Goal: Complete application form: Complete application form

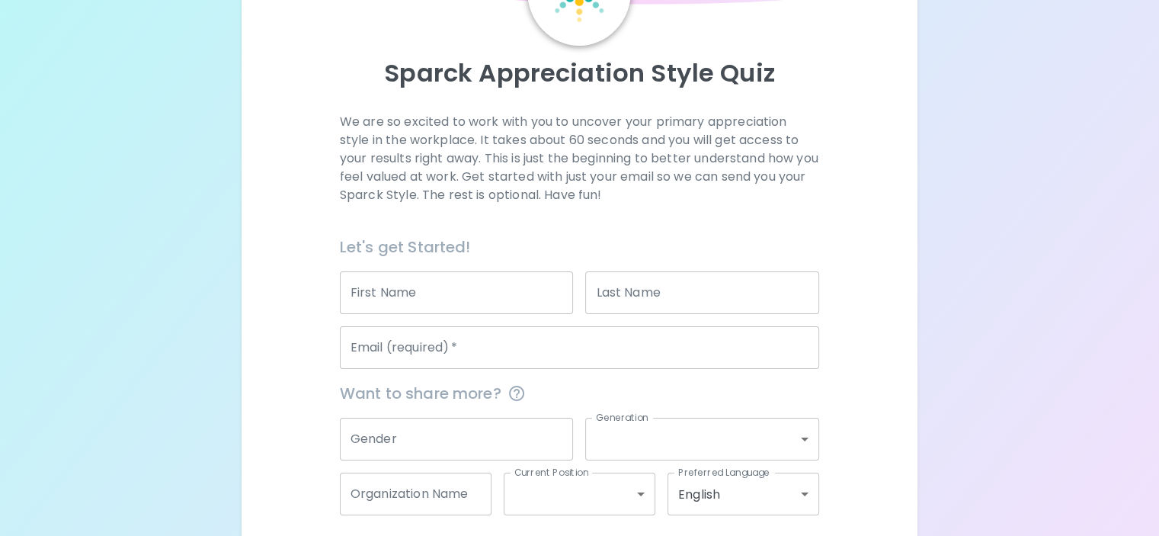
scroll to position [226, 0]
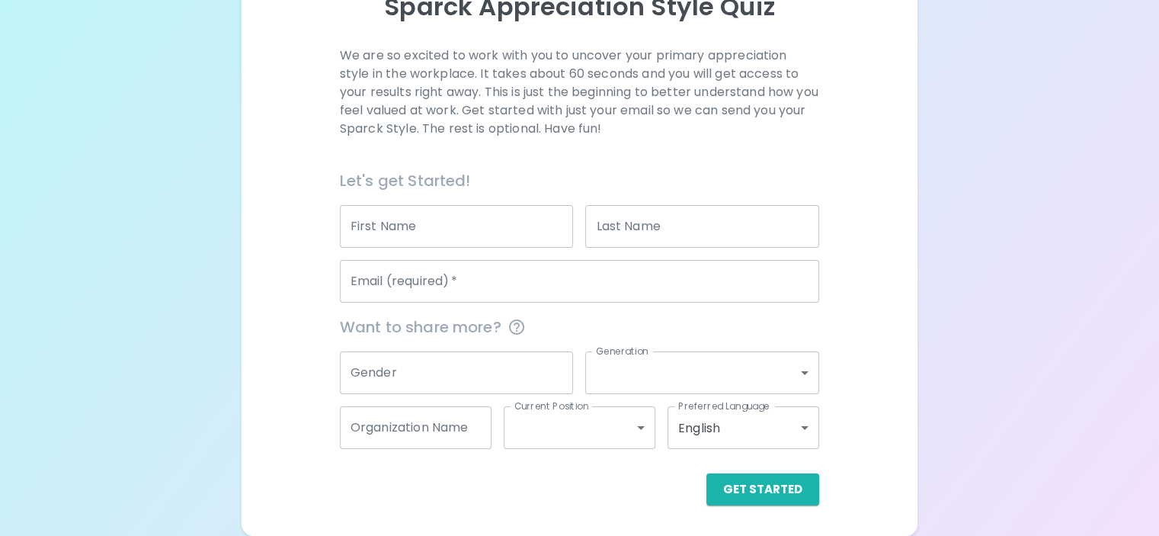
click at [439, 229] on input "First Name" at bounding box center [457, 226] width 234 height 43
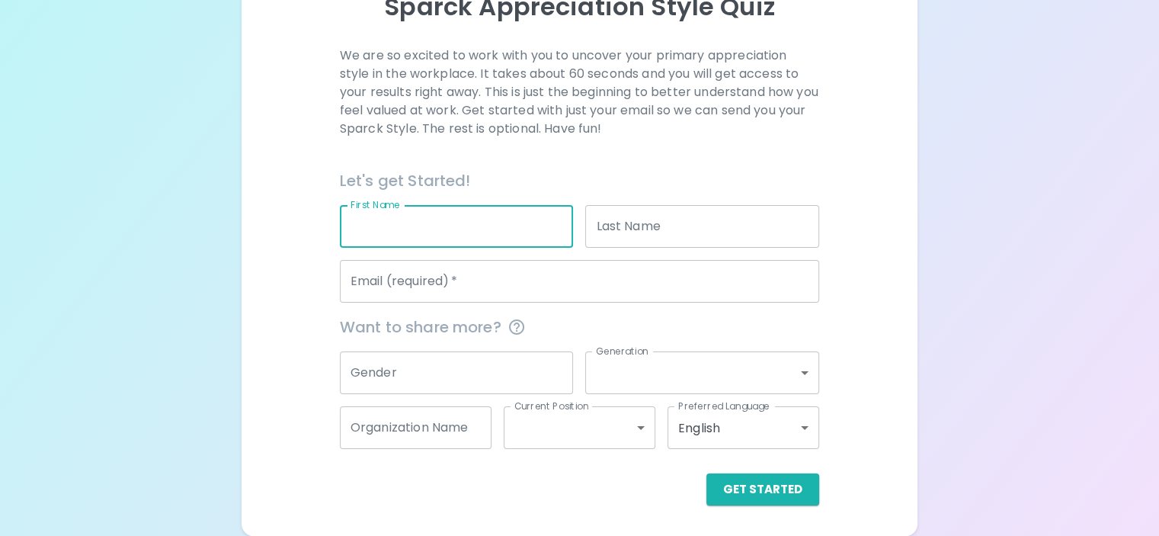
type input "[PERSON_NAME]"
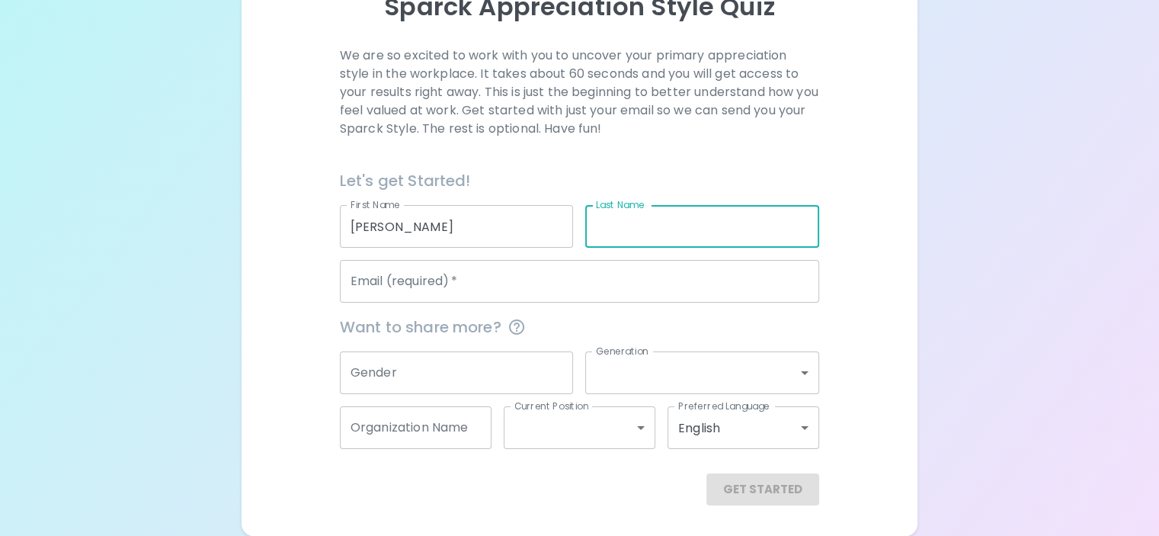
click at [606, 238] on input "Last Name" at bounding box center [702, 226] width 234 height 43
type input "[PERSON_NAME]"
click at [518, 267] on input "Email (required)   *" at bounding box center [579, 281] width 479 height 43
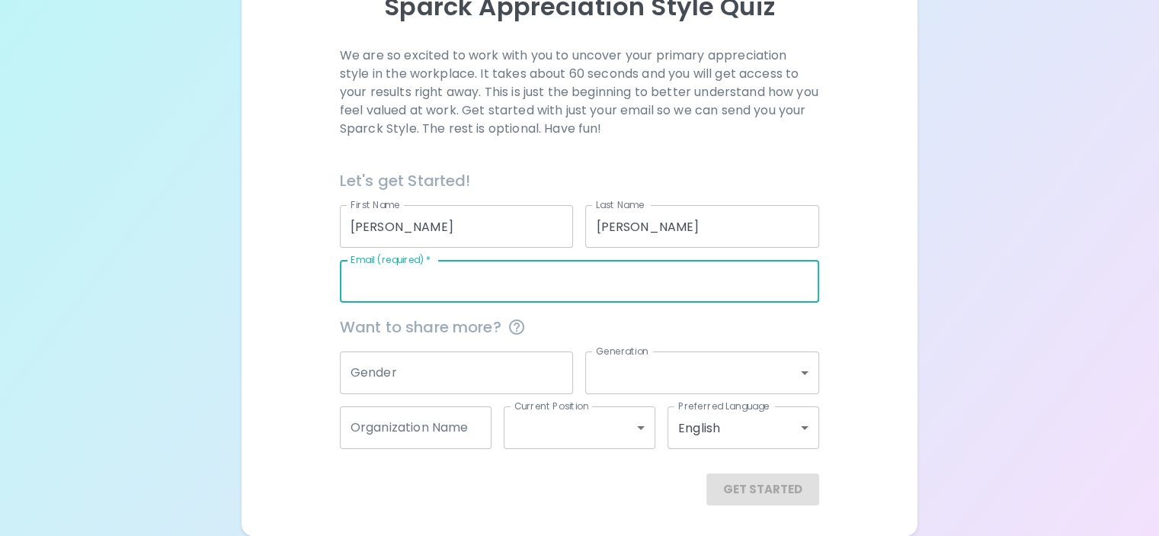
type input "[EMAIL_ADDRESS][DOMAIN_NAME]"
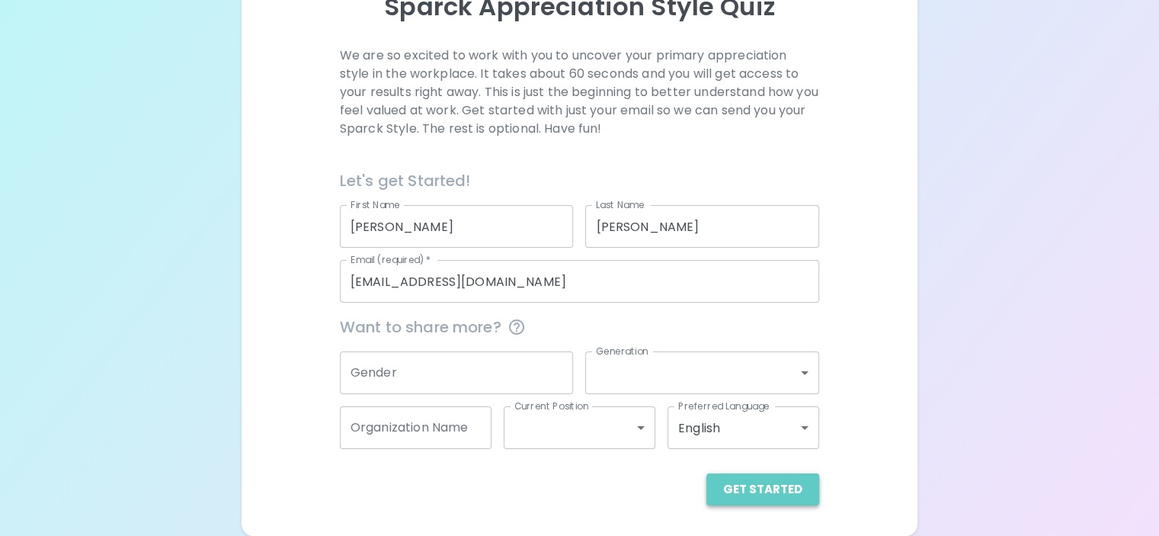
click at [706, 490] on button "Get Started" at bounding box center [762, 489] width 113 height 32
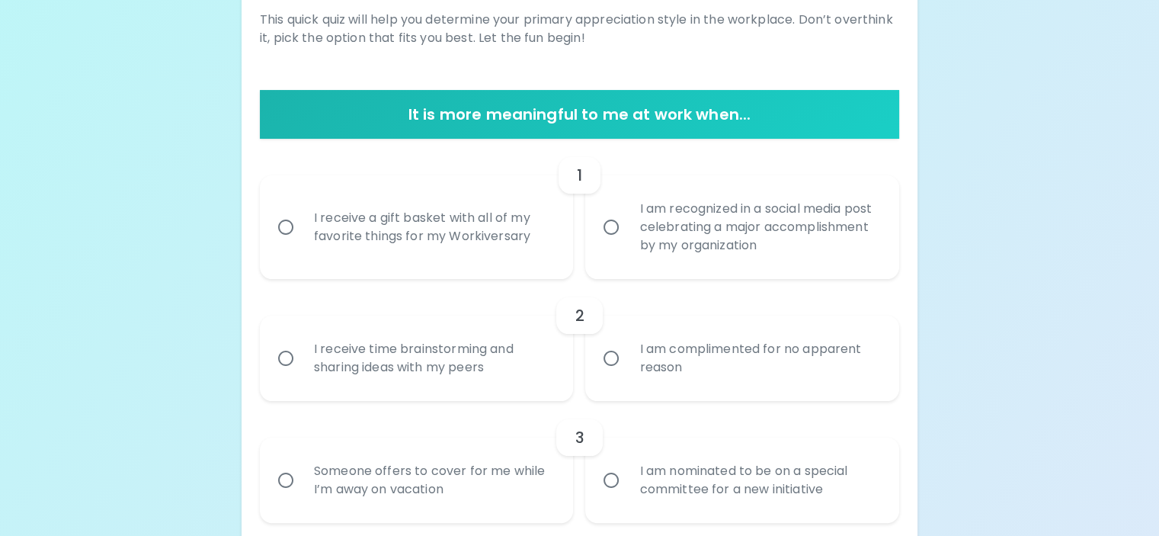
click at [302, 243] on input "I receive a gift basket with all of my favorite things for my Workiversary" at bounding box center [286, 227] width 32 height 32
radio input "true"
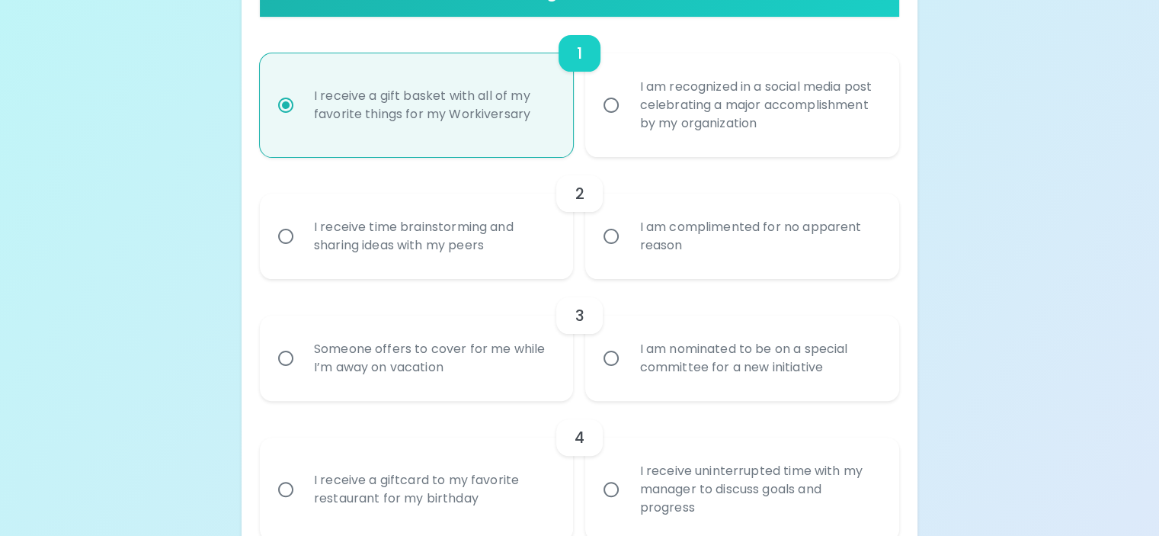
scroll to position [424, 0]
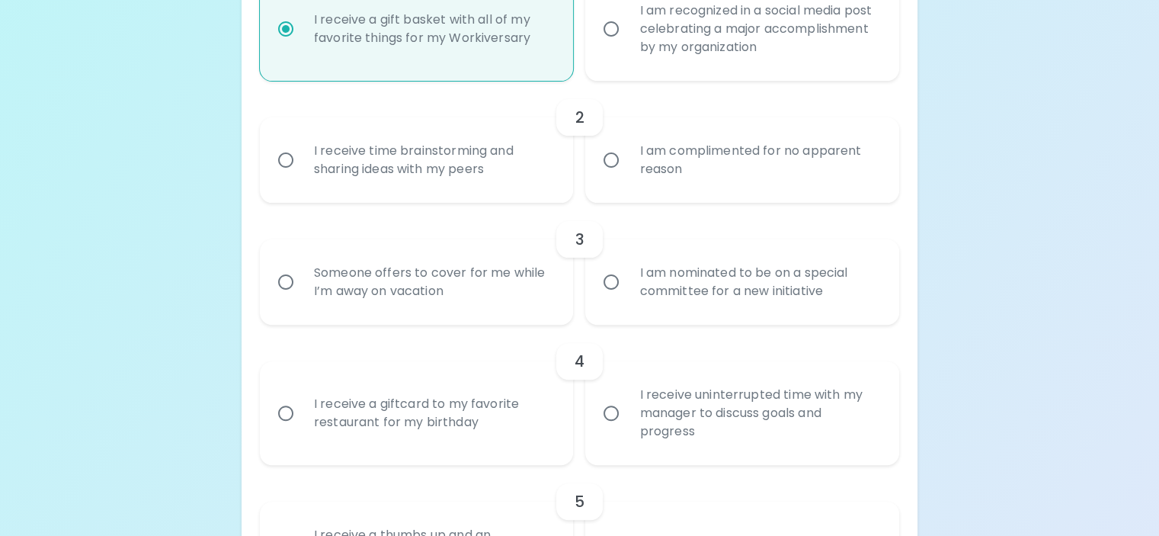
click at [606, 176] on input "I am complimented for no apparent reason" at bounding box center [611, 160] width 32 height 32
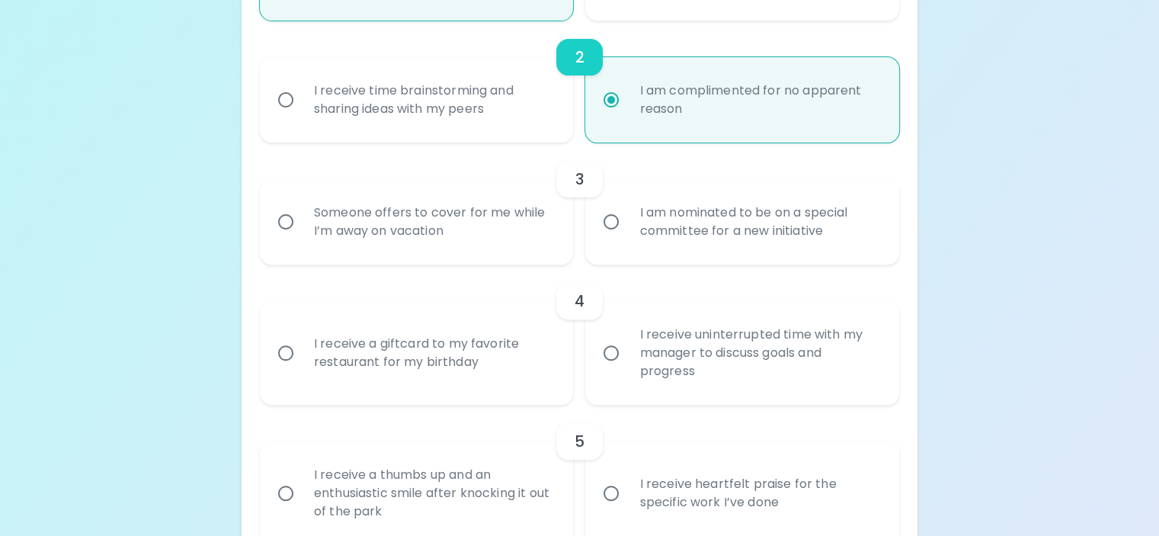
scroll to position [546, 0]
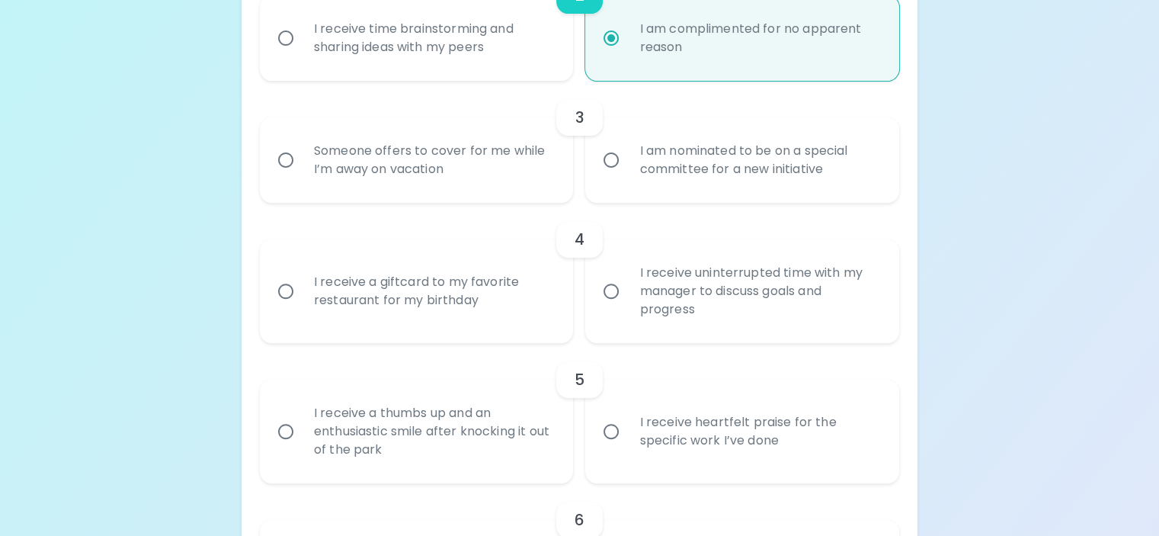
radio input "true"
click at [302, 176] on input "Someone offers to cover for me while I’m away on vacation" at bounding box center [286, 160] width 32 height 32
radio input "false"
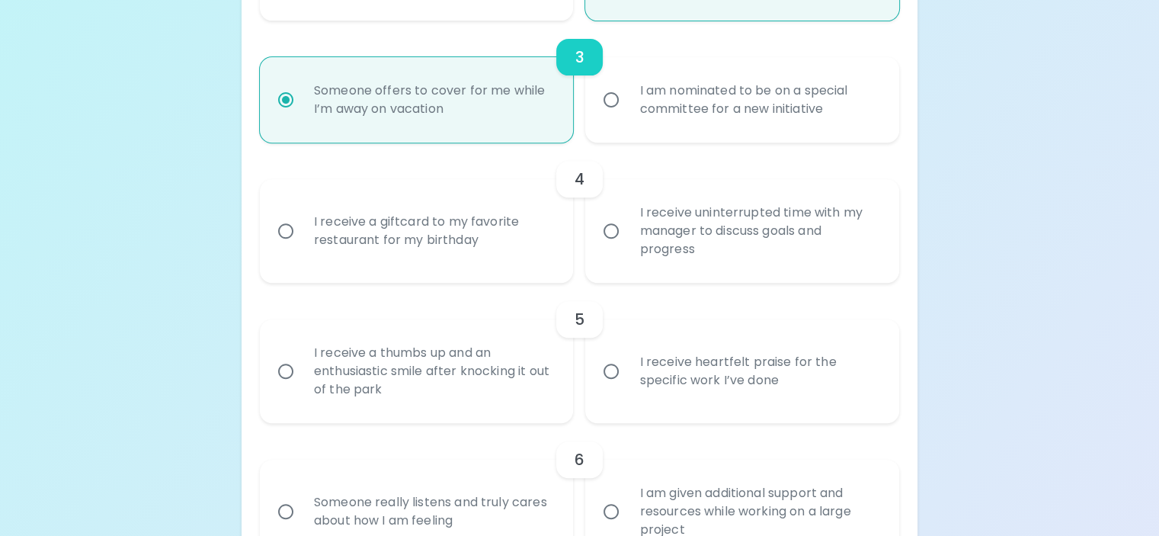
scroll to position [668, 0]
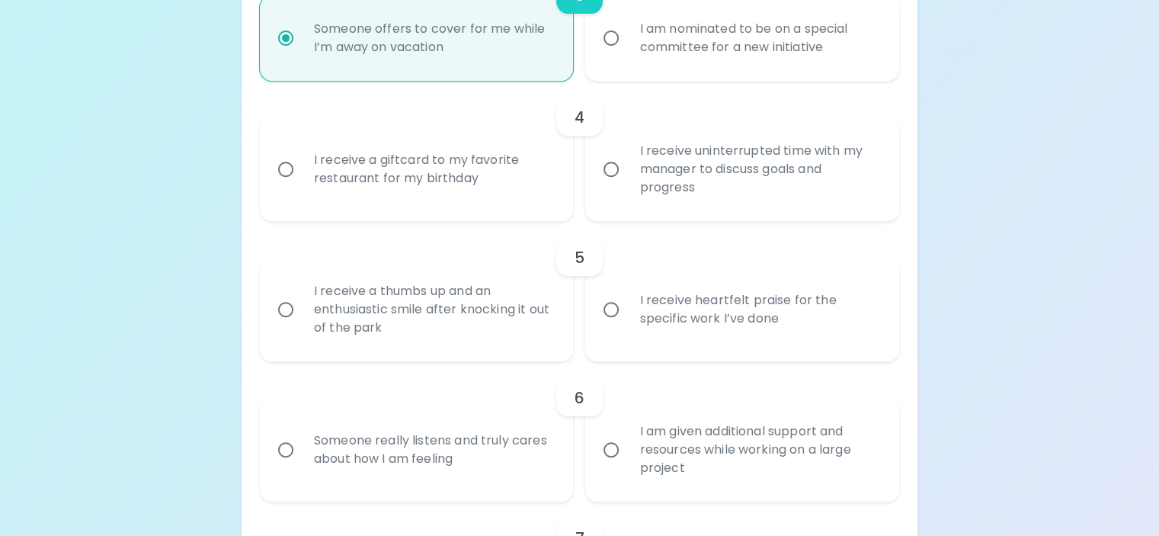
radio input "true"
click at [302, 185] on input "I receive a giftcard to my favorite restaurant for my birthday" at bounding box center [286, 169] width 32 height 32
radio input "false"
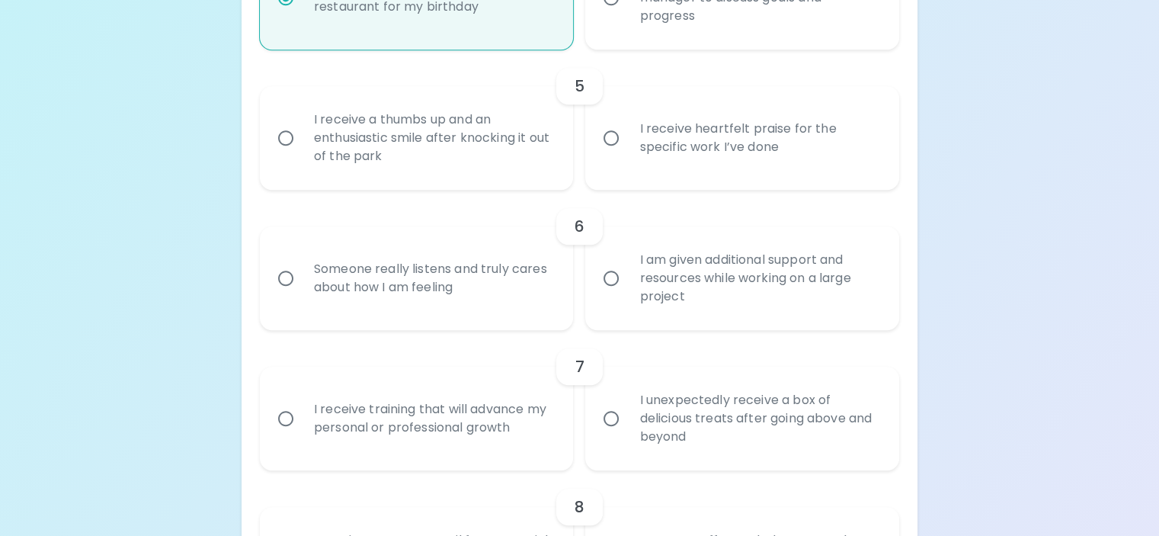
scroll to position [866, 0]
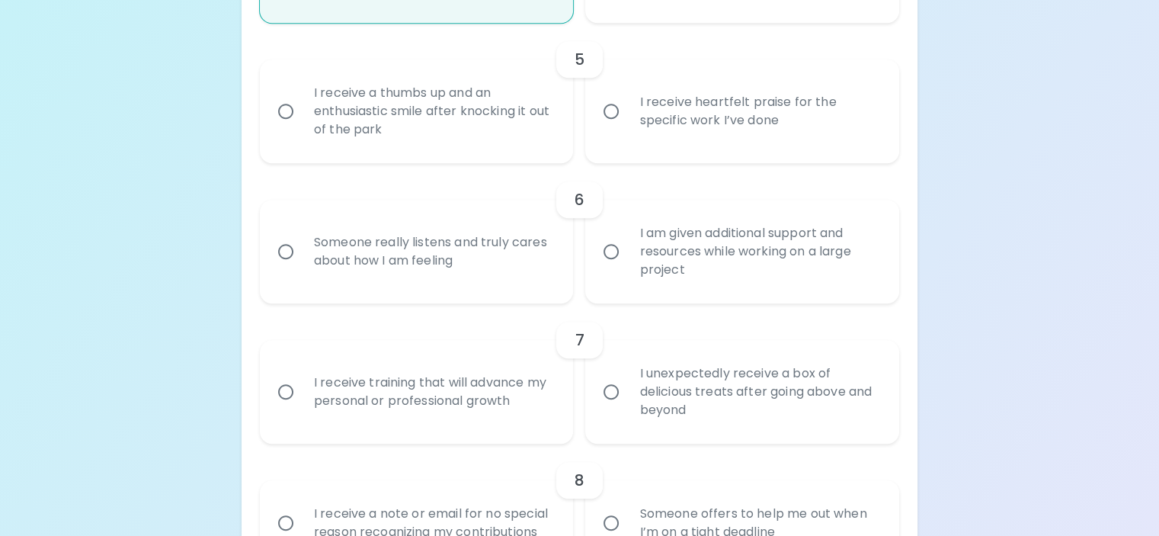
radio input "true"
click at [607, 127] on input "I receive heartfelt praise for the specific work I’ve done" at bounding box center [611, 111] width 32 height 32
radio input "false"
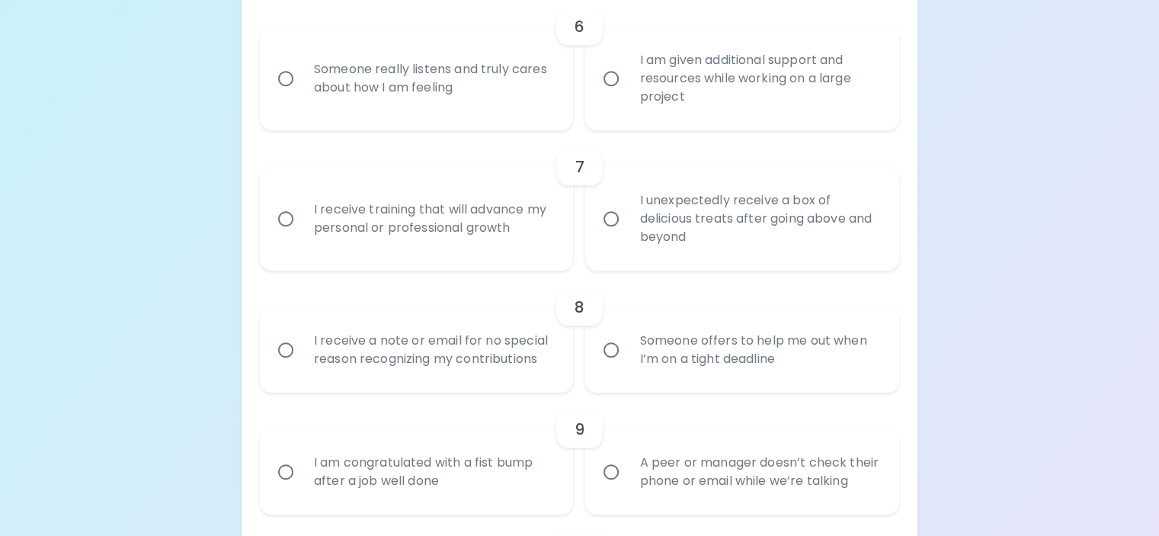
scroll to position [1064, 0]
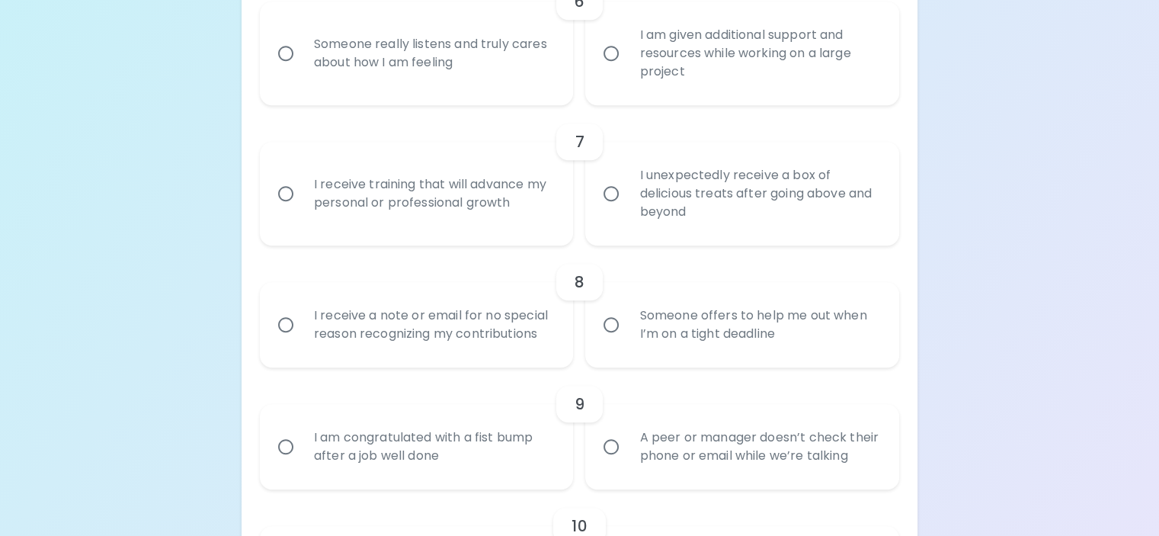
radio input "true"
click at [607, 69] on input "I am given additional support and resources while working on a large project" at bounding box center [611, 53] width 32 height 32
radio input "false"
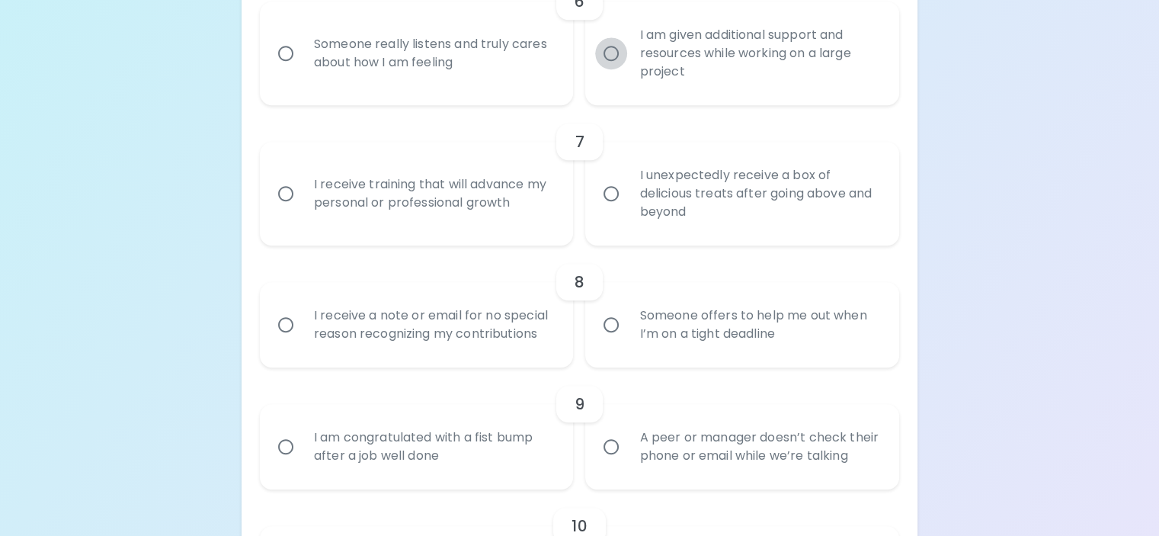
radio input "false"
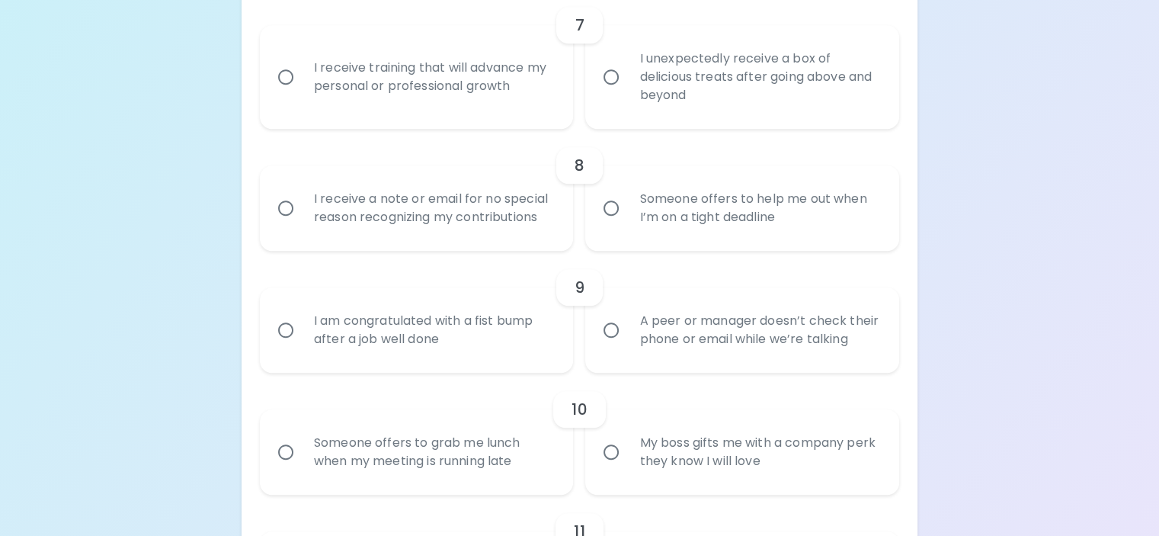
scroll to position [1186, 0]
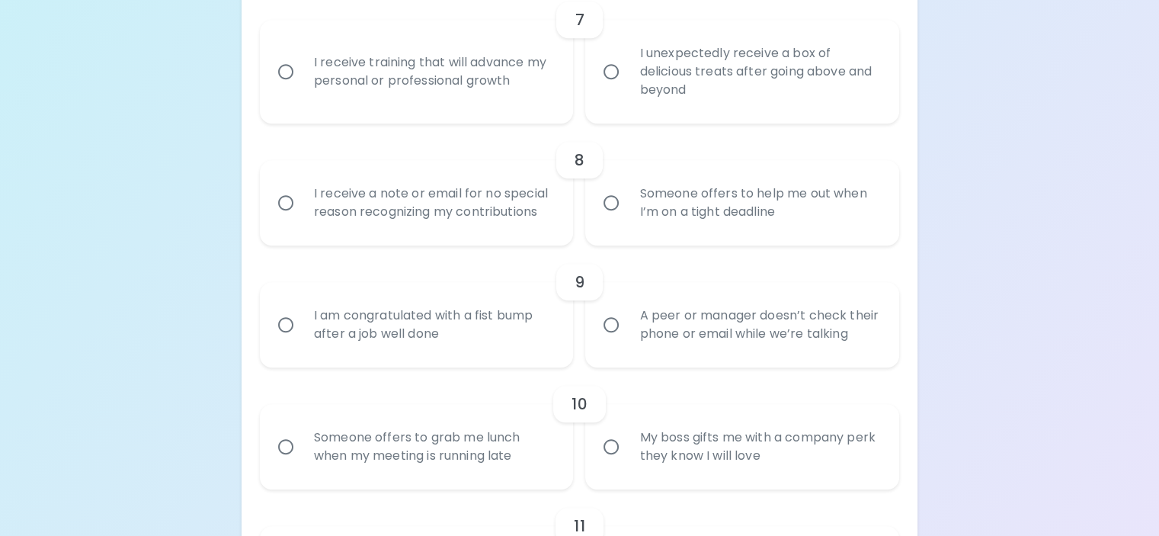
radio input "true"
click at [302, 88] on input "I receive training that will advance my personal or professional growth" at bounding box center [286, 72] width 32 height 32
radio input "false"
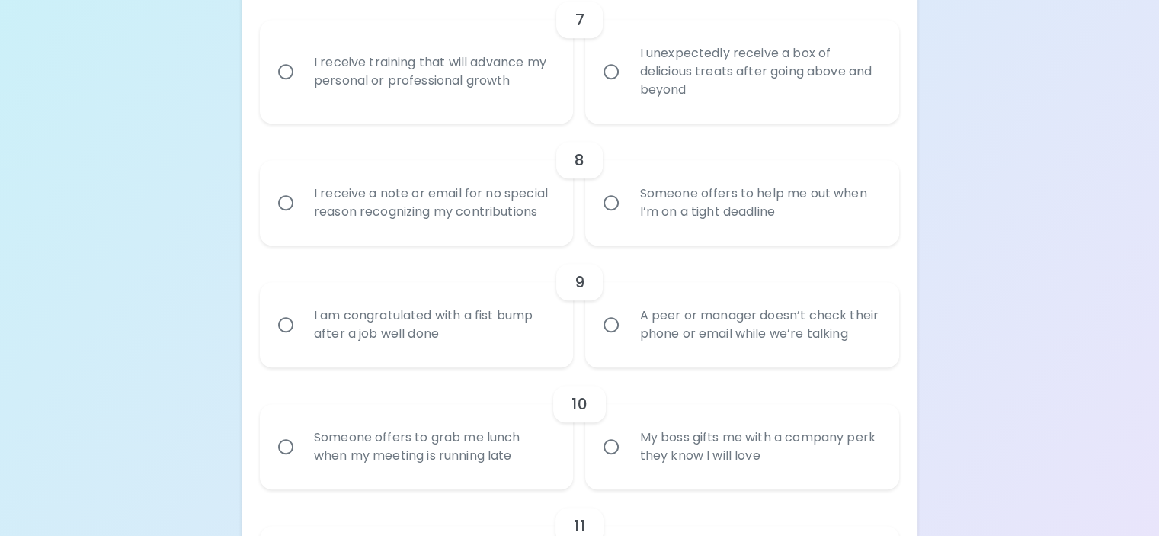
radio input "false"
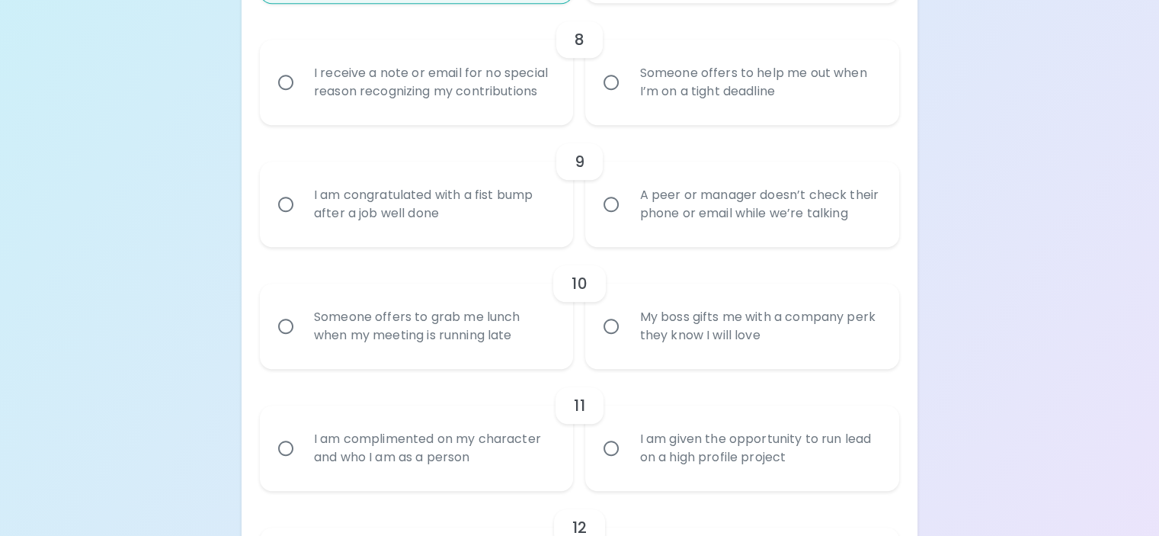
scroll to position [1308, 0]
radio input "true"
click at [614, 97] on input "Someone offers to help me out when I’m on a tight deadline" at bounding box center [611, 81] width 32 height 32
radio input "false"
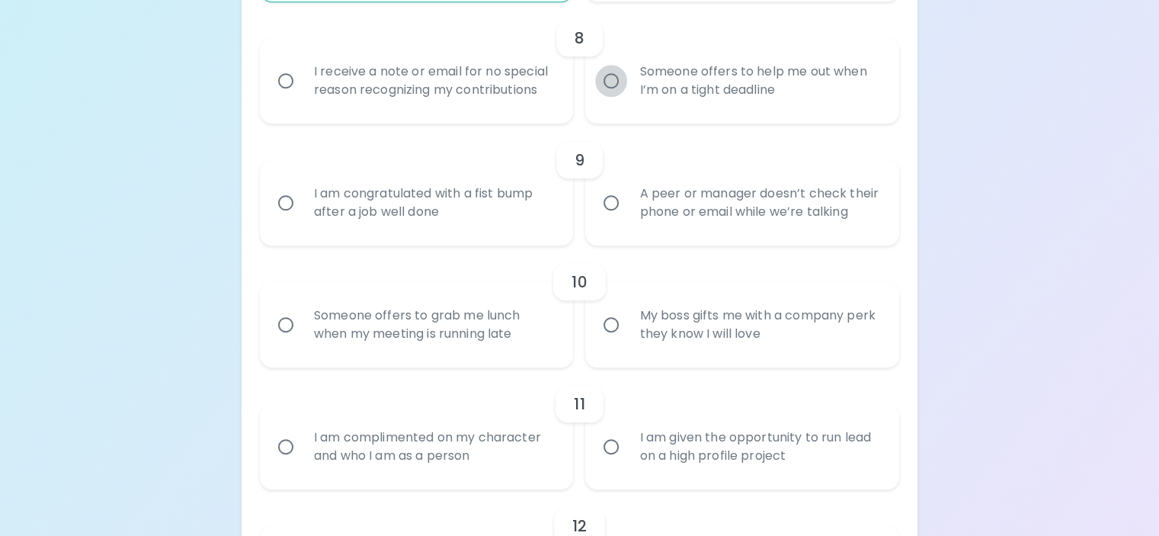
radio input "false"
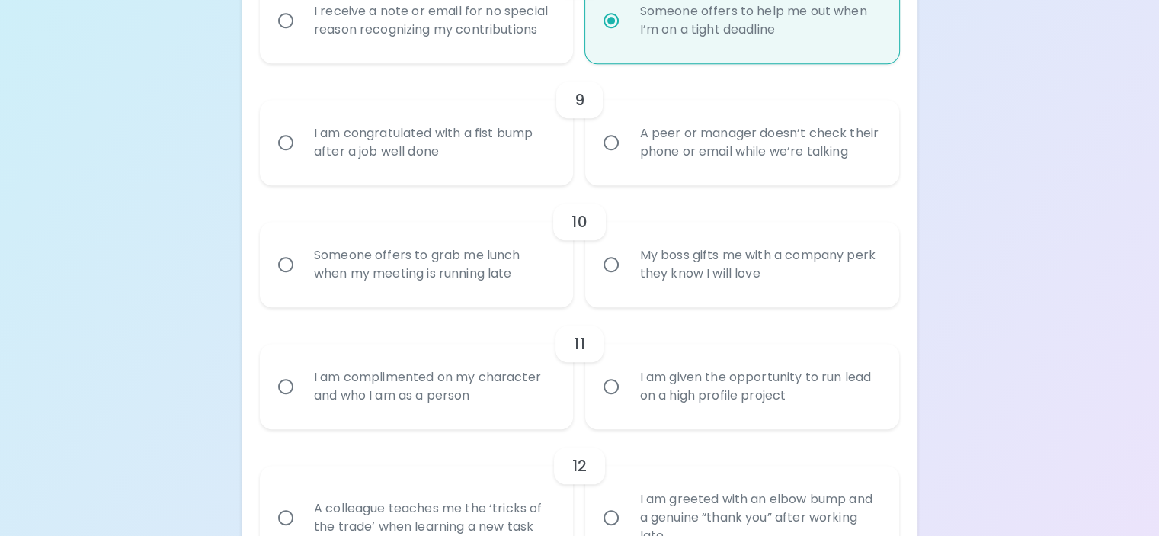
scroll to position [1430, 0]
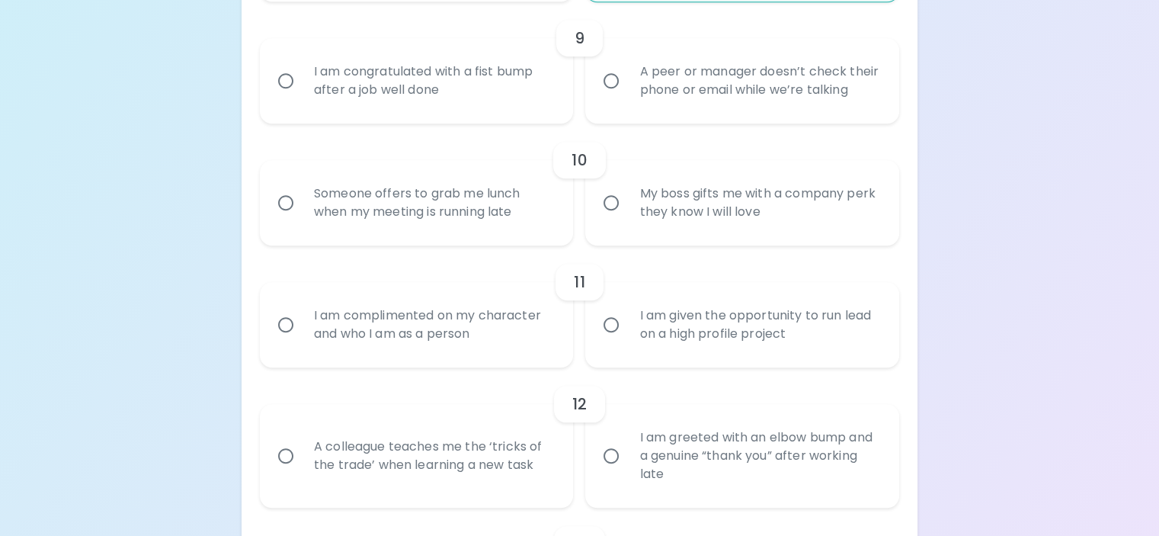
radio input "true"
click at [603, 97] on input "A peer or manager doesn’t check their phone or email while we’re talking" at bounding box center [611, 81] width 32 height 32
radio input "false"
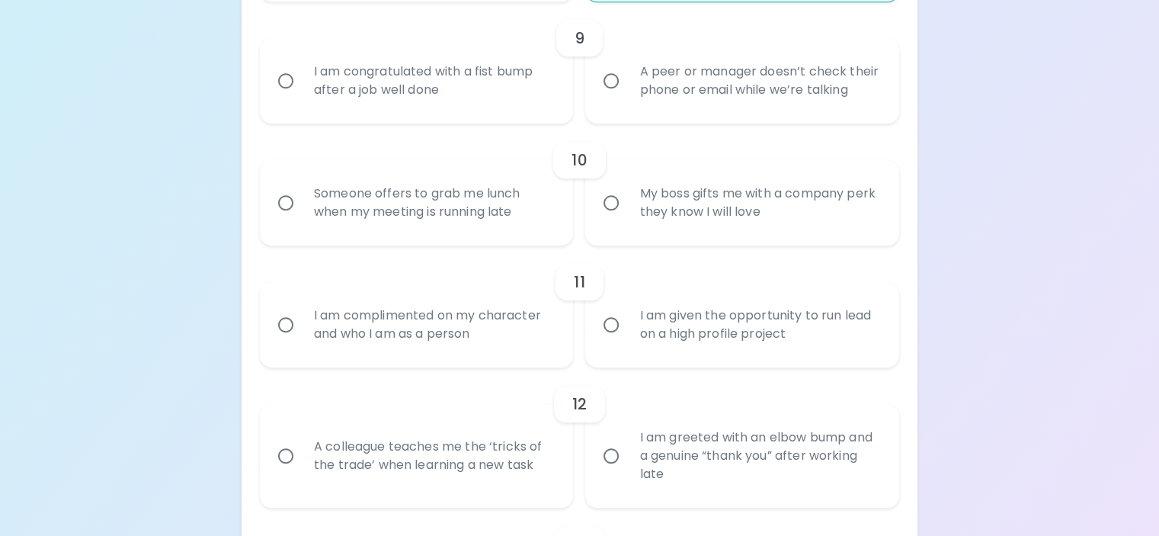
radio input "false"
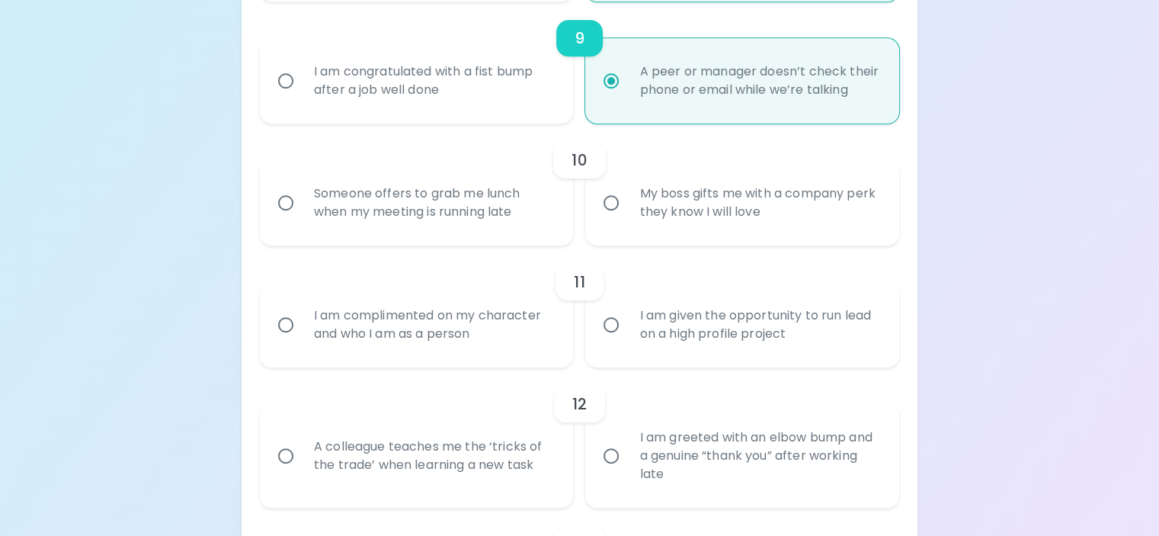
scroll to position [1552, 0]
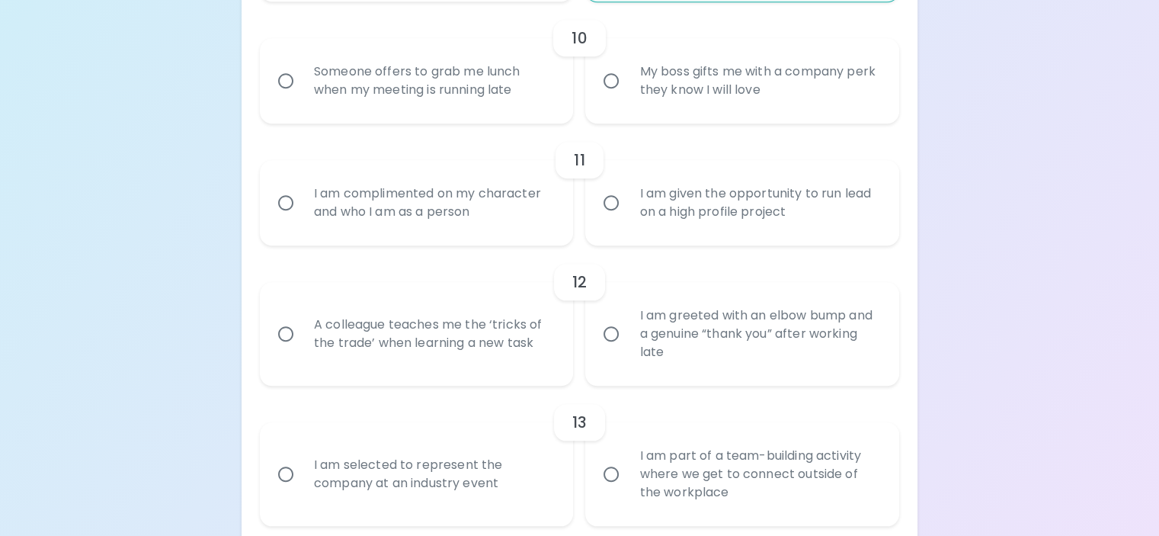
radio input "true"
click at [606, 97] on input "My boss gifts me with a company perk they know I will love" at bounding box center [611, 81] width 32 height 32
radio input "false"
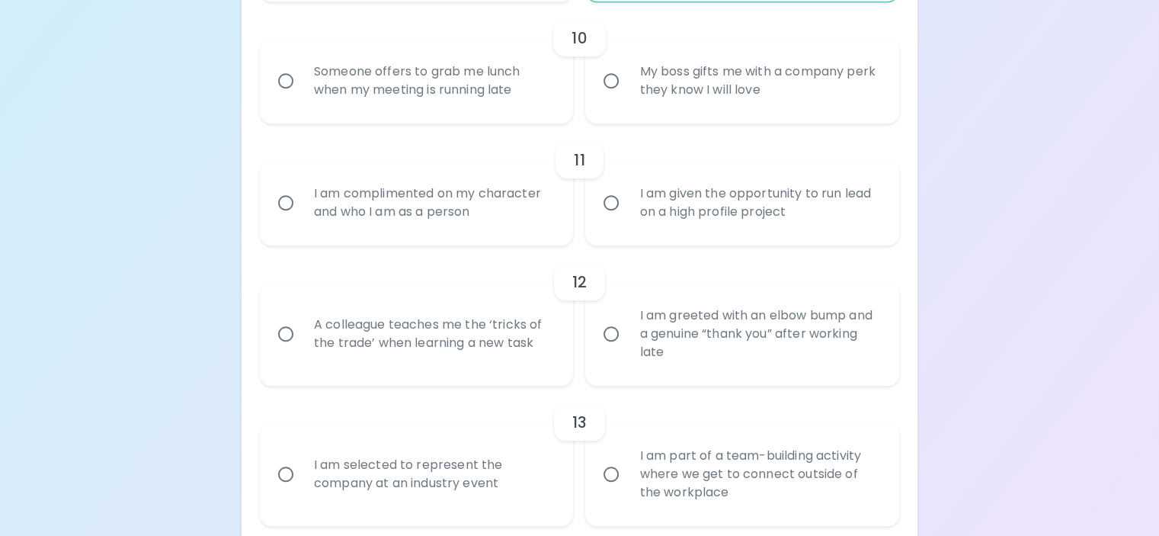
radio input "false"
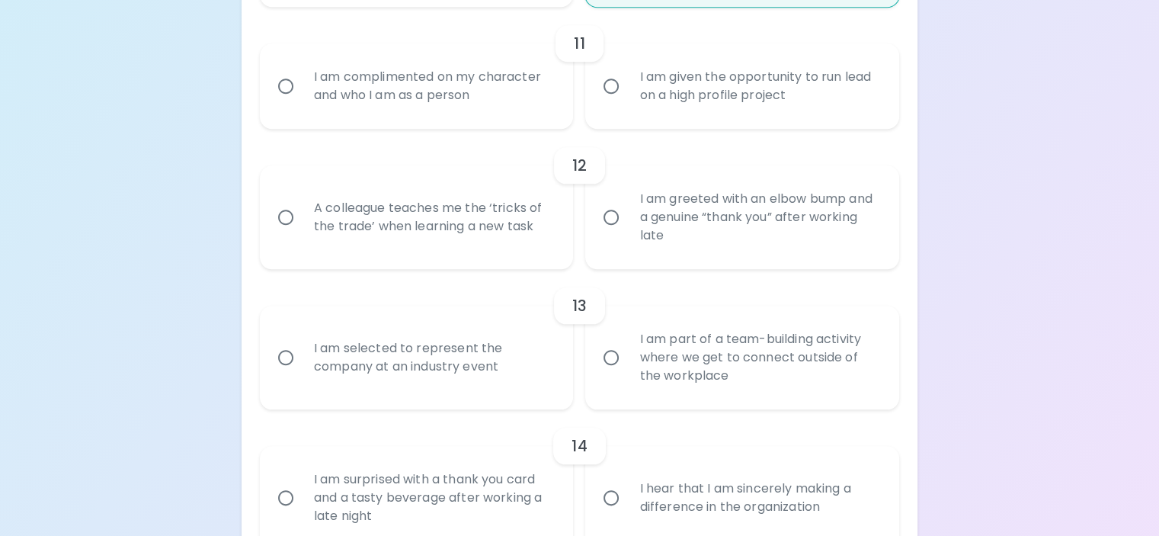
scroll to position [1674, 0]
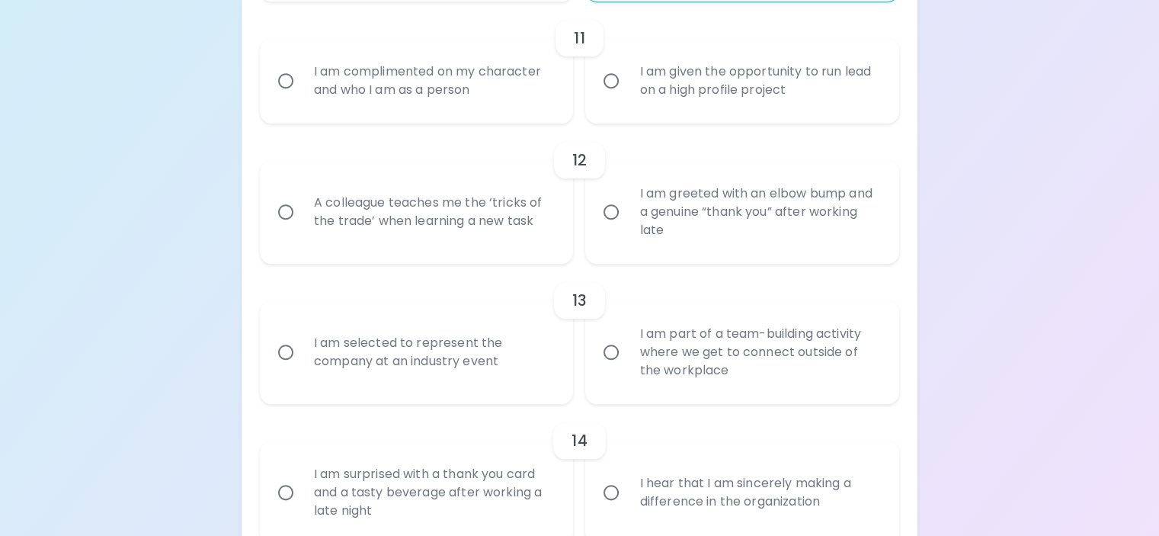
radio input "true"
click at [302, 97] on input "I am complimented on my character and who I am as a person" at bounding box center [286, 81] width 32 height 32
radio input "false"
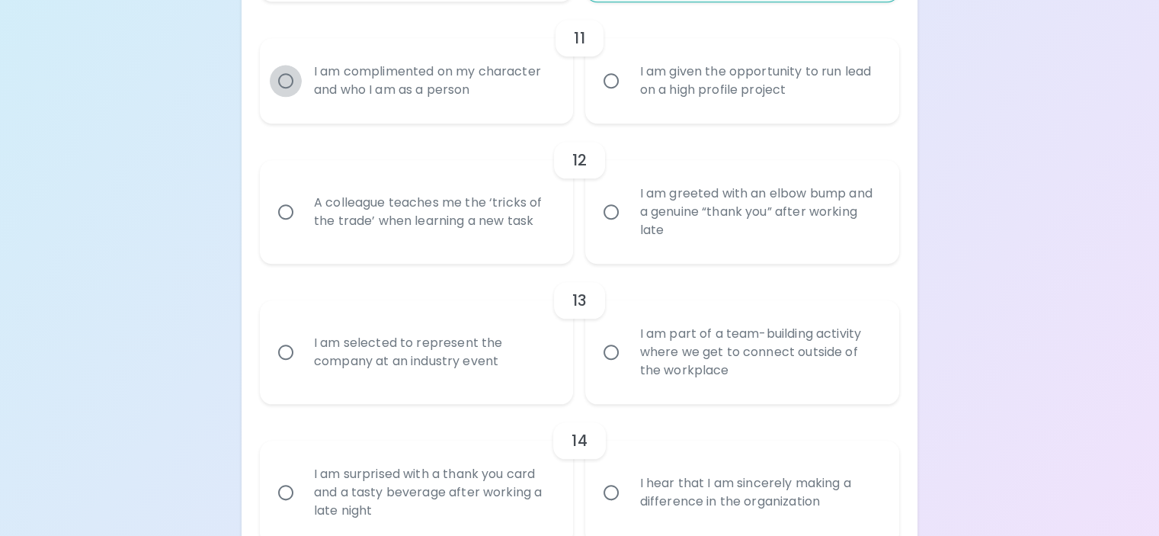
radio input "false"
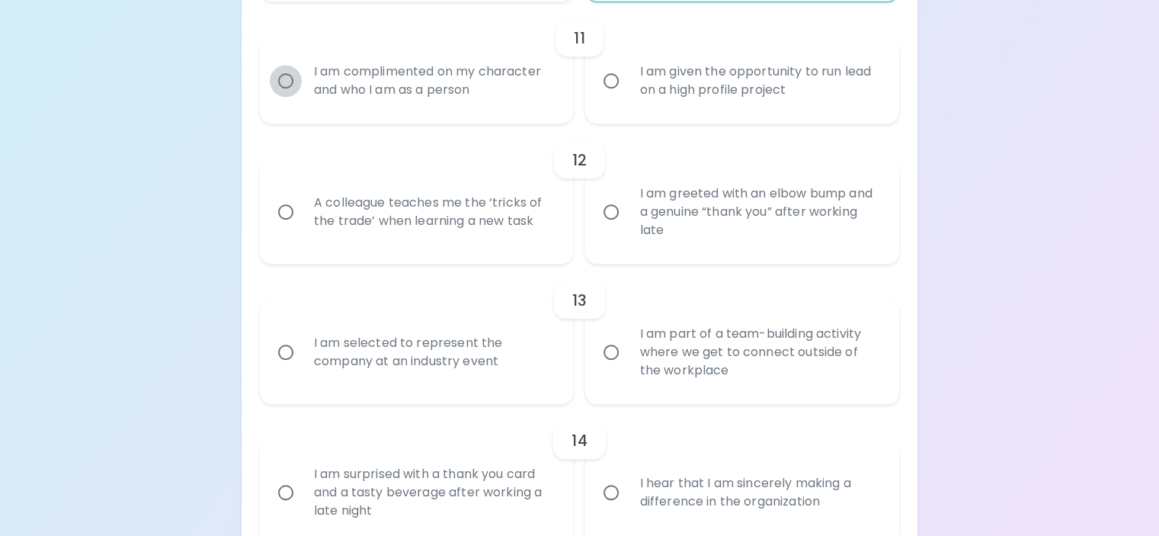
radio input "false"
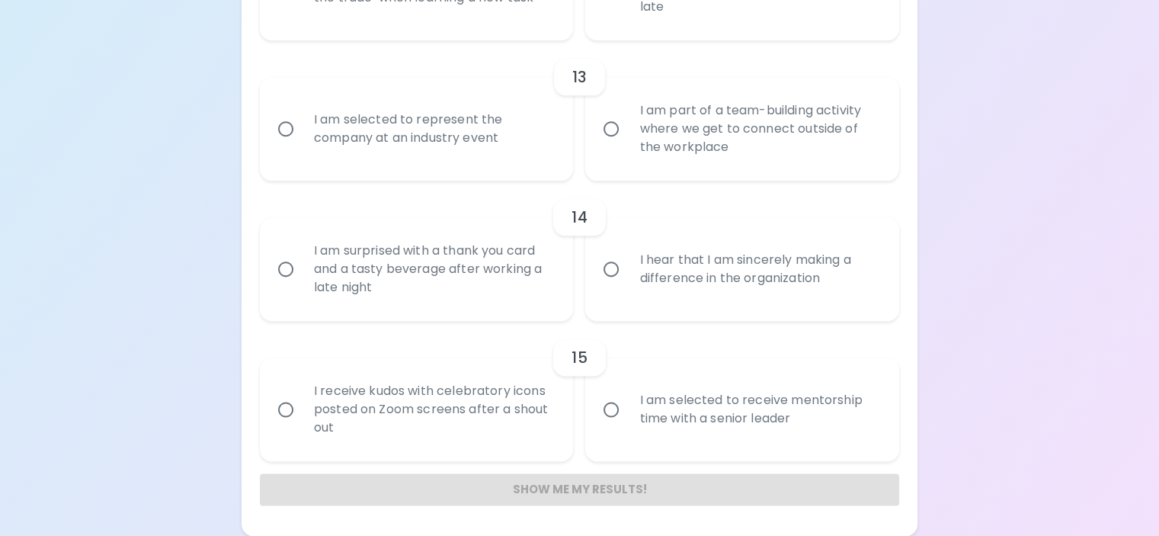
scroll to position [1948, 0]
radio input "true"
radio input "false"
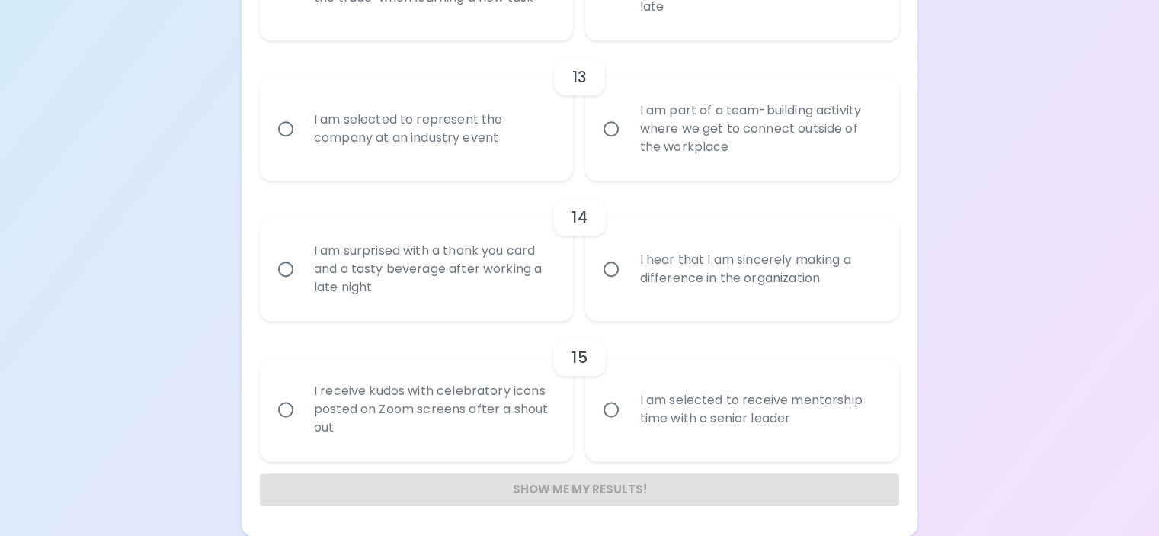
radio input "false"
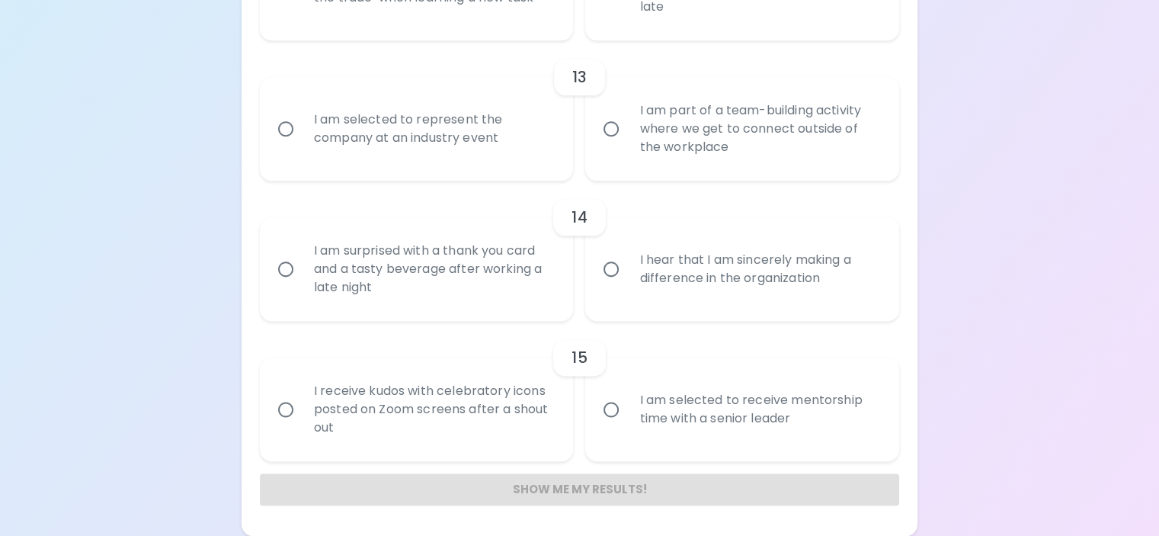
radio input "false"
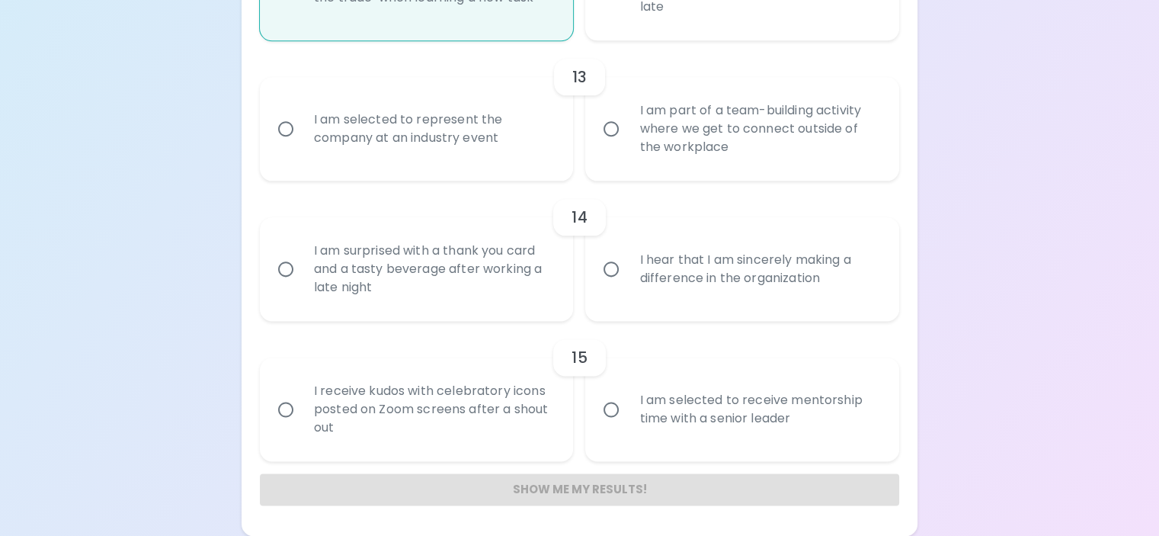
scroll to position [2146, 0]
radio input "true"
click at [609, 145] on input "I am part of a team-building activity where we get to connect outside of the wo…" at bounding box center [611, 129] width 32 height 32
radio input "false"
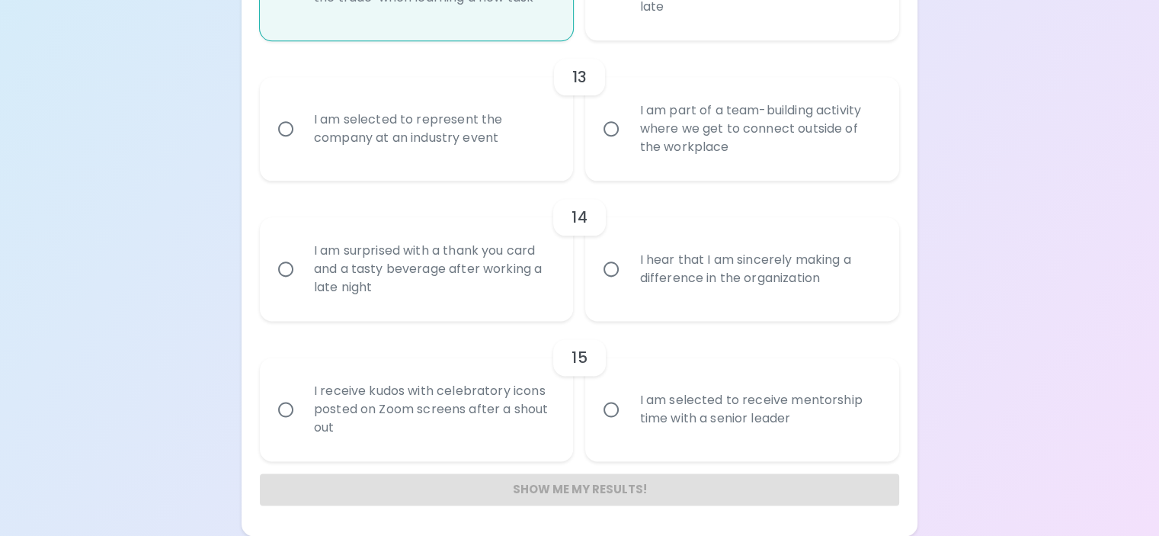
radio input "false"
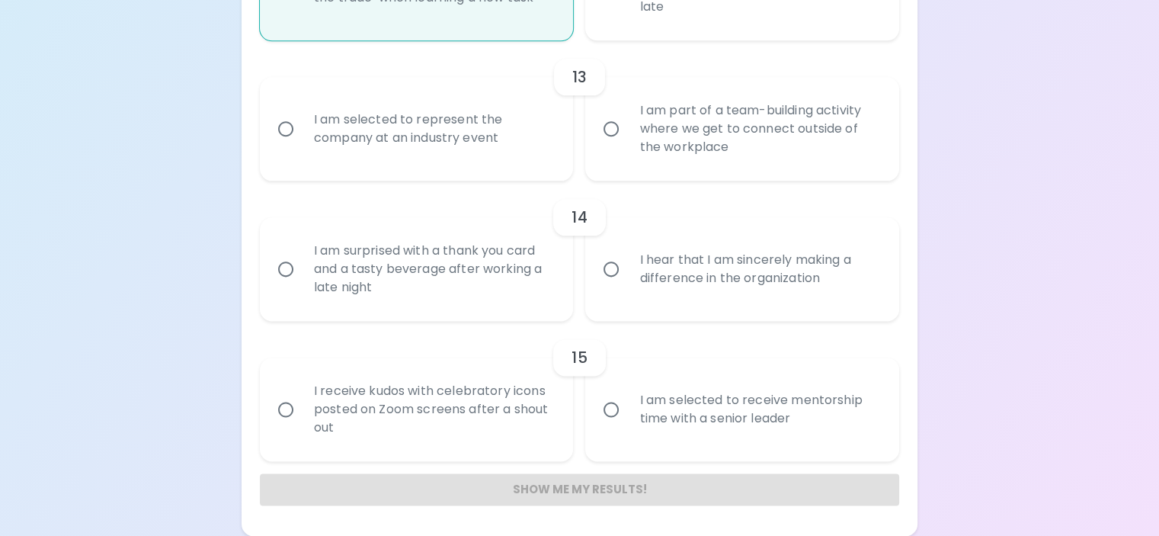
radio input "false"
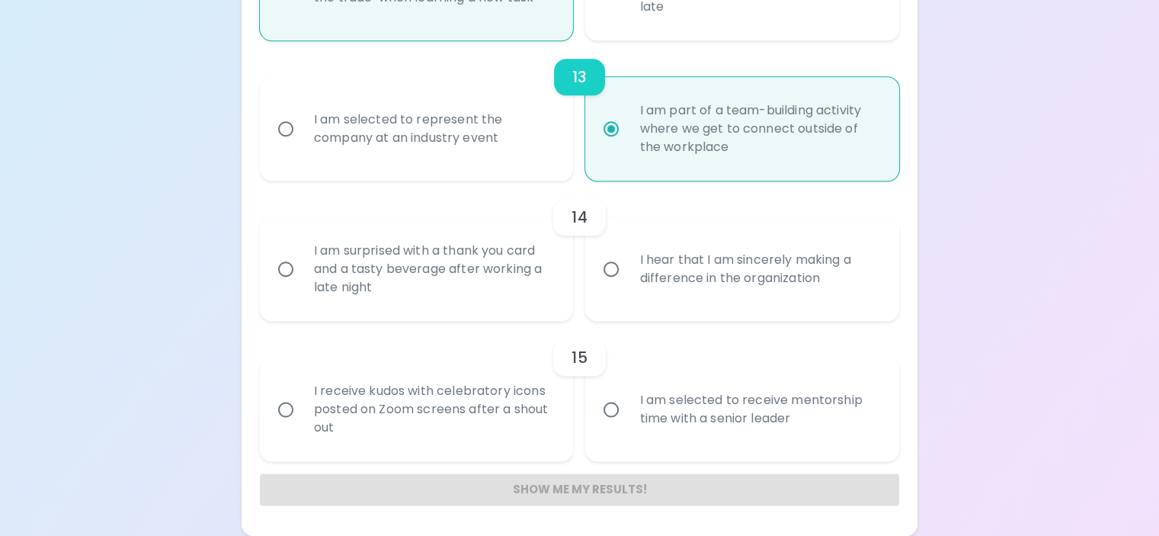
scroll to position [2268, 0]
radio input "true"
click at [616, 285] on input "I hear that I am sincerely making a difference in the organization" at bounding box center [611, 269] width 32 height 32
radio input "false"
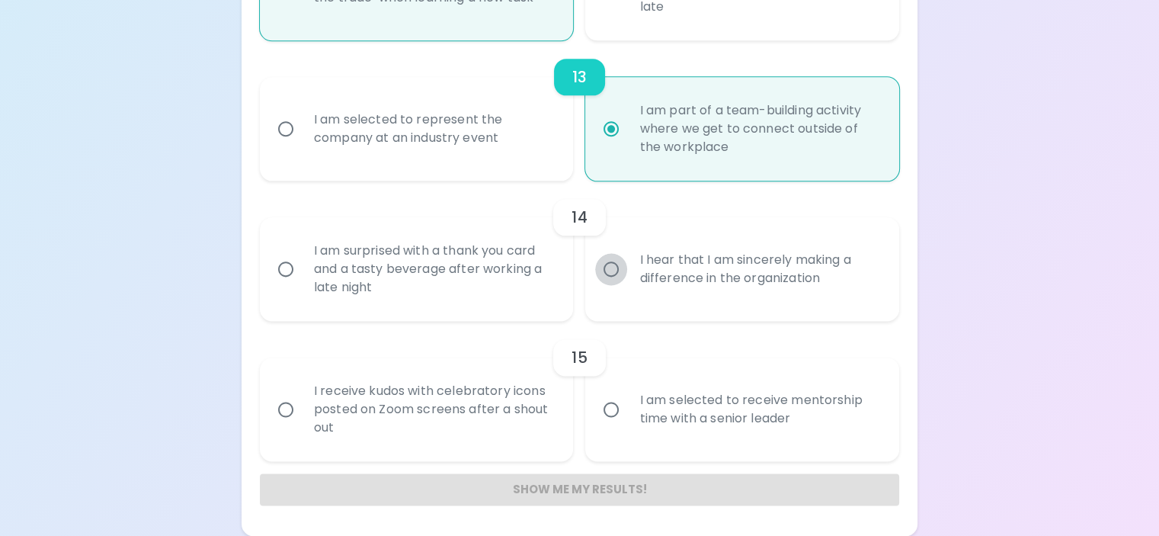
radio input "false"
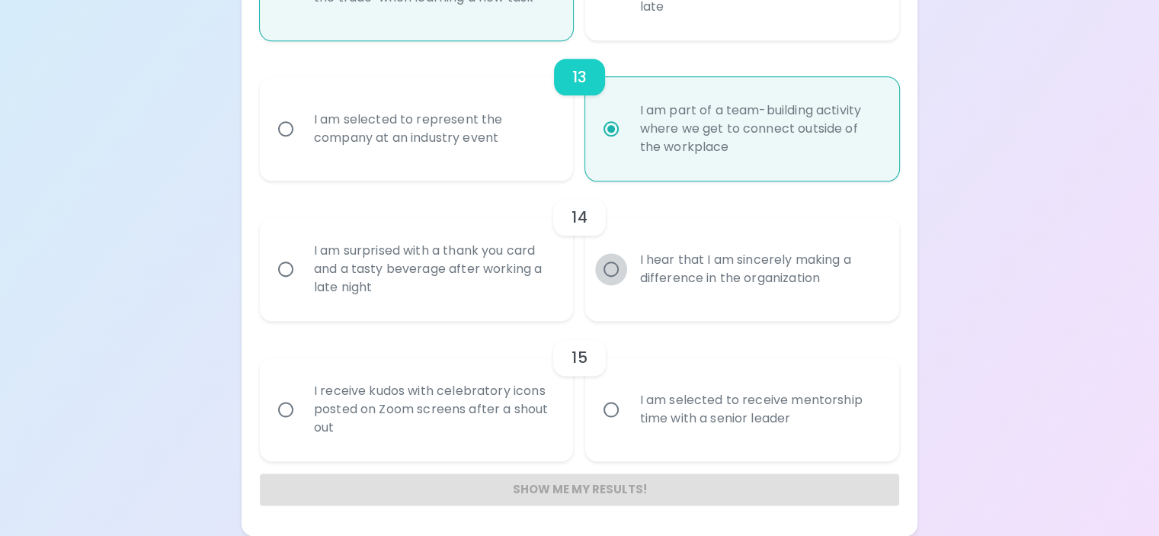
radio input "false"
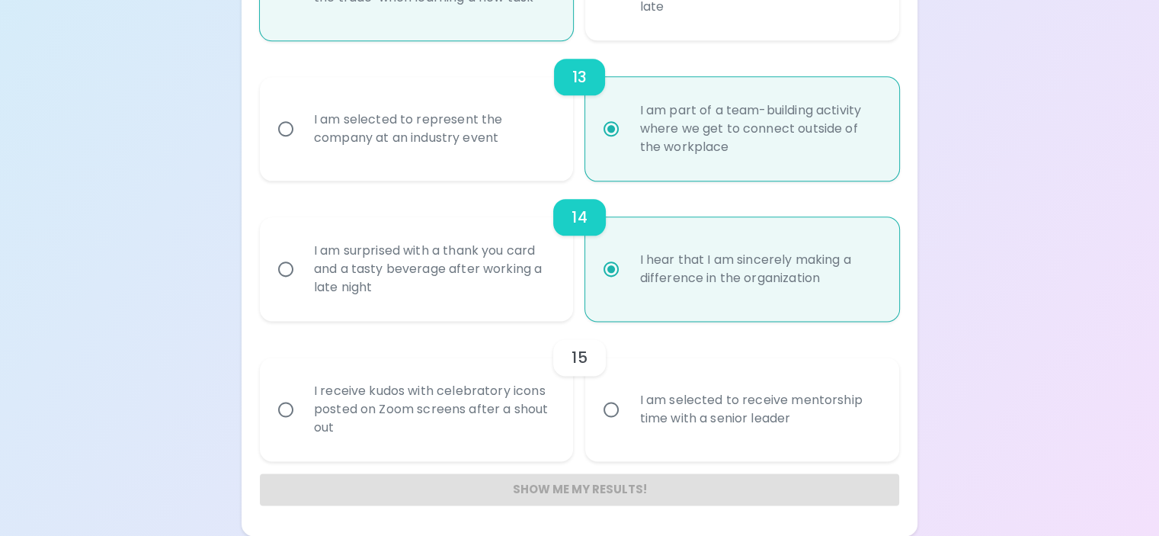
scroll to position [2384, 0]
radio input "true"
click at [616, 393] on input "I am selected to receive mentorship time with a senior leader" at bounding box center [611, 409] width 32 height 32
radio input "false"
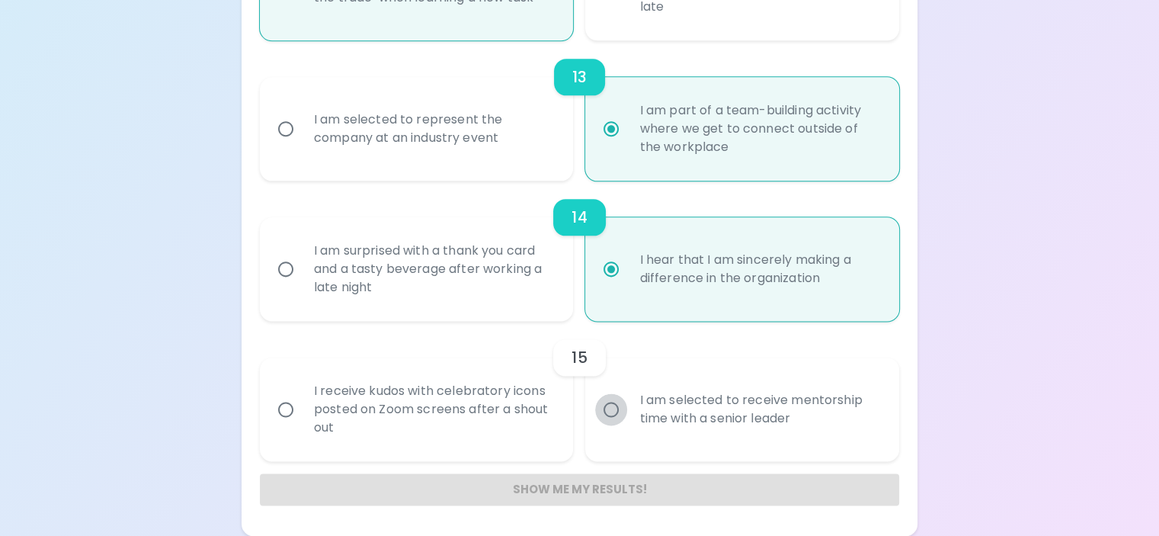
radio input "false"
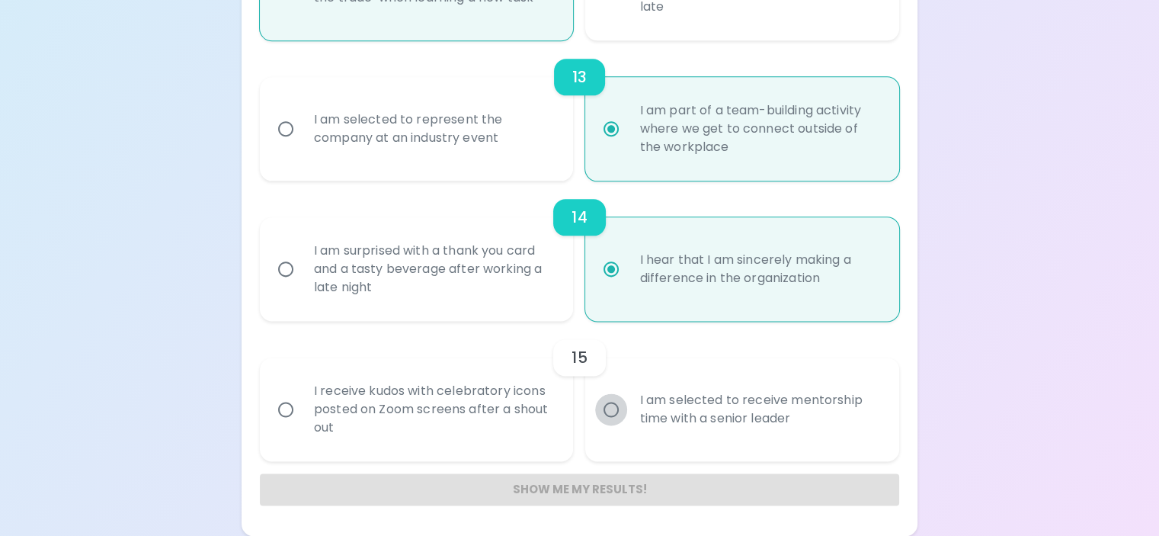
radio input "false"
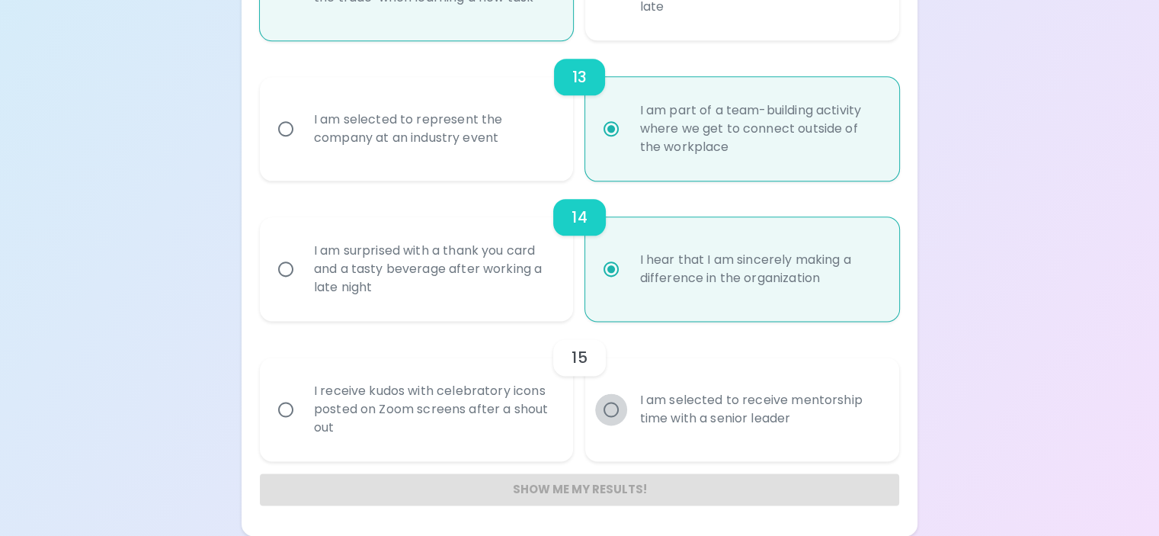
radio input "false"
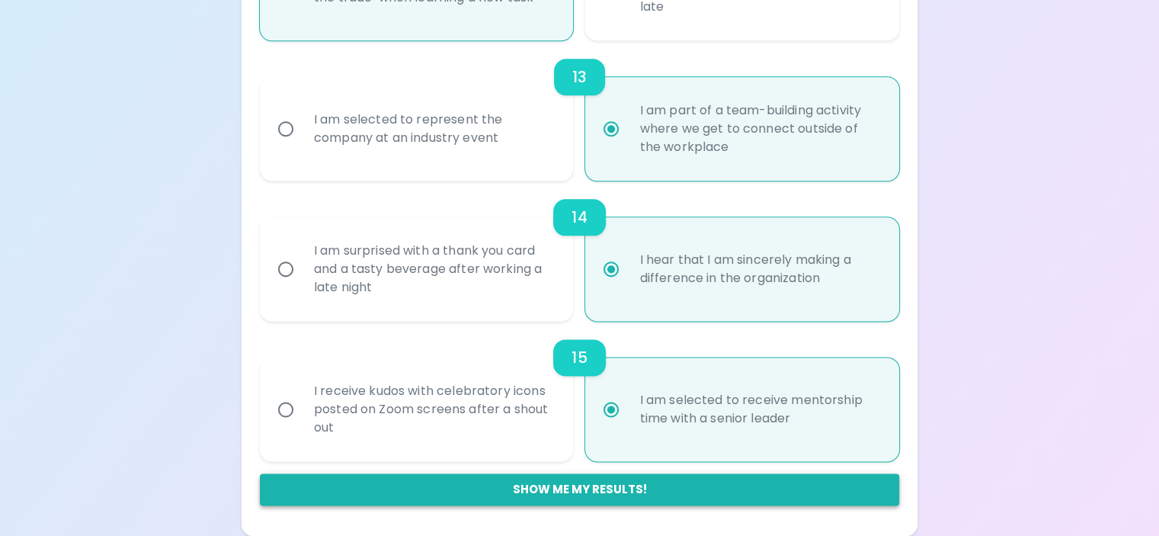
radio input "true"
click at [619, 491] on button "Show me my results!" at bounding box center [579, 489] width 639 height 32
radio input "false"
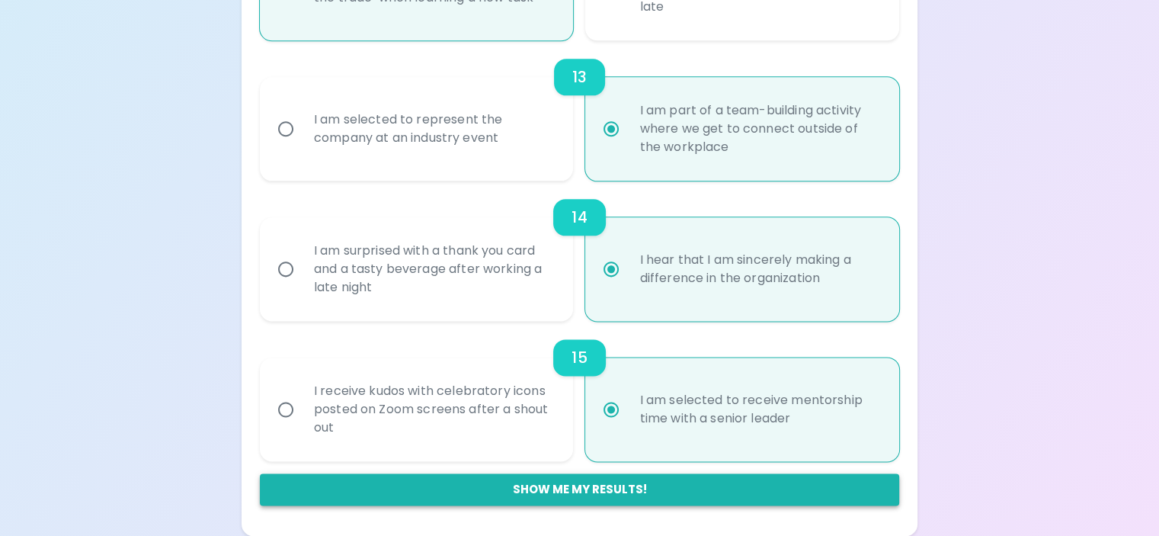
radio input "false"
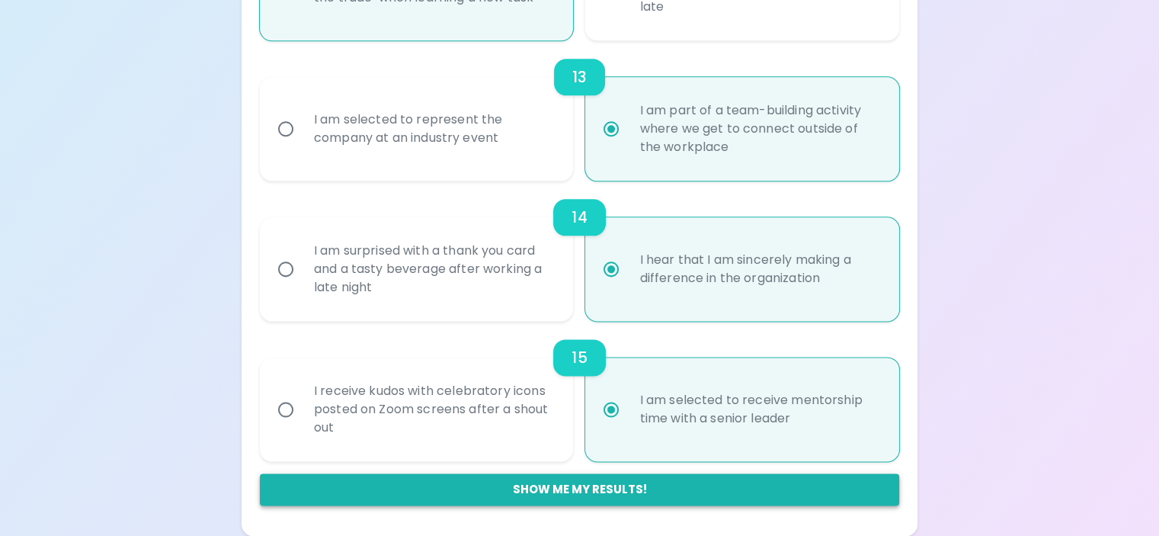
radio input "false"
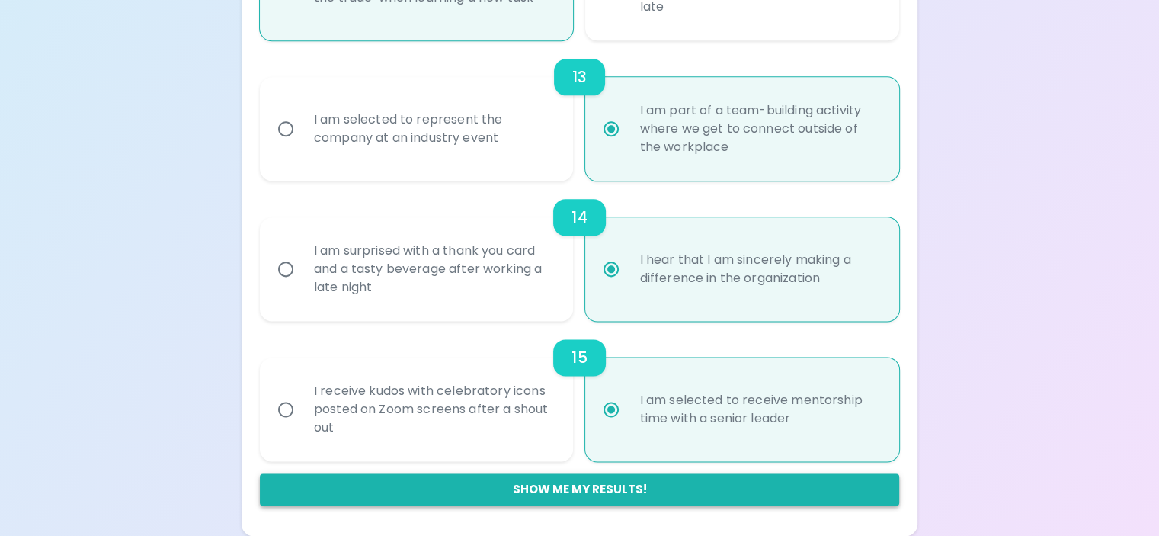
radio input "false"
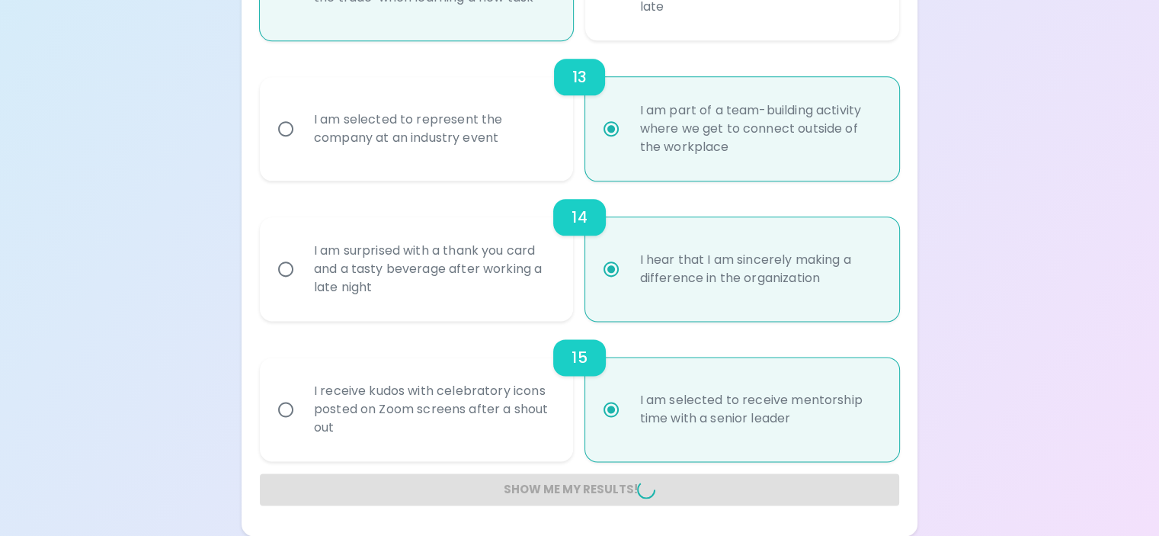
radio input "false"
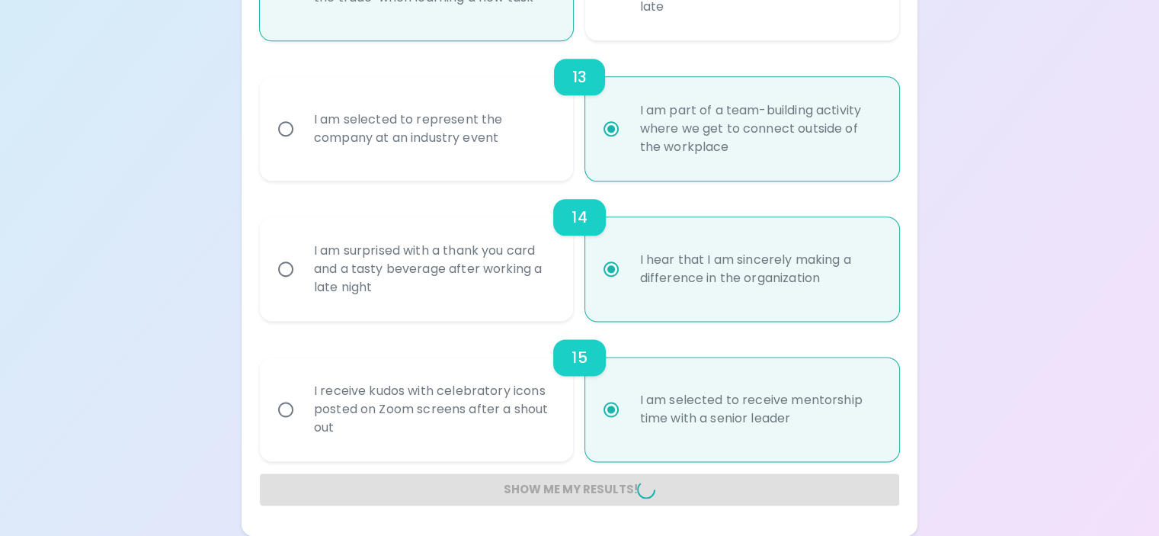
radio input "false"
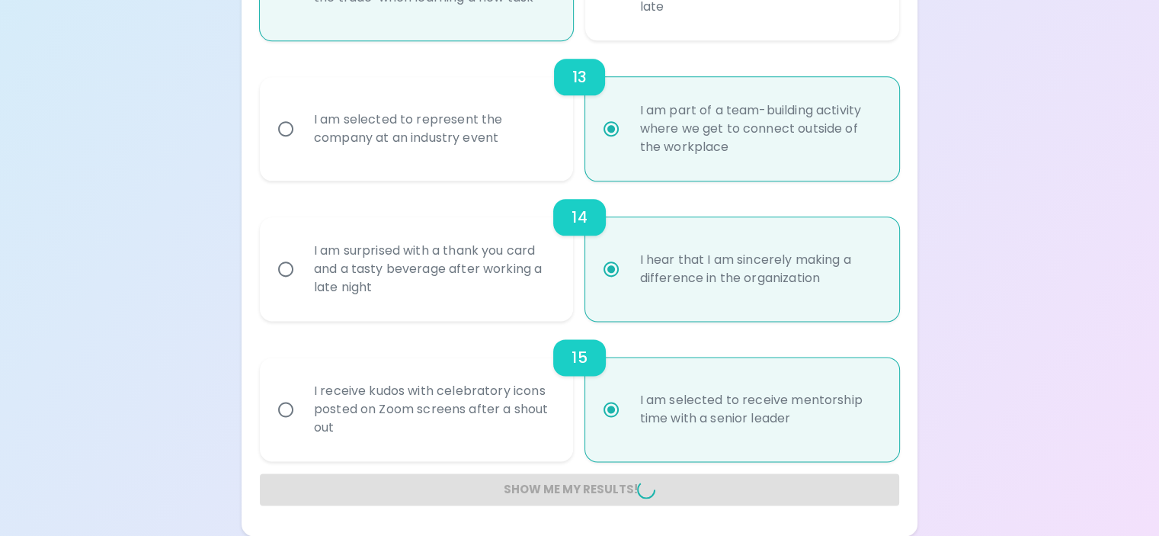
radio input "false"
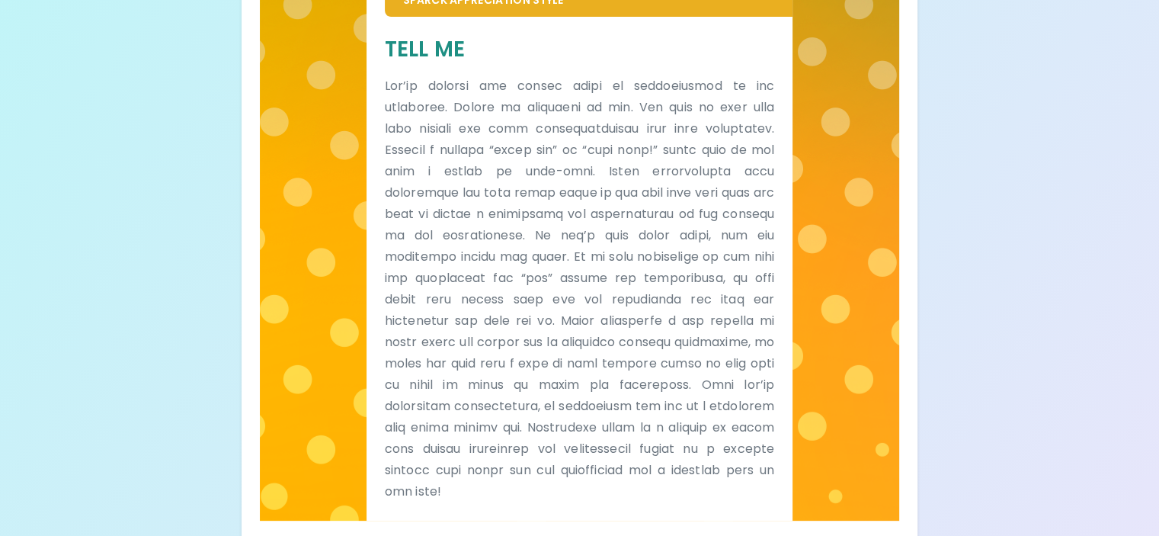
scroll to position [0, 0]
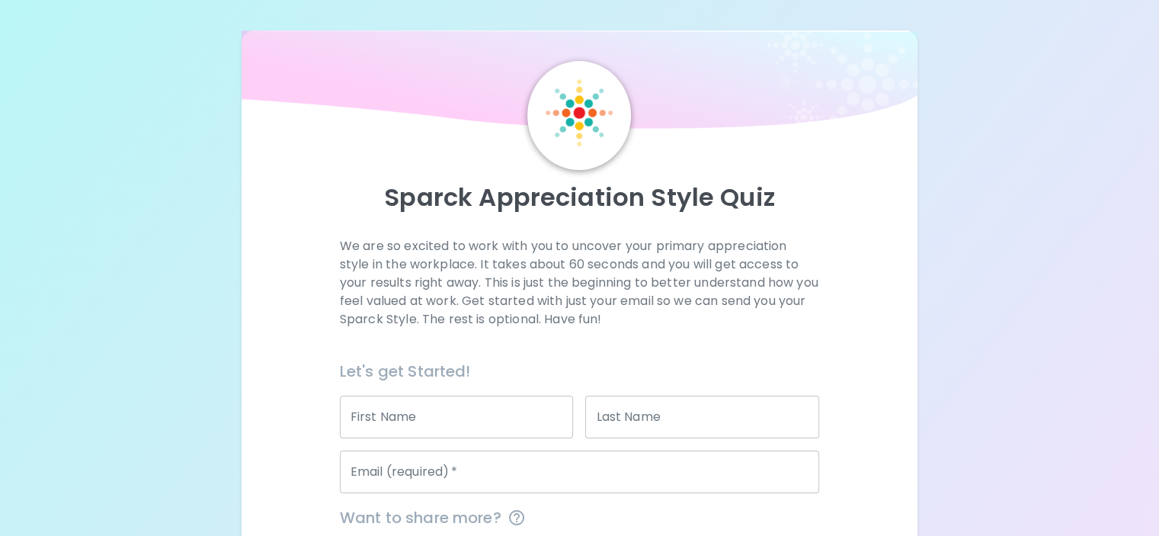
scroll to position [152, 0]
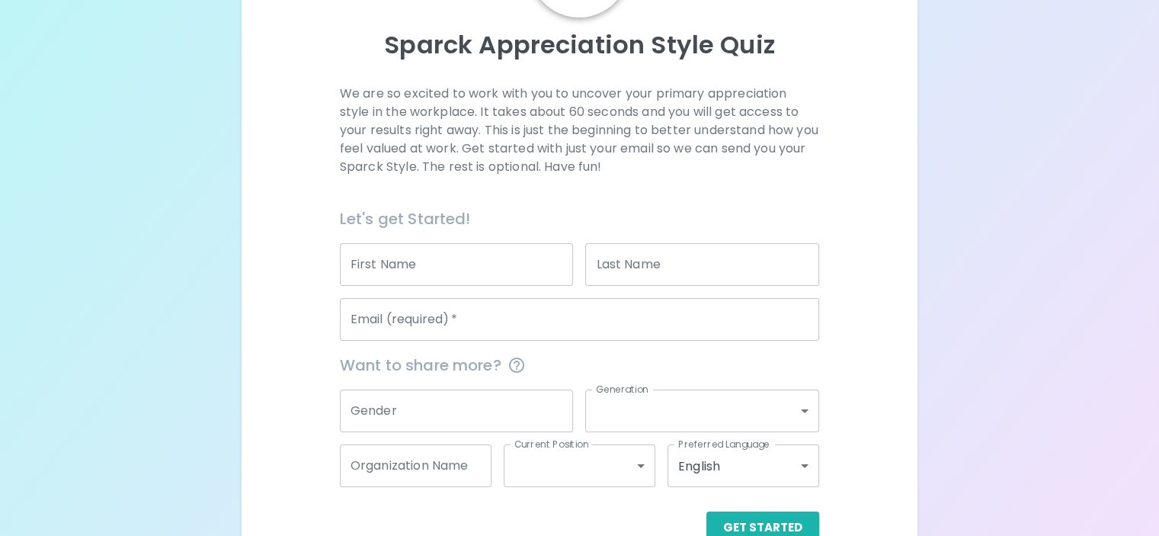
click at [479, 286] on input "First Name" at bounding box center [457, 264] width 234 height 43
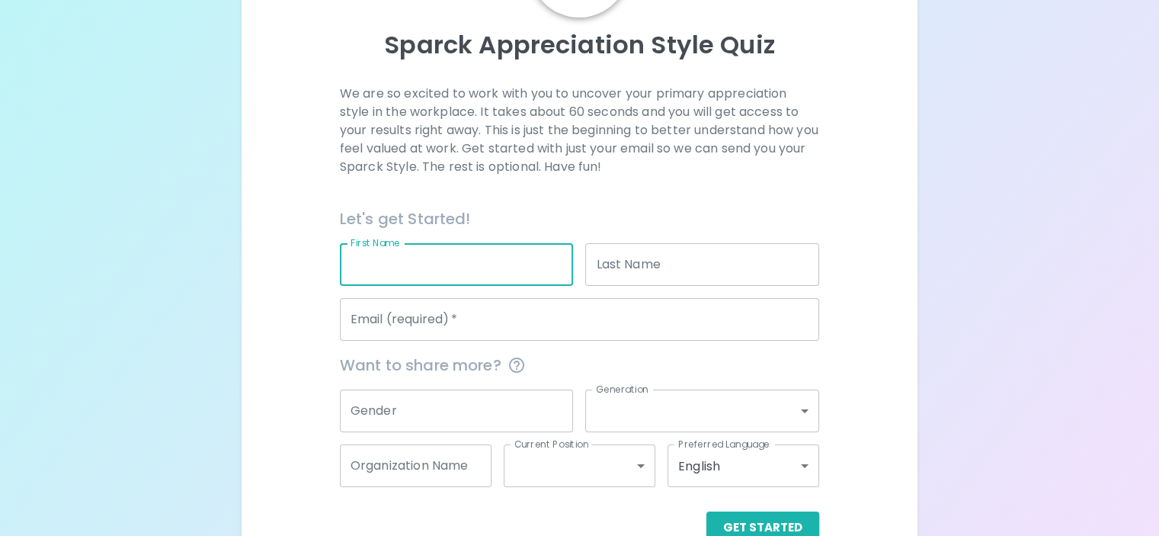
type input "[PERSON_NAME]"
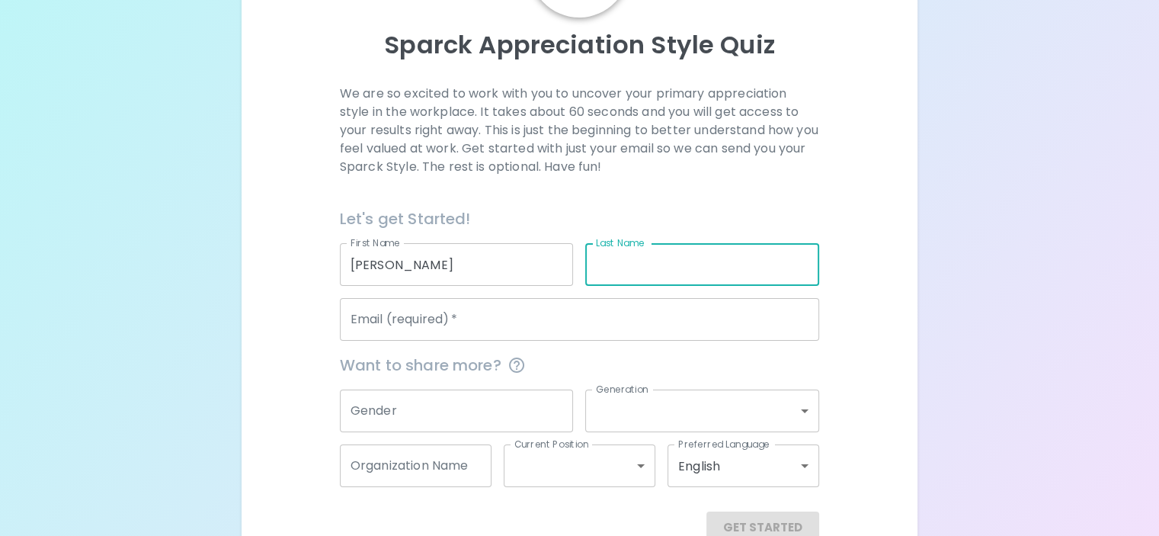
drag, startPoint x: 630, startPoint y: 301, endPoint x: 652, endPoint y: 301, distance: 22.1
click at [630, 286] on input "Last Name" at bounding box center [702, 264] width 234 height 43
type input "[PERSON_NAME]"
click at [515, 341] on input "Email (required)   *" at bounding box center [579, 319] width 479 height 43
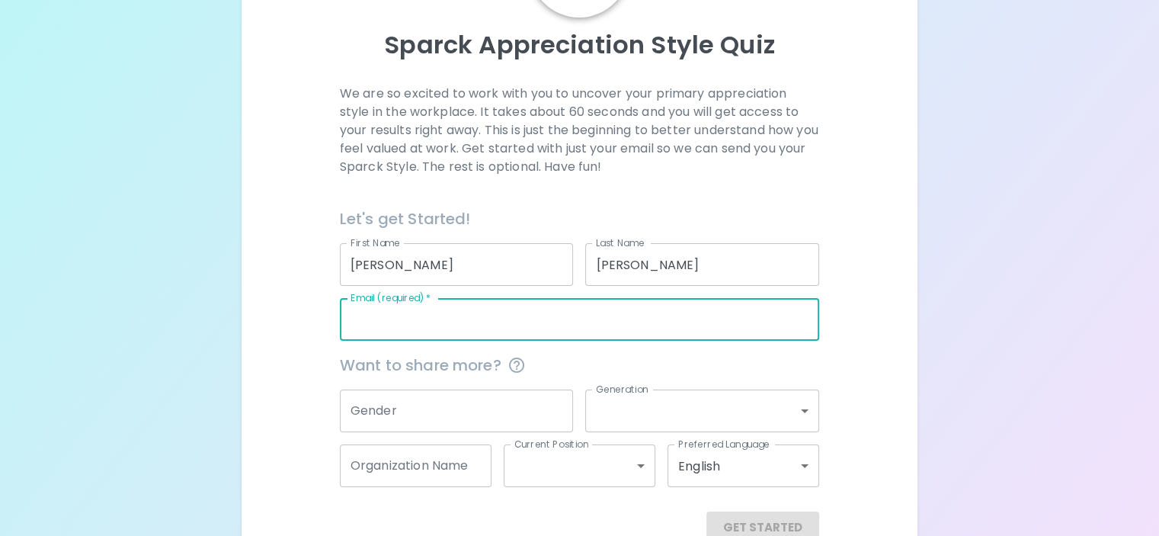
type input "[EMAIL_ADDRESS][DOMAIN_NAME]"
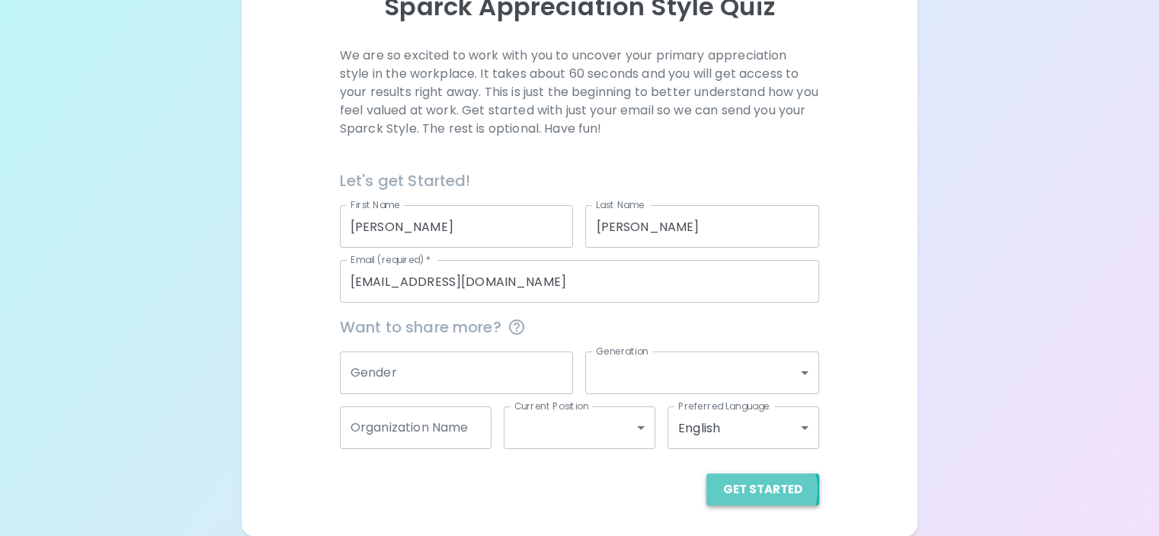
click at [706, 489] on button "Get Started" at bounding box center [762, 489] width 113 height 32
click at [676, 487] on button "Get Started" at bounding box center [747, 489] width 143 height 32
click at [676, 491] on button "Get Started" at bounding box center [747, 489] width 143 height 32
click at [676, 484] on button "Get Started" at bounding box center [747, 489] width 143 height 32
click at [706, 490] on button "Get Started" at bounding box center [762, 489] width 113 height 32
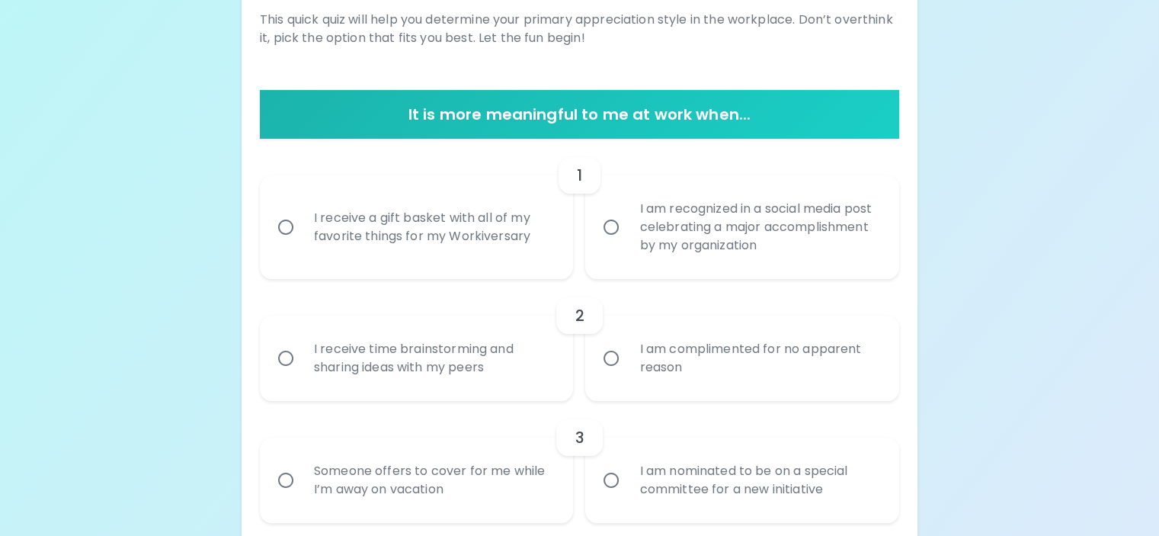
click at [302, 243] on input "I receive a gift basket with all of my favorite things for my Workiversary" at bounding box center [286, 227] width 32 height 32
radio input "true"
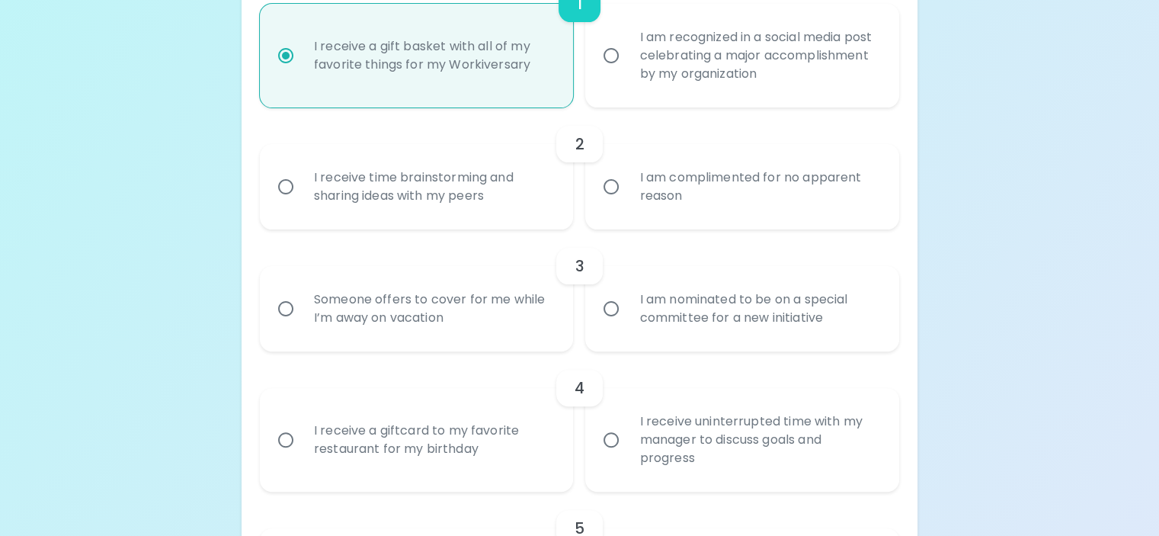
scroll to position [424, 0]
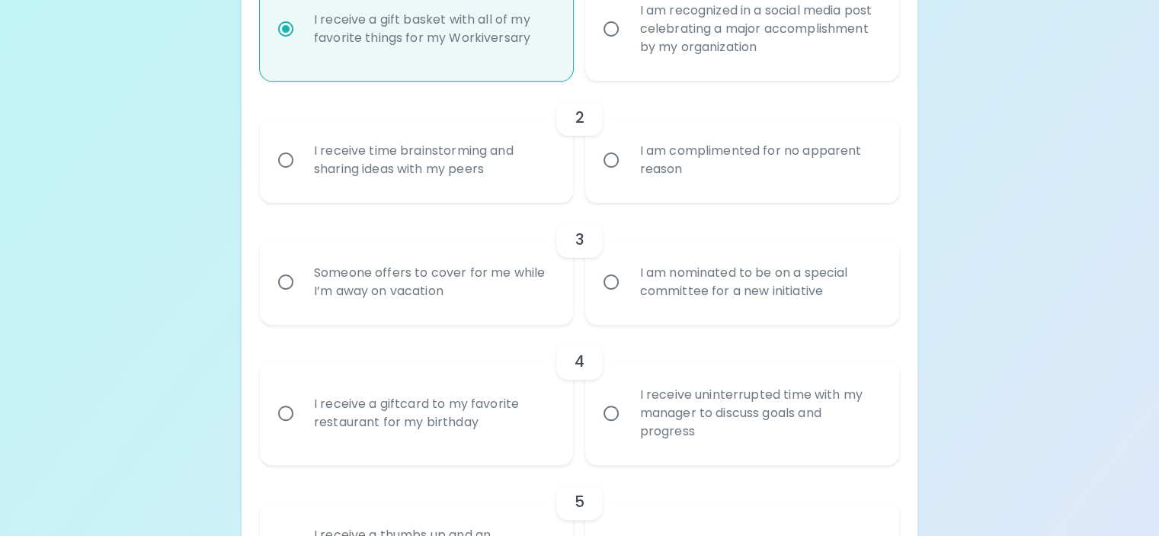
click at [606, 176] on input "I am complimented for no apparent reason" at bounding box center [611, 160] width 32 height 32
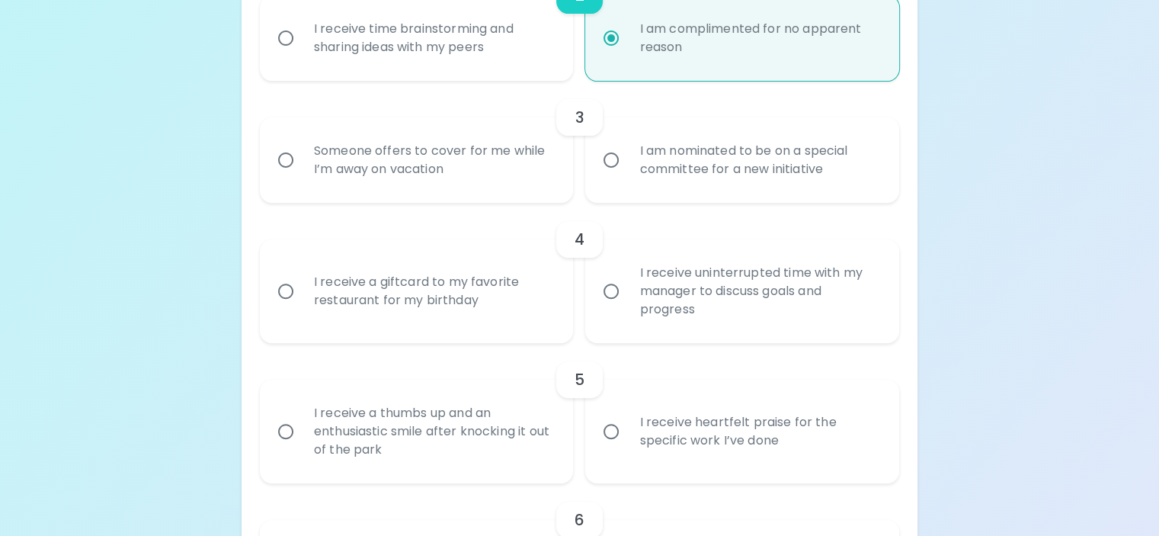
radio input "true"
click at [302, 176] on input "Someone offers to cover for me while I’m away on vacation" at bounding box center [286, 160] width 32 height 32
radio input "false"
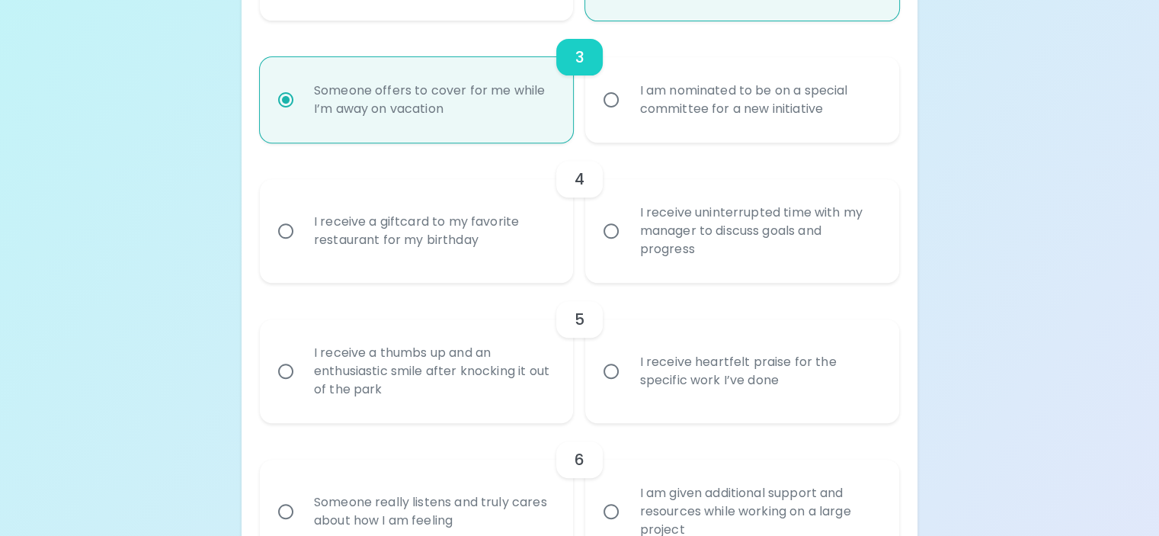
scroll to position [668, 0]
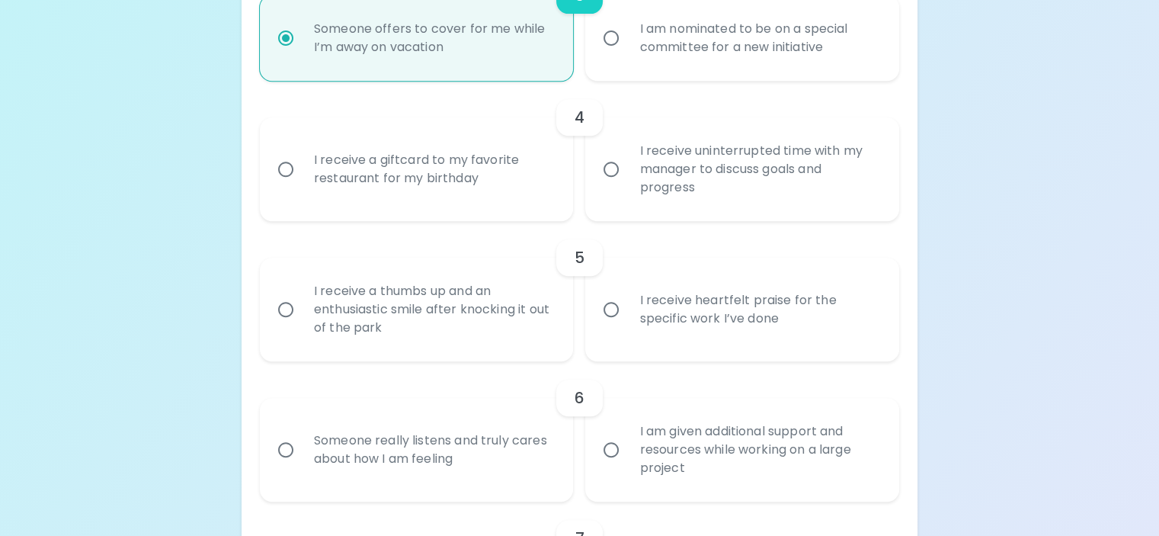
radio input "true"
click at [506, 206] on div "I receive a giftcard to my favorite restaurant for my birthday" at bounding box center [434, 169] width 264 height 73
click at [302, 185] on input "I receive a giftcard to my favorite restaurant for my birthday" at bounding box center [286, 169] width 32 height 32
radio input "false"
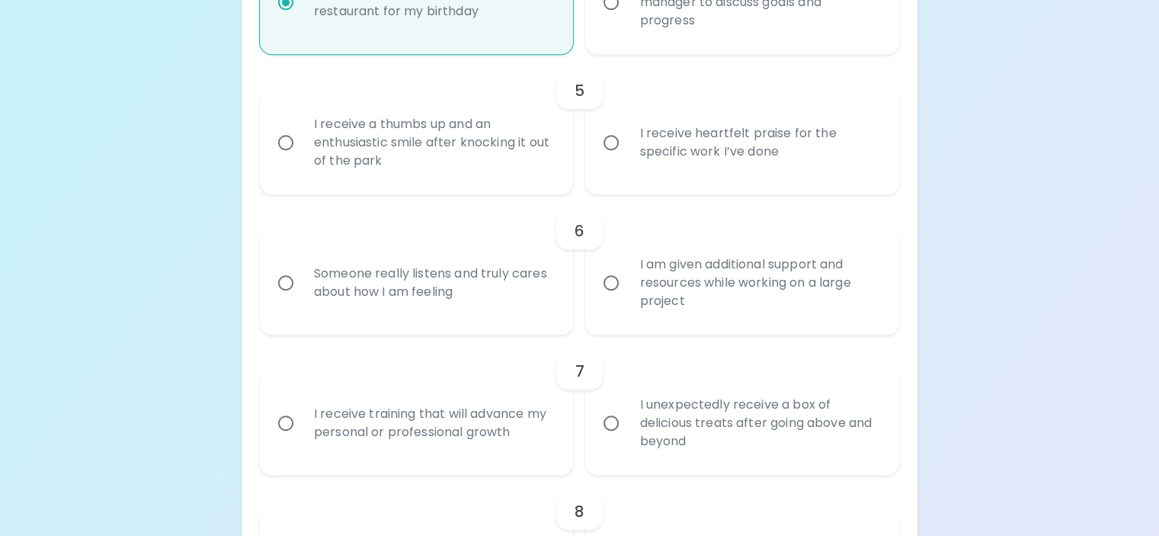
scroll to position [866, 0]
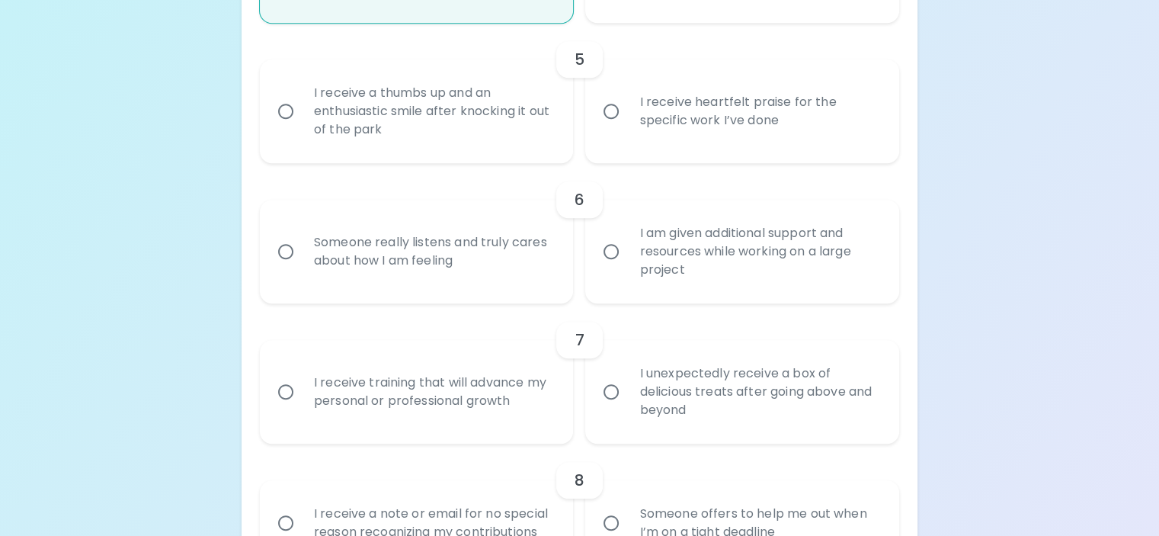
radio input "true"
click at [647, 148] on div "I receive heartfelt praise for the specific work I’ve done" at bounding box center [759, 111] width 264 height 73
click at [627, 127] on input "I receive heartfelt praise for the specific work I’ve done" at bounding box center [611, 111] width 32 height 32
radio input "false"
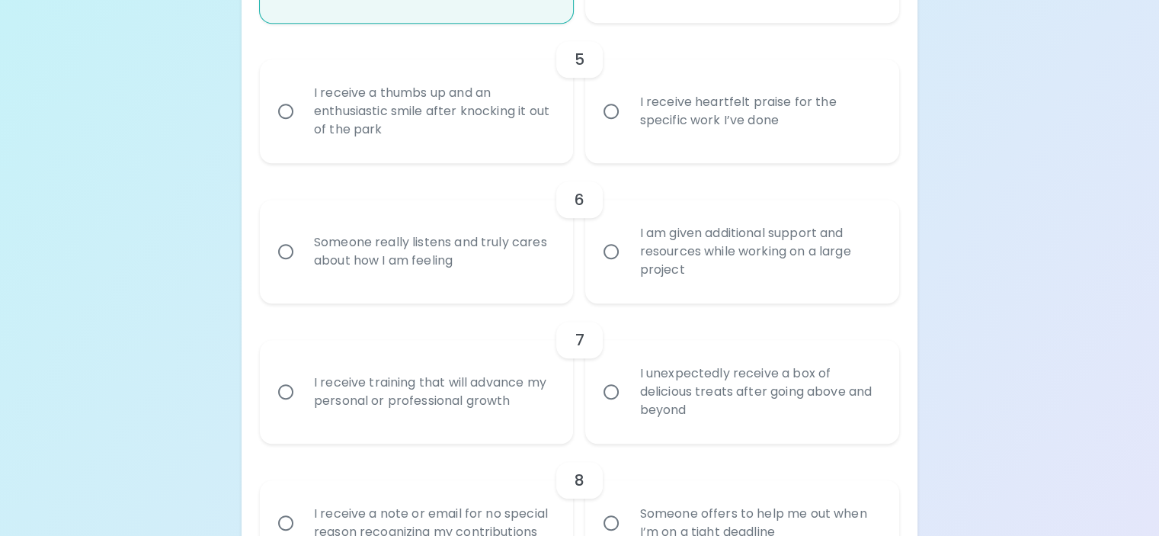
radio input "false"
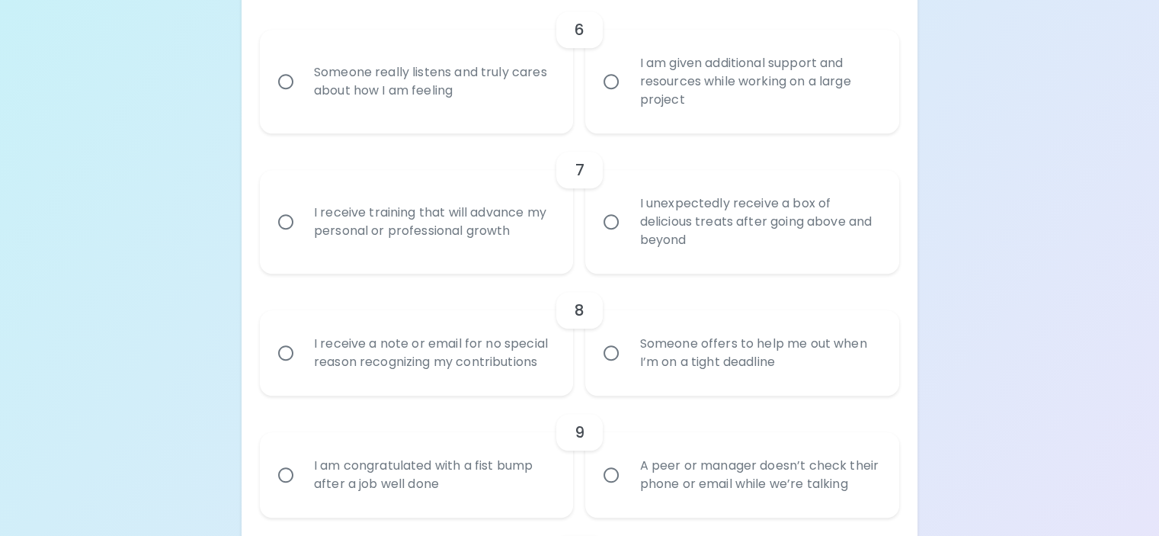
scroll to position [1064, 0]
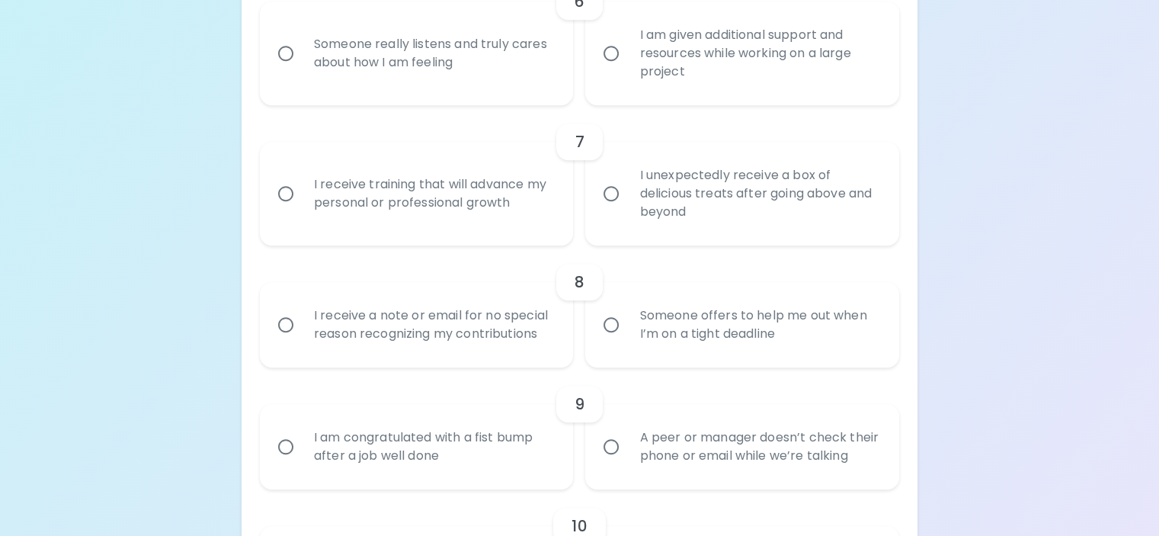
radio input "true"
click at [708, 99] on div "I am given additional support and resources while working on a large project" at bounding box center [759, 53] width 264 height 91
click at [627, 69] on input "I am given additional support and resources while working on a large project" at bounding box center [611, 53] width 32 height 32
radio input "false"
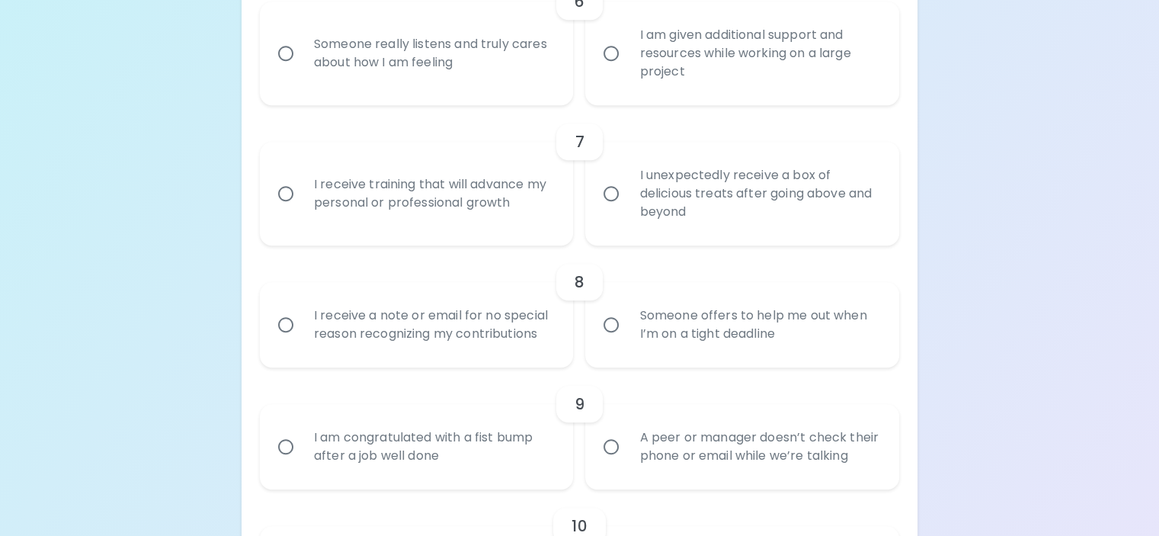
radio input "false"
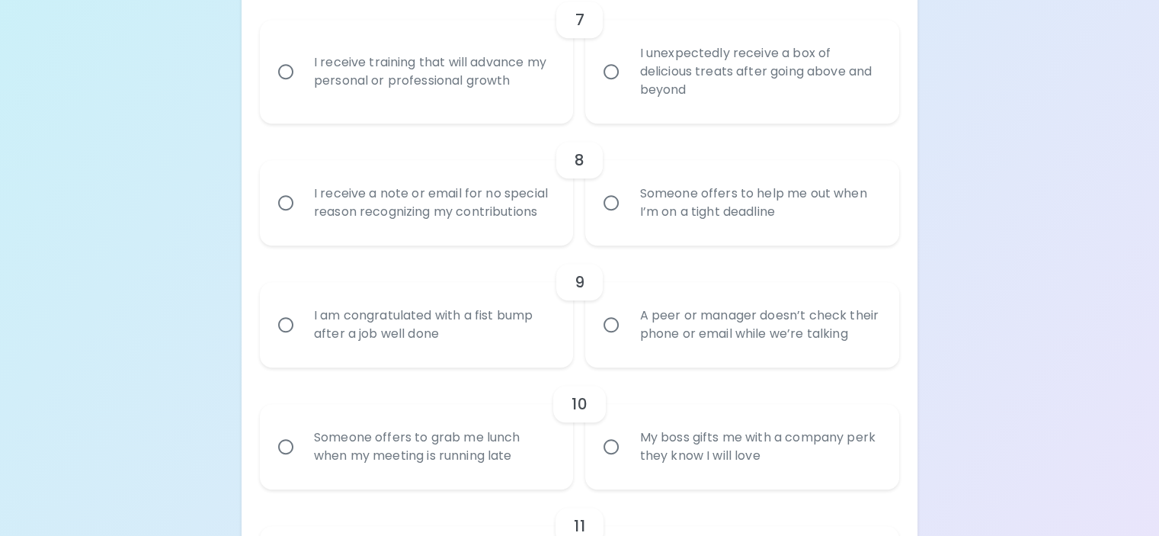
scroll to position [1262, 0]
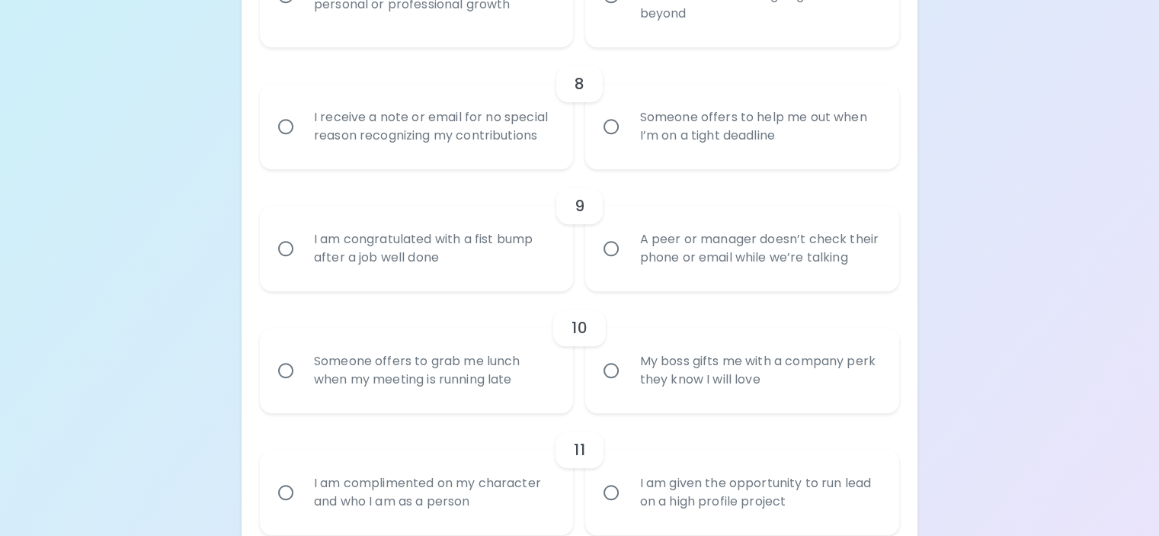
radio input "true"
radio input "false"
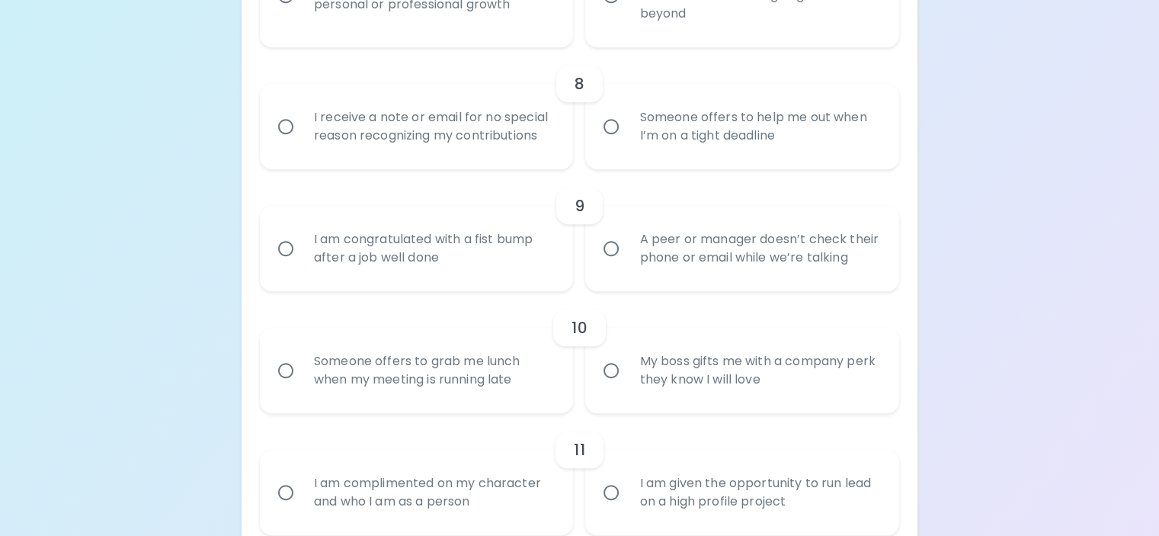
radio input "false"
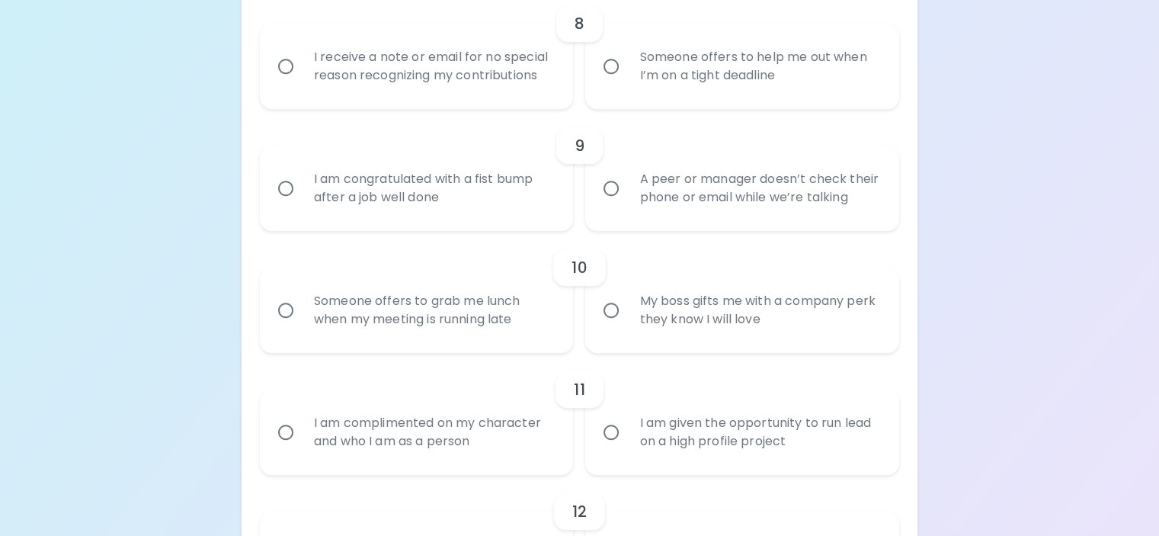
scroll to position [1384, 0]
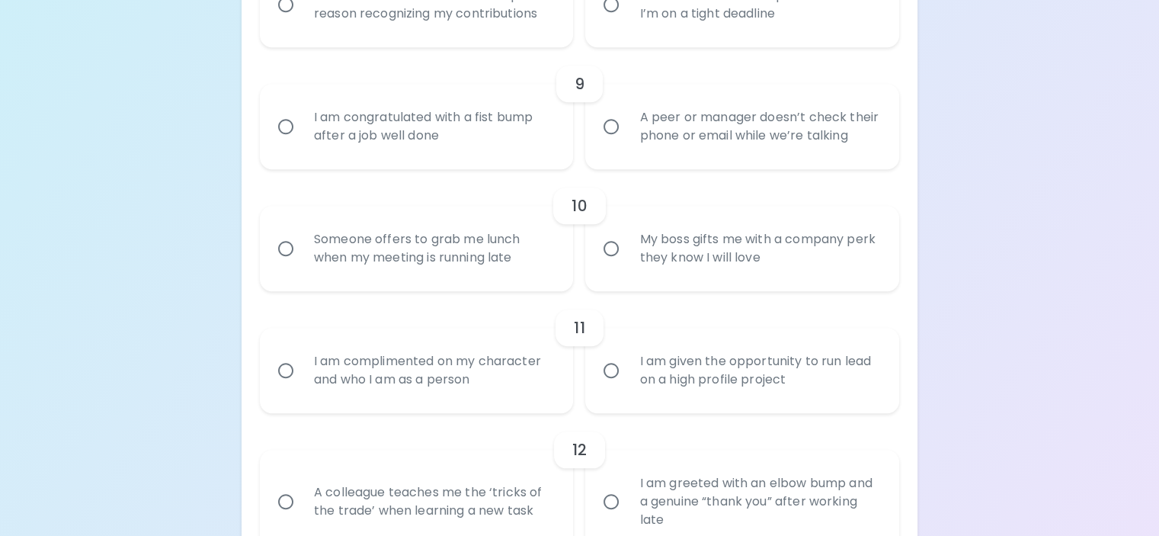
radio input "true"
click at [644, 41] on div "Someone offers to help me out when I’m on a tight deadline" at bounding box center [759, 4] width 264 height 73
click at [627, 21] on input "Someone offers to help me out when I’m on a tight deadline" at bounding box center [611, 5] width 32 height 32
radio input "false"
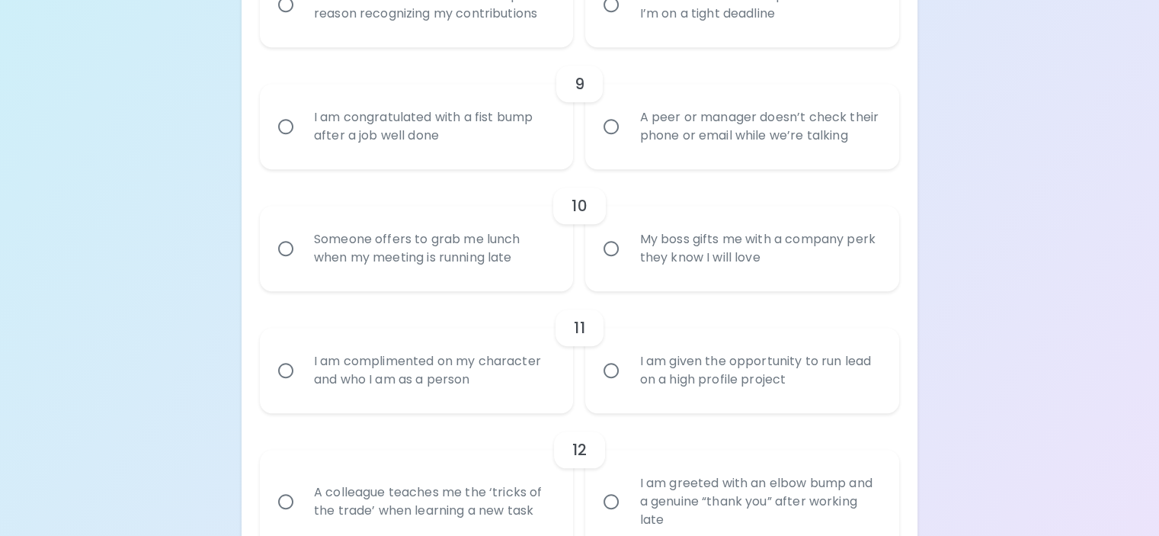
radio input "false"
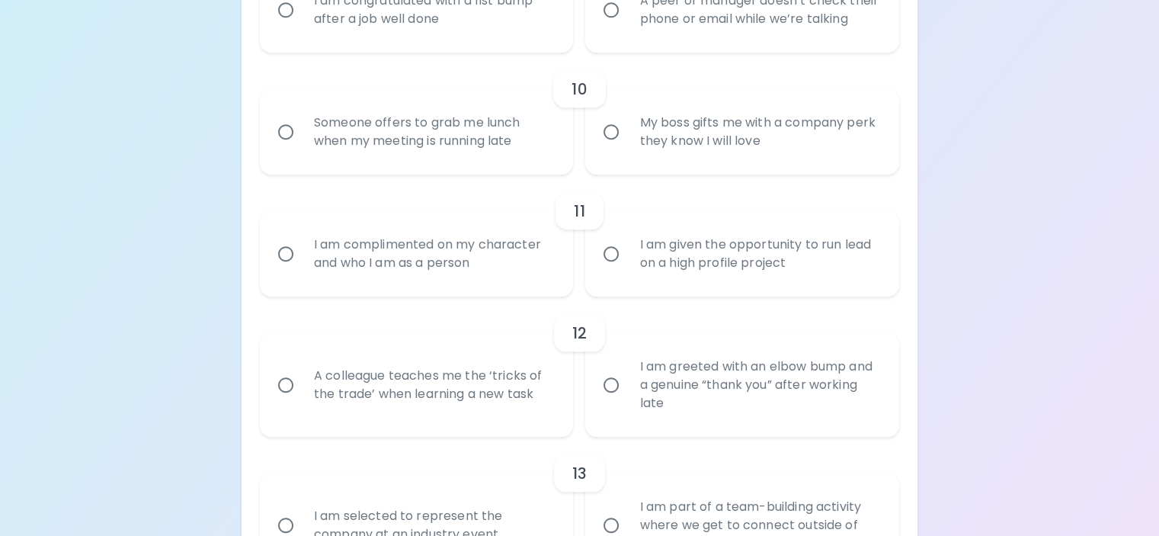
scroll to position [1506, 0]
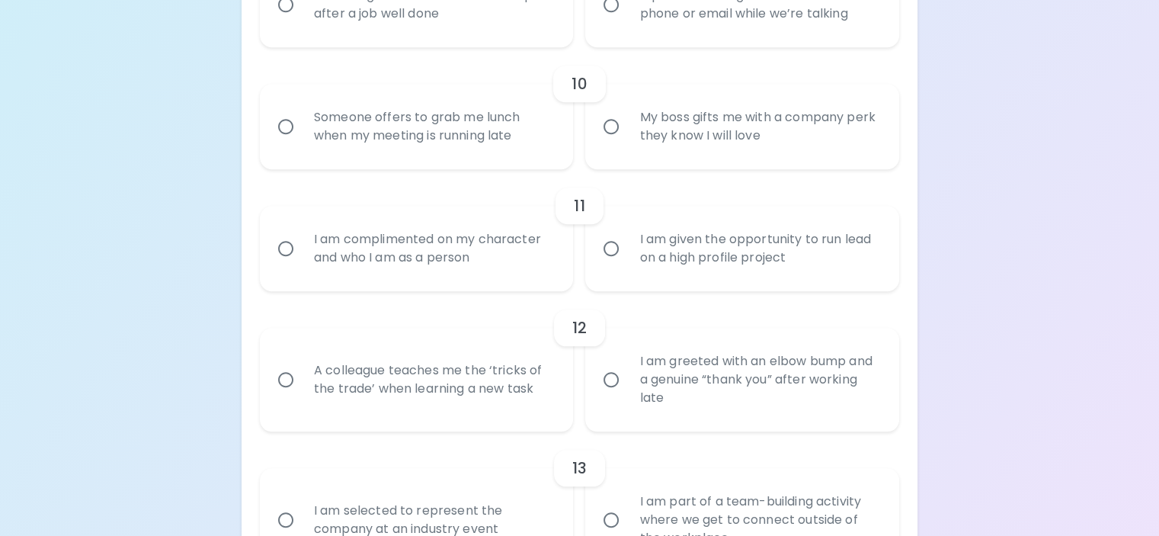
radio input "true"
click at [730, 41] on div "A peer or manager doesn’t check their phone or email while we’re talking" at bounding box center [759, 4] width 264 height 73
click at [627, 21] on input "A peer or manager doesn’t check their phone or email while we’re talking" at bounding box center [611, 5] width 32 height 32
radio input "false"
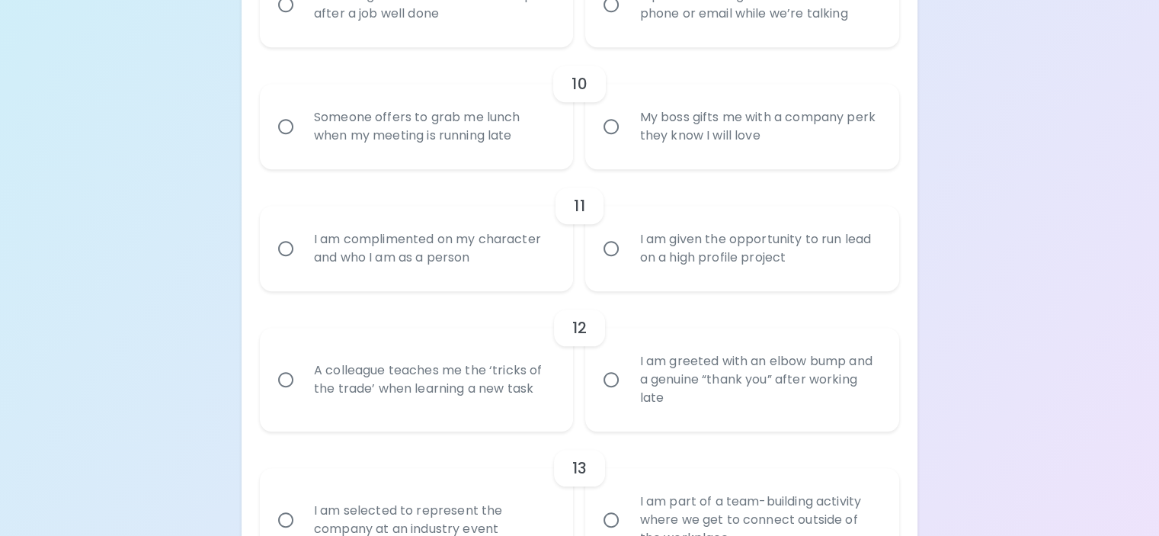
radio input "false"
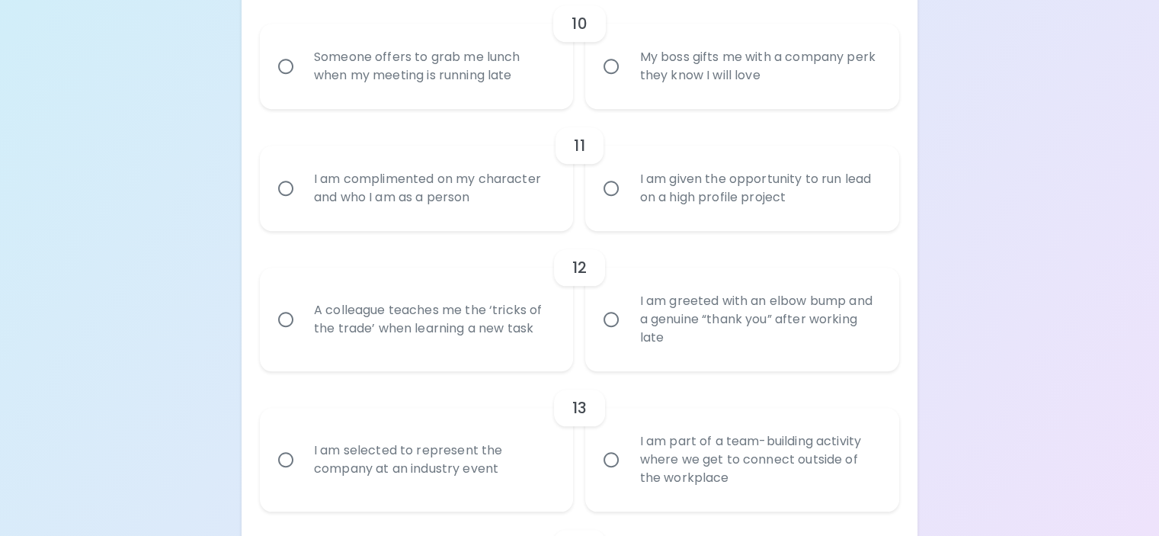
scroll to position [1628, 0]
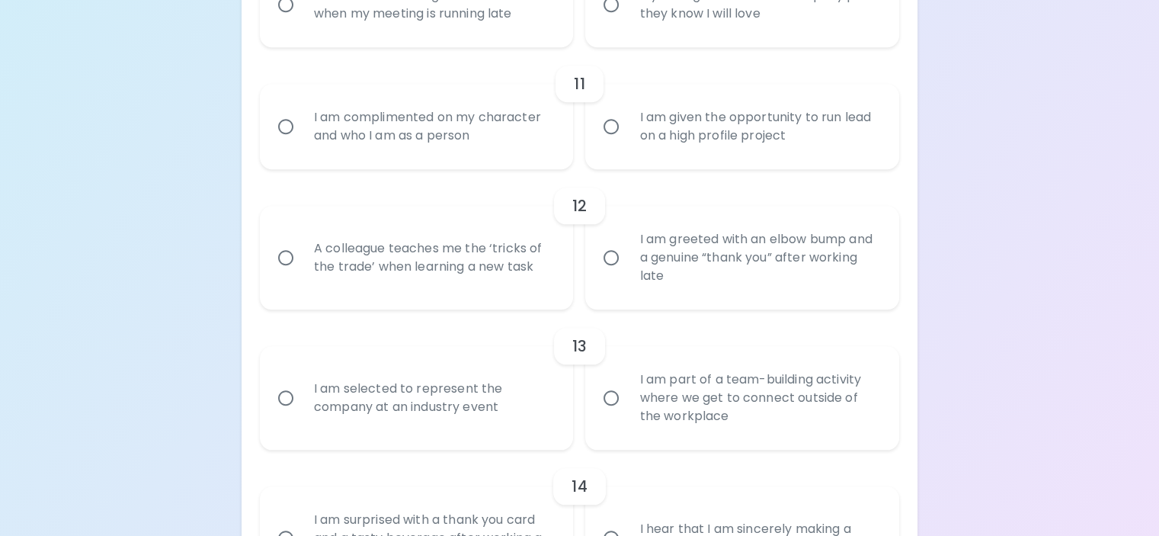
radio input "true"
click at [647, 41] on div "My boss gifts me with a company perk they know I will love" at bounding box center [759, 4] width 264 height 73
click at [627, 21] on input "My boss gifts me with a company perk they know I will love" at bounding box center [611, 5] width 32 height 32
radio input "false"
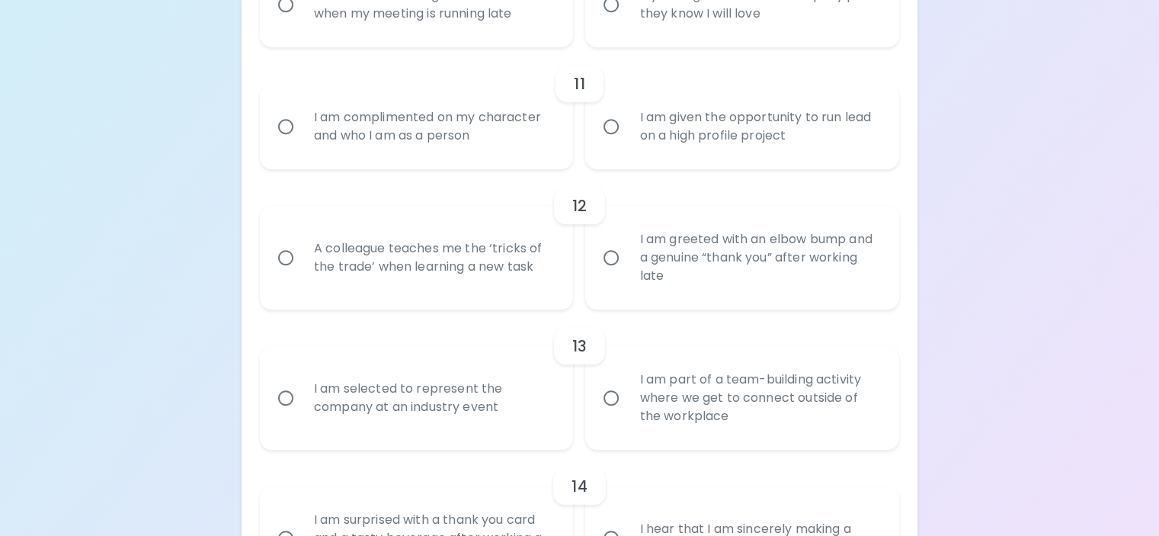
radio input "false"
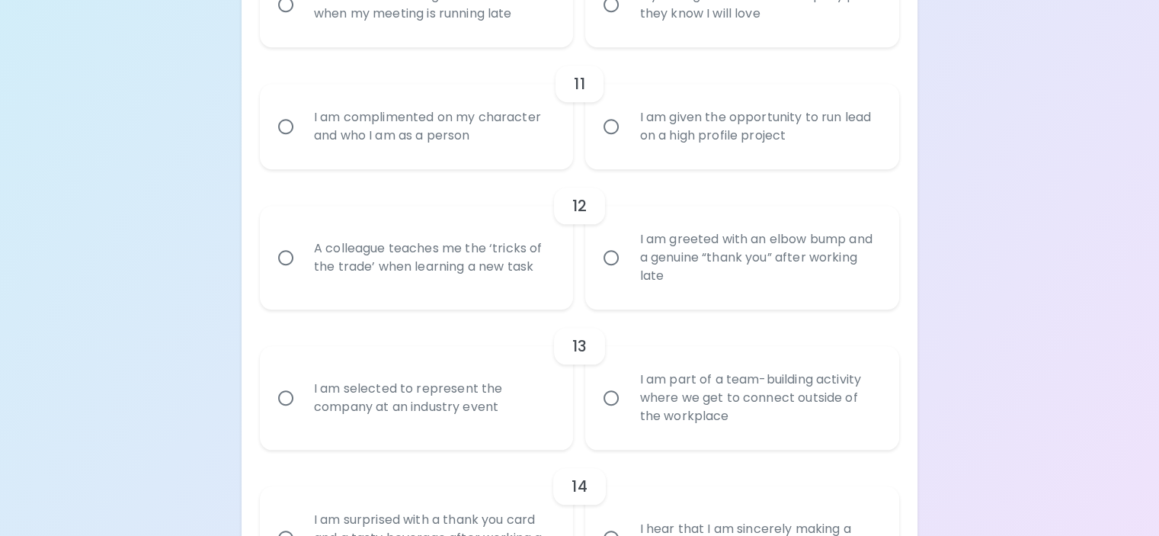
radio input "false"
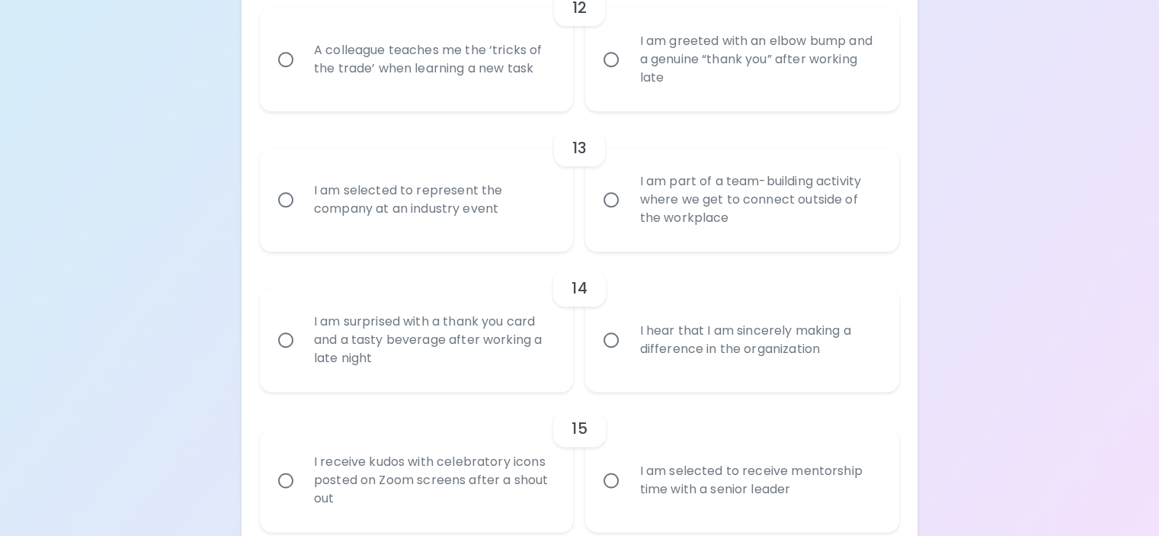
scroll to position [1902, 0]
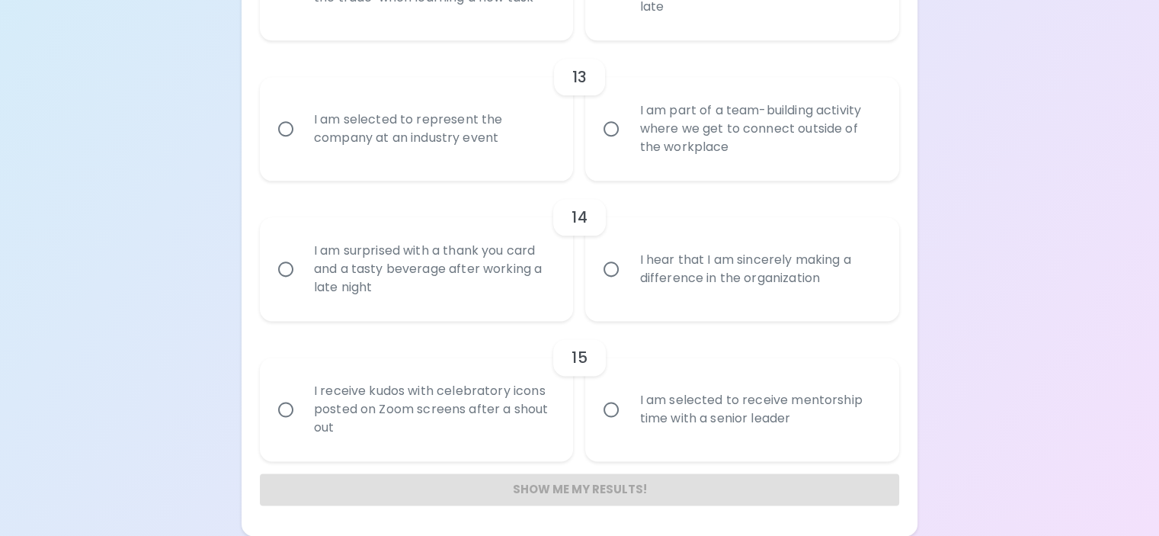
radio input "true"
radio input "false"
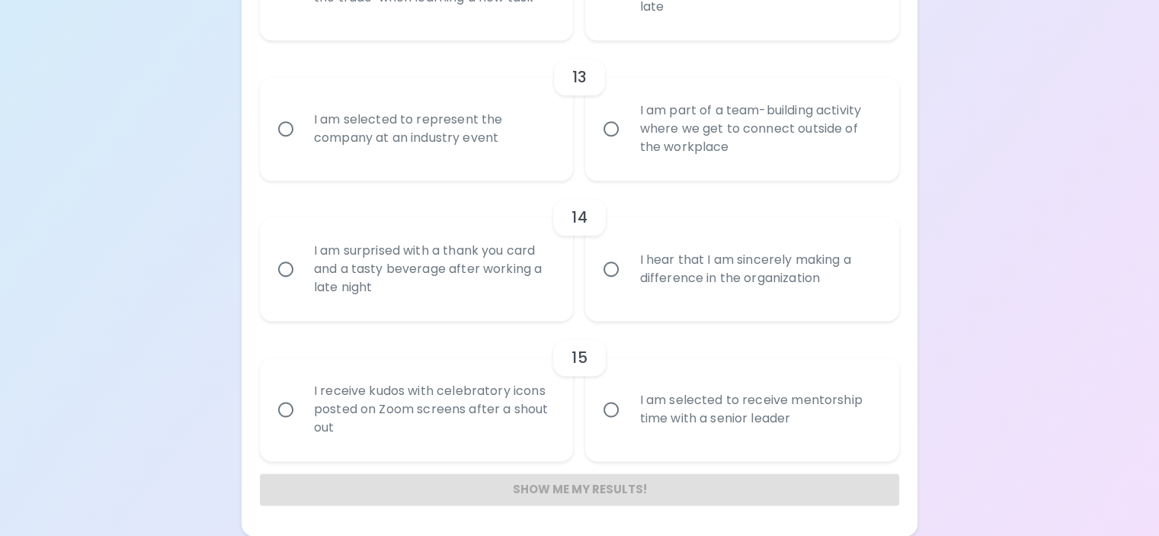
radio input "false"
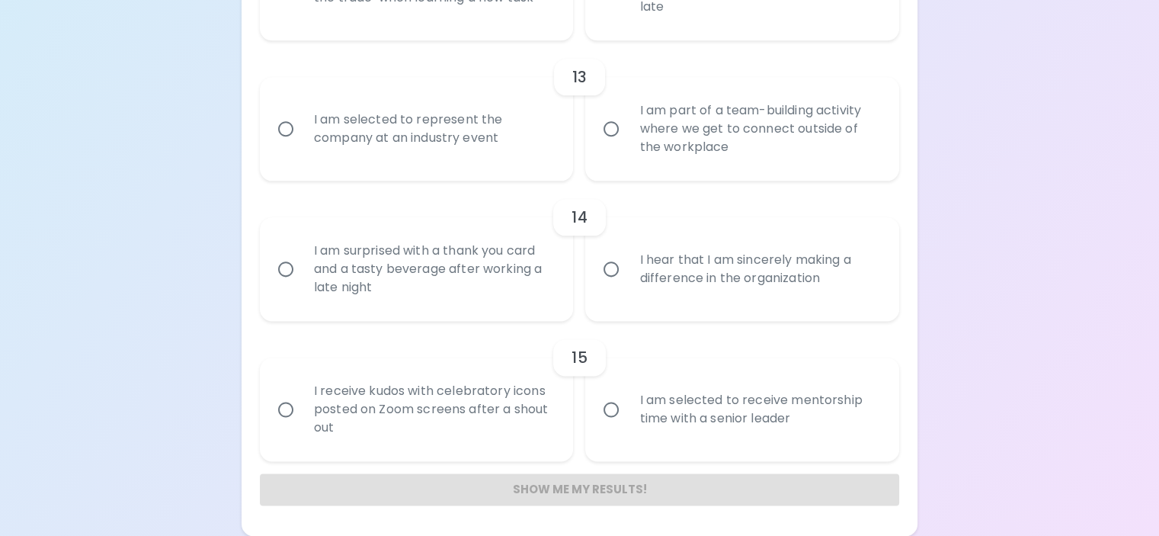
radio input "false"
radio input "true"
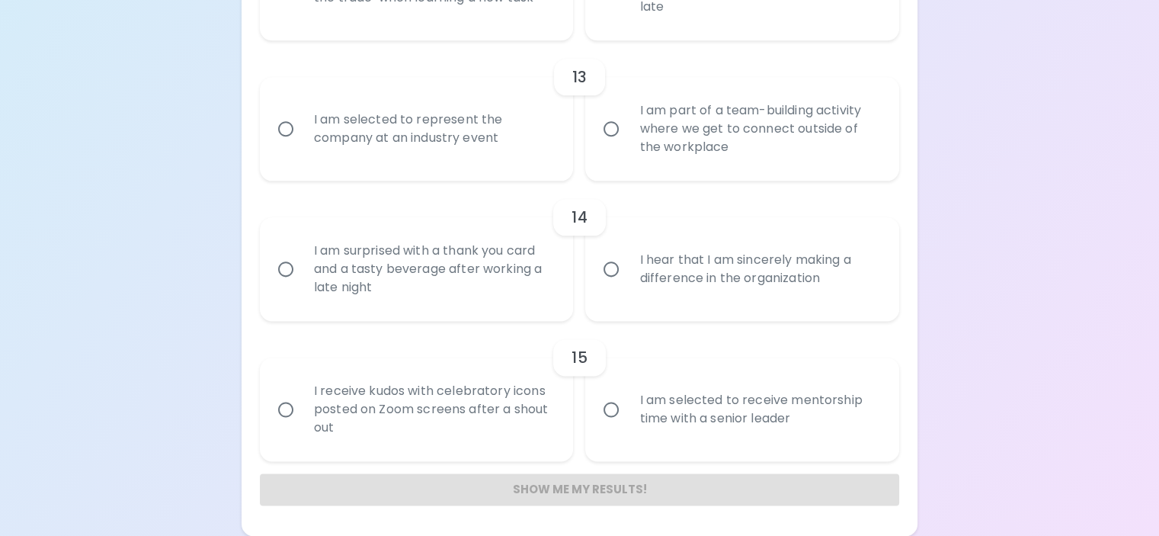
radio input "false"
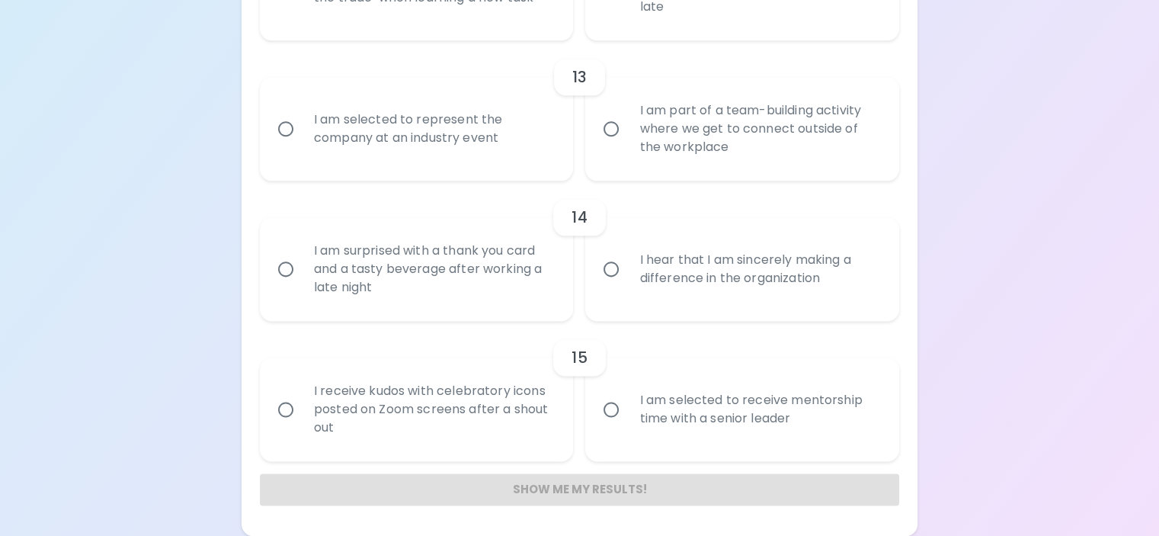
radio input "false"
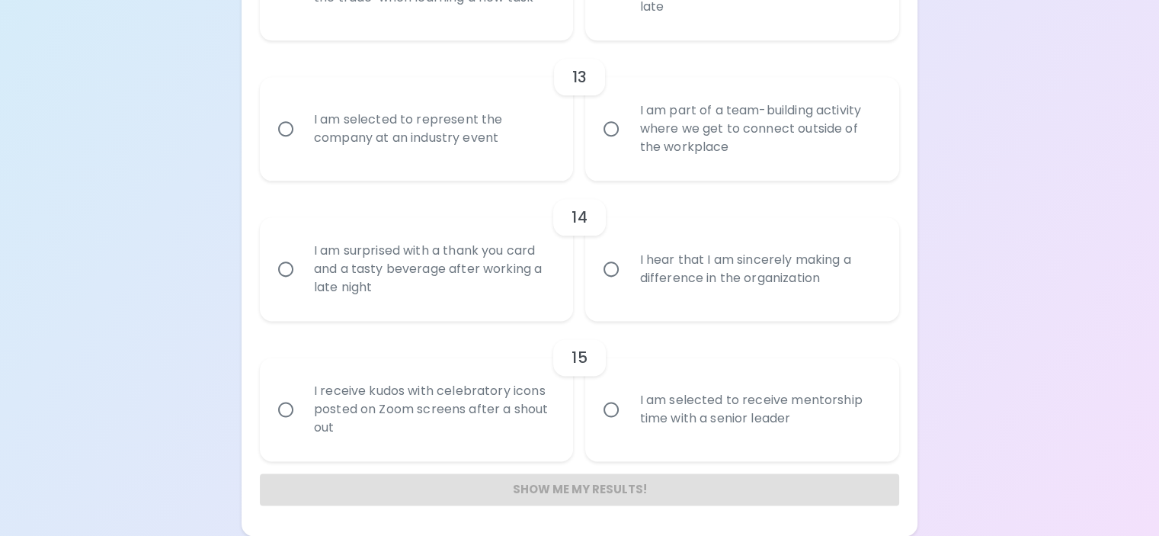
radio input "false"
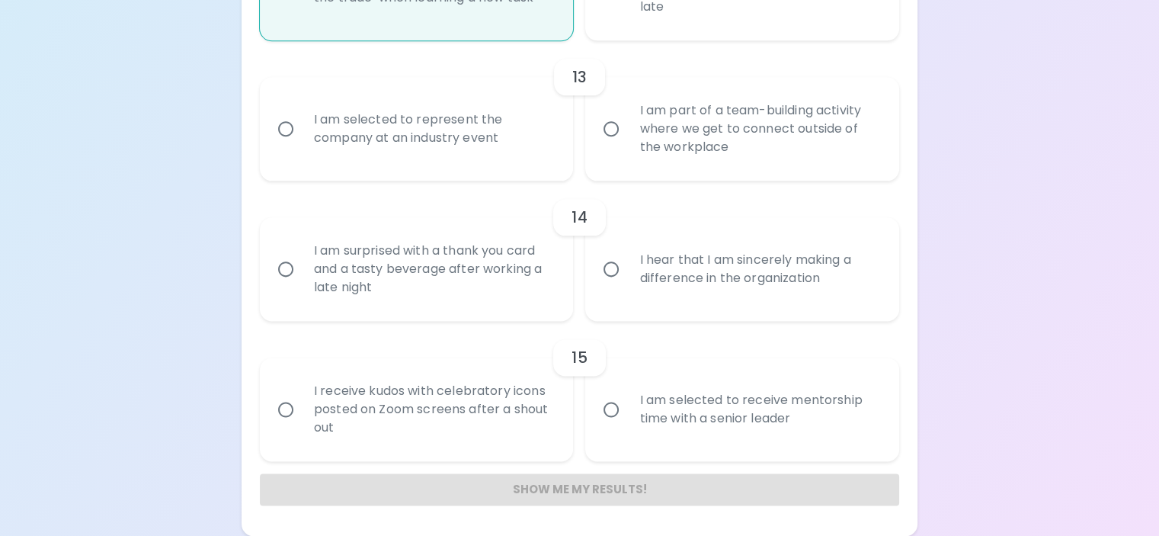
scroll to position [2146, 0]
radio input "true"
click at [766, 174] on div "I am part of a team-building activity where we get to connect outside of the wo…" at bounding box center [759, 128] width 264 height 91
click at [627, 145] on input "I am part of a team-building activity where we get to connect outside of the wo…" at bounding box center [611, 129] width 32 height 32
radio input "false"
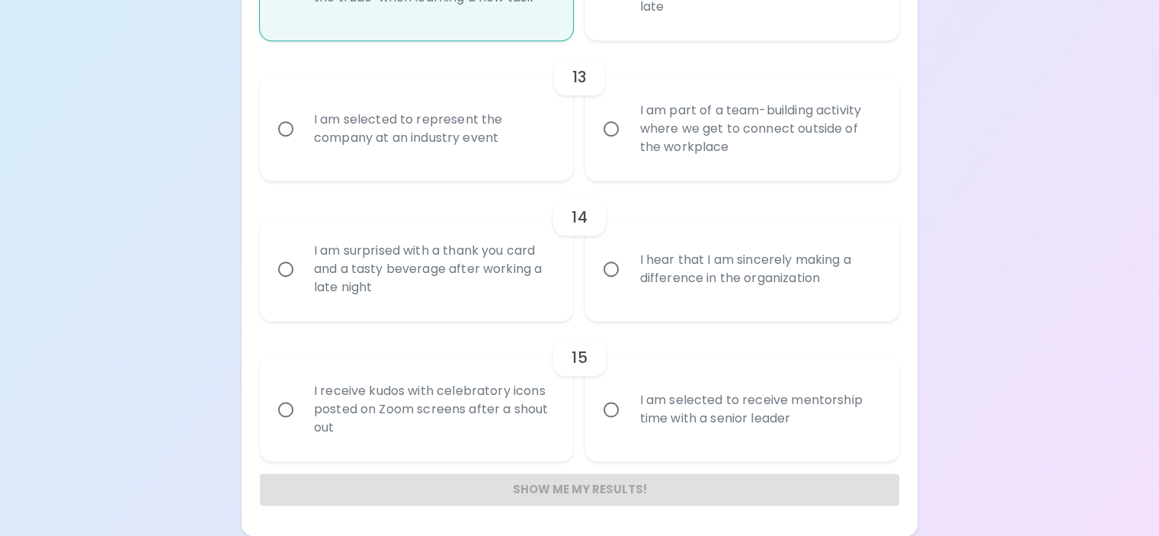
radio input "false"
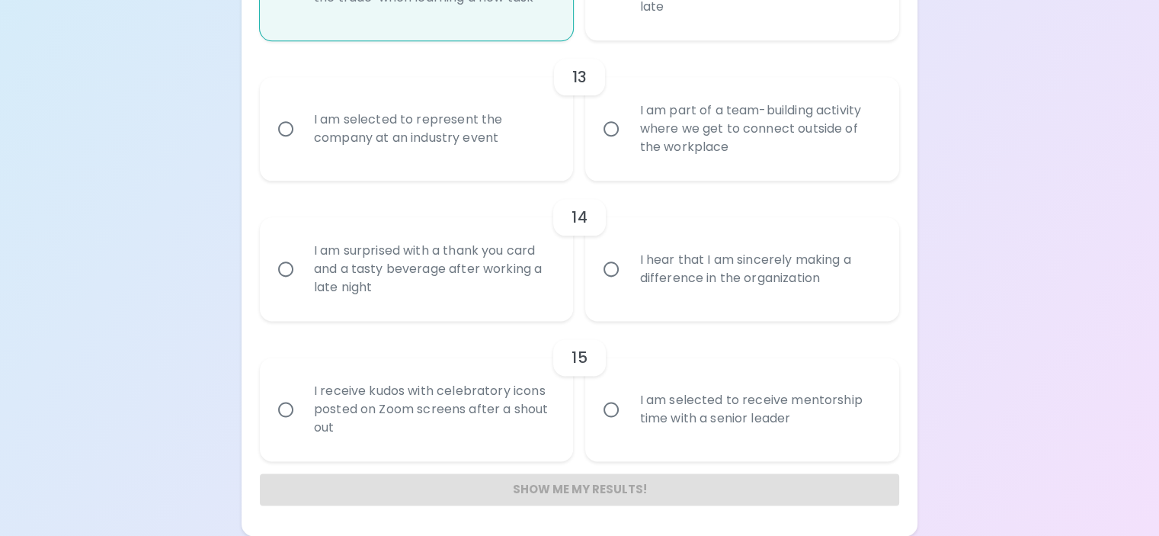
radio input "false"
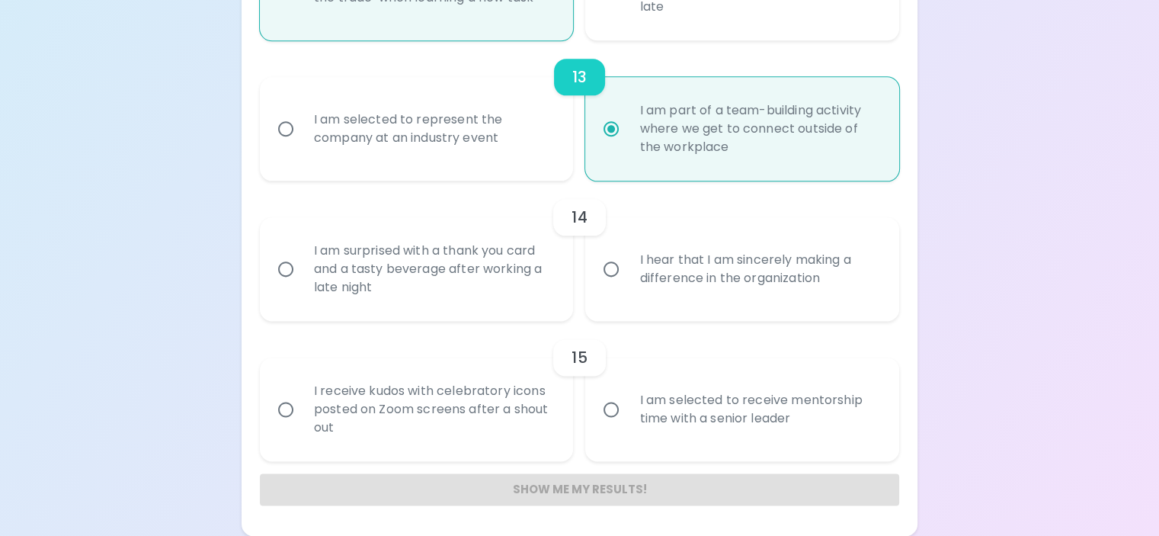
scroll to position [2384, 0]
radio input "true"
click at [612, 248] on label "I hear that I am sincerely making a difference in the organization" at bounding box center [734, 269] width 314 height 104
click at [612, 253] on input "I hear that I am sincerely making a difference in the organization" at bounding box center [611, 269] width 32 height 32
radio input "false"
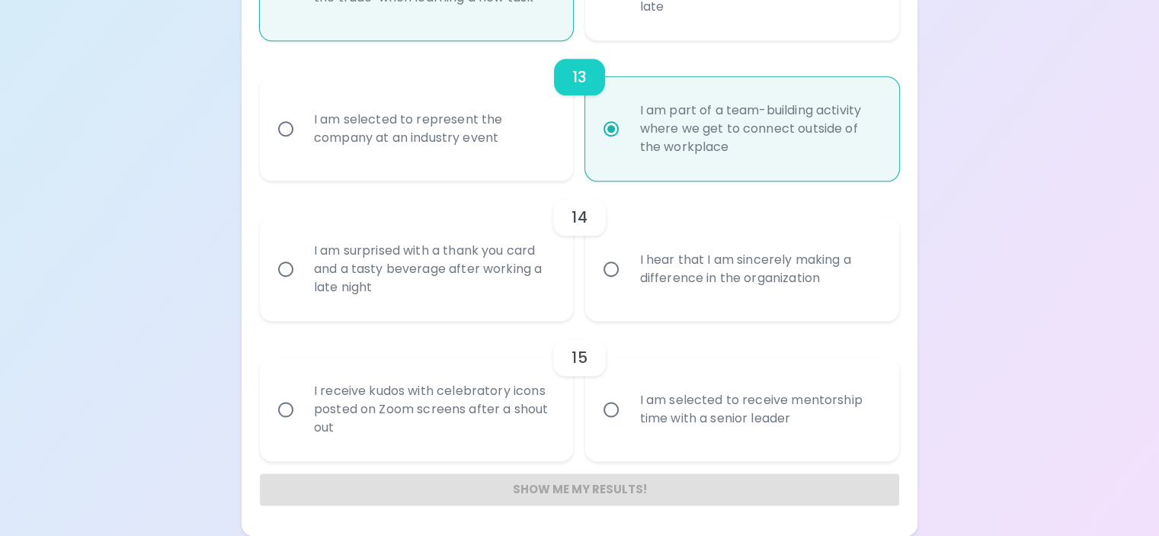
radio input "false"
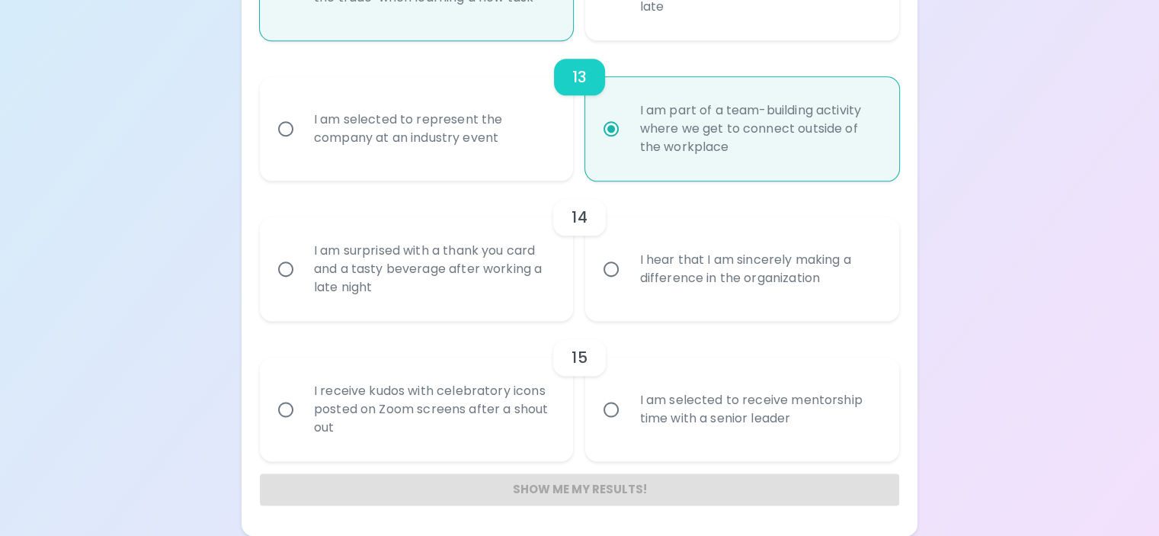
radio input "false"
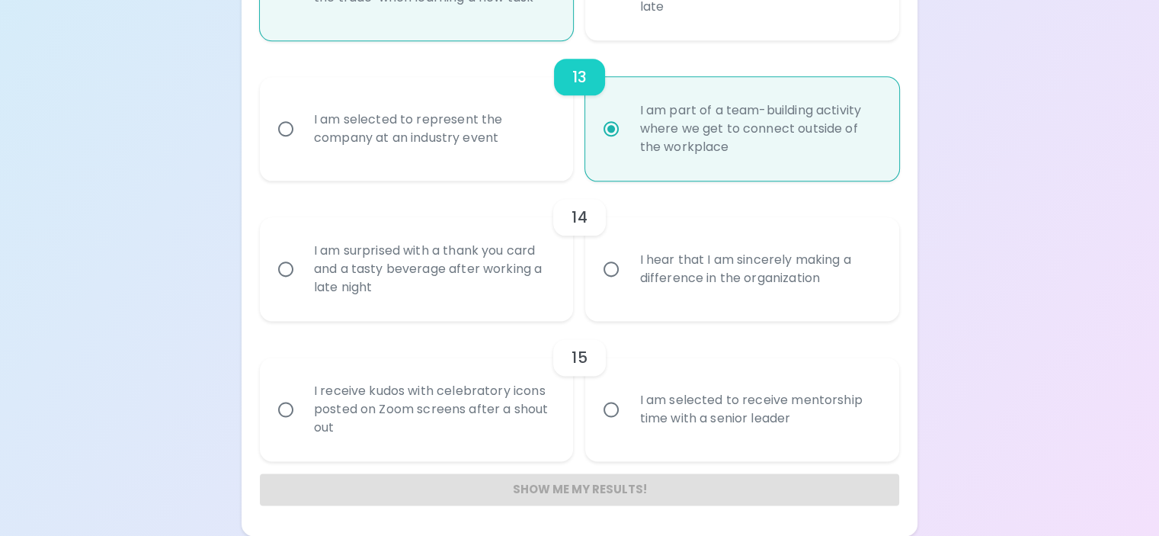
radio input "false"
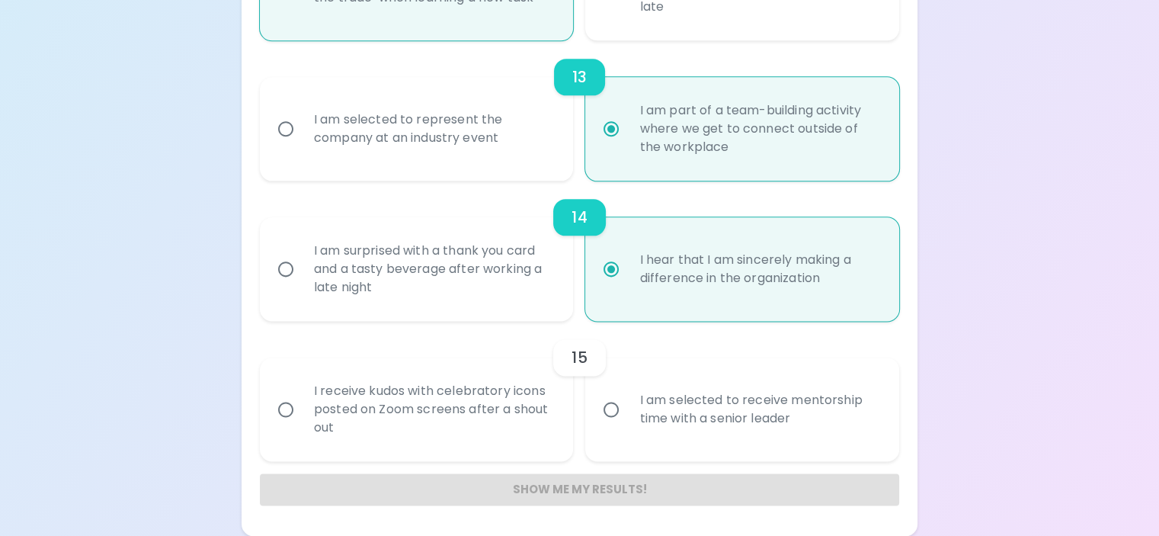
radio input "true"
click at [676, 373] on div "I am selected to receive mentorship time with a senior leader" at bounding box center [759, 409] width 264 height 73
click at [627, 393] on input "I am selected to receive mentorship time with a senior leader" at bounding box center [611, 409] width 32 height 32
radio input "false"
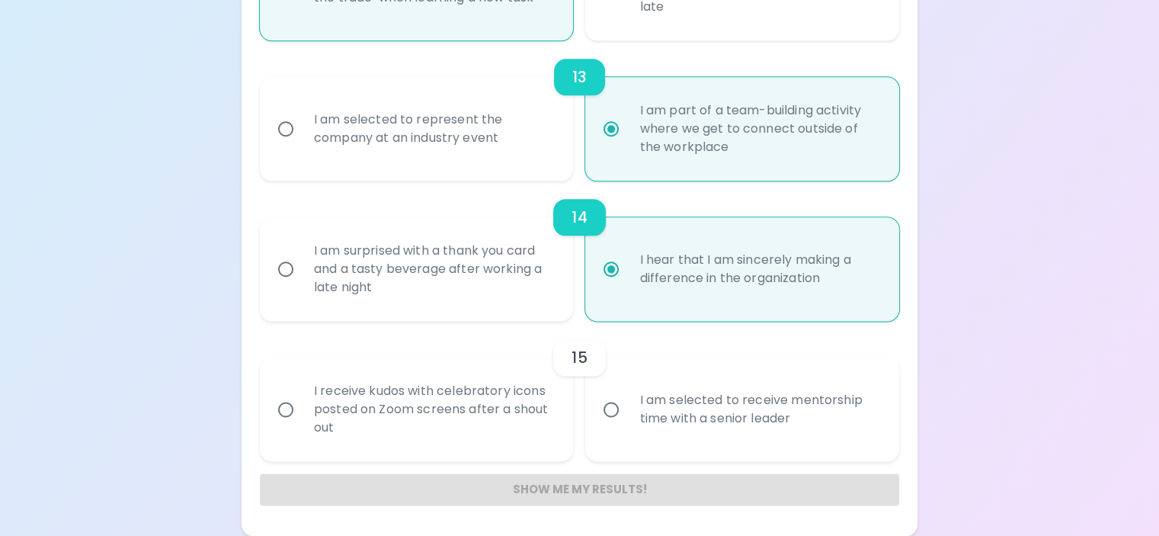
radio input "false"
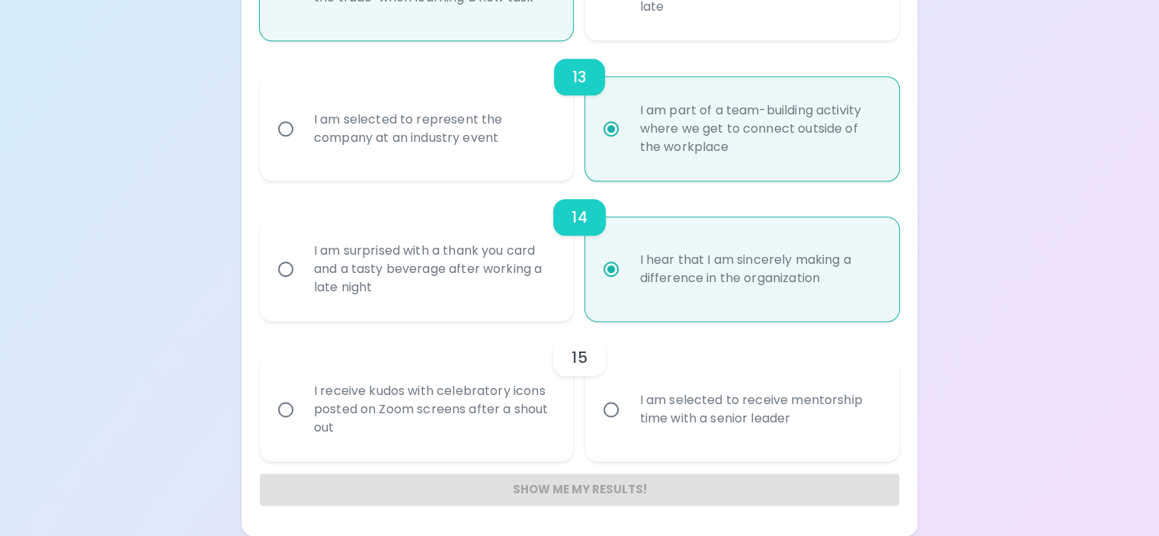
radio input "false"
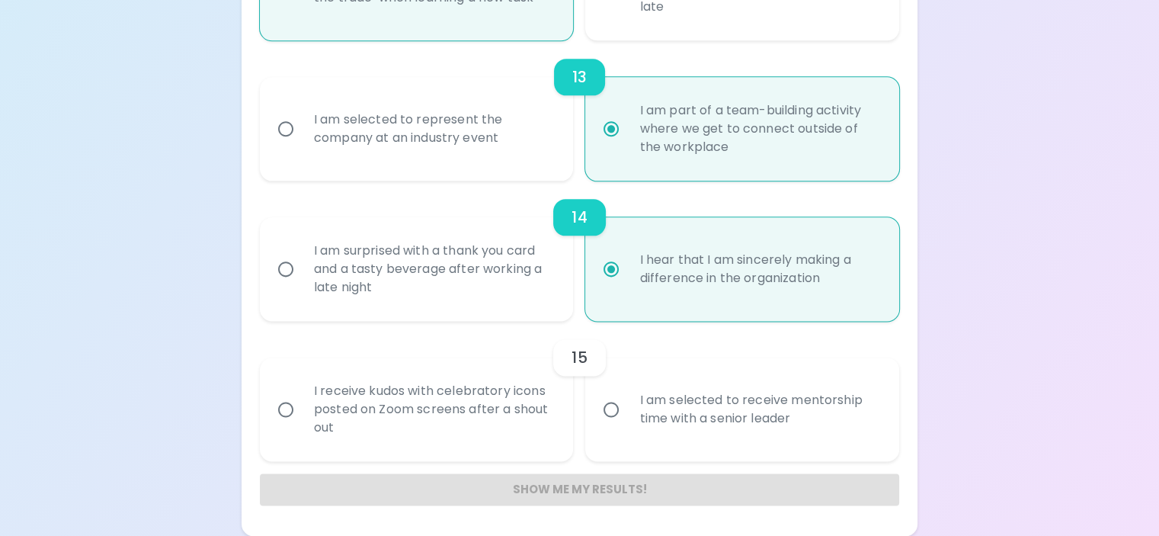
radio input "false"
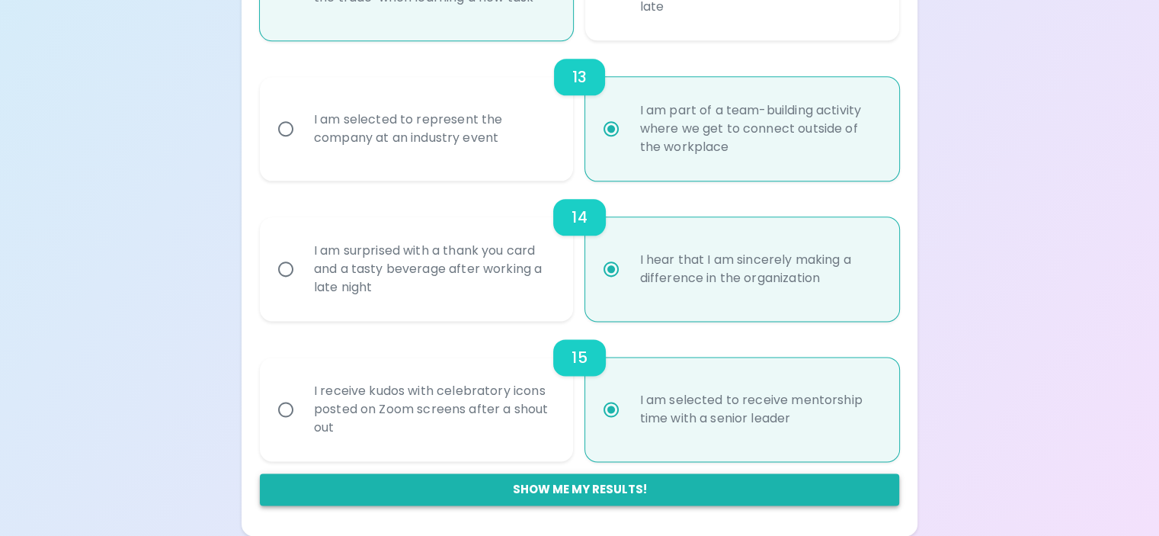
radio input "true"
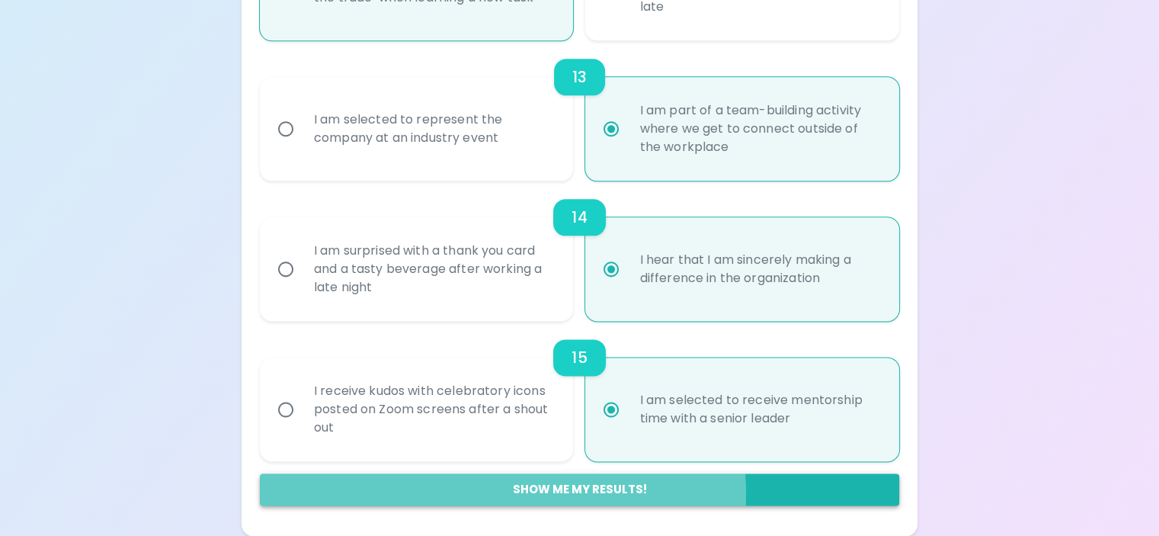
click at [599, 493] on button "Show me my results!" at bounding box center [579, 489] width 639 height 32
radio input "false"
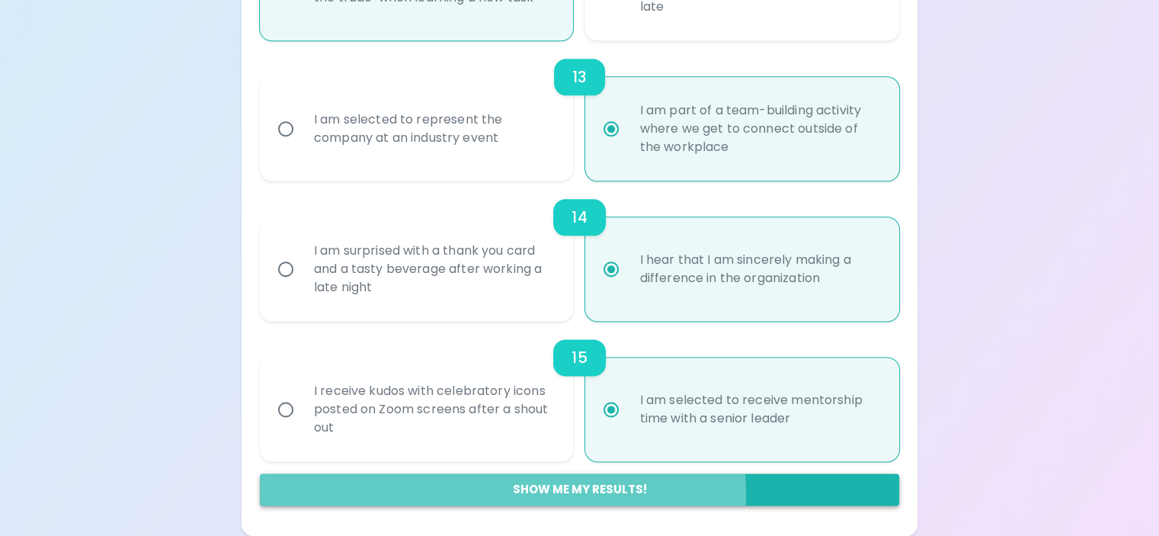
radio input "false"
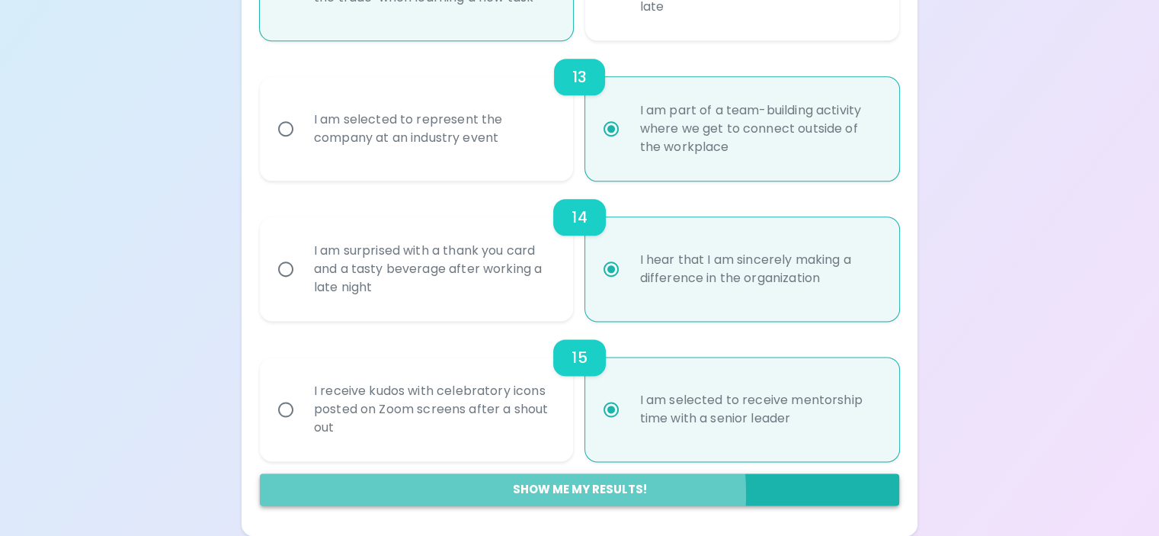
radio input "false"
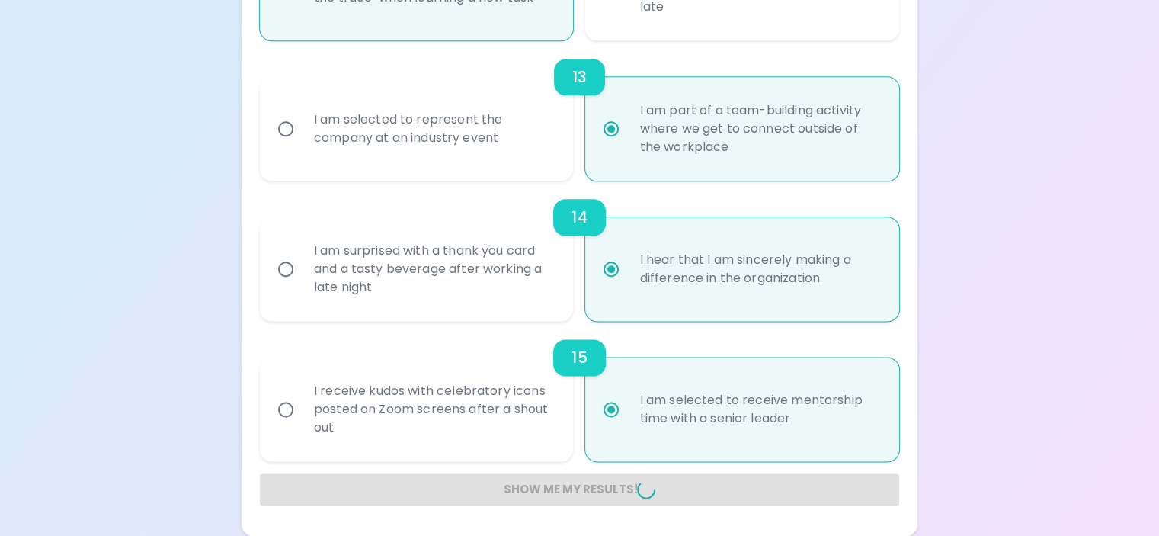
radio input "false"
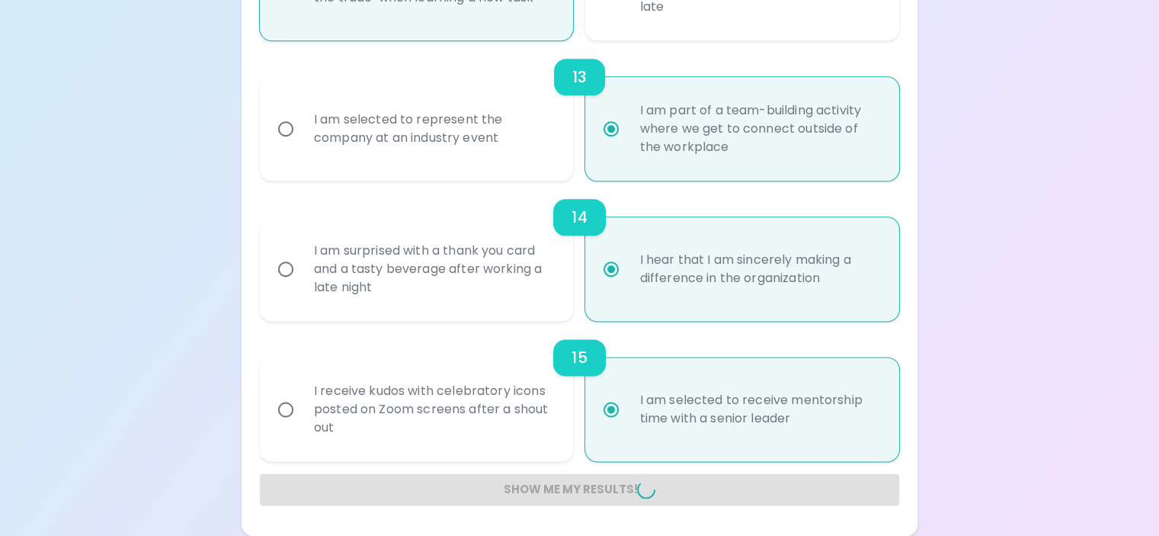
radio input "false"
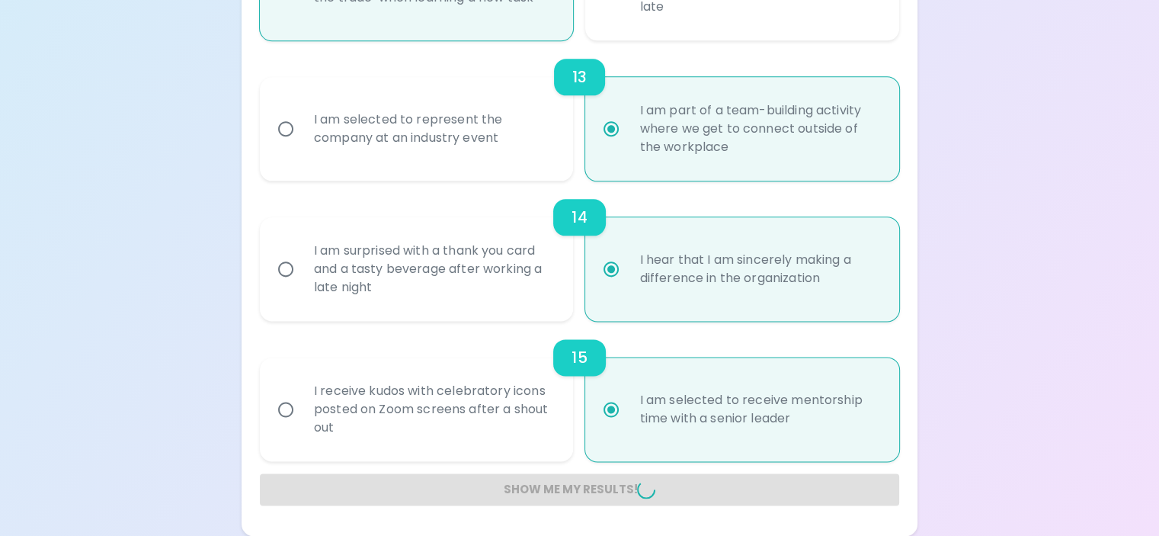
radio input "false"
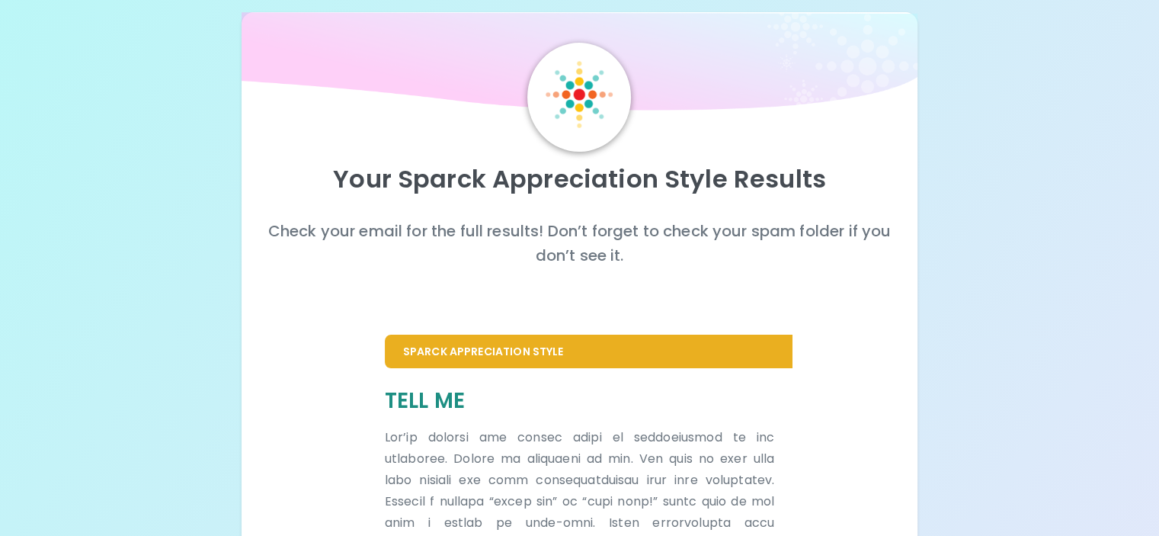
scroll to position [0, 0]
